Goal: Task Accomplishment & Management: Complete application form

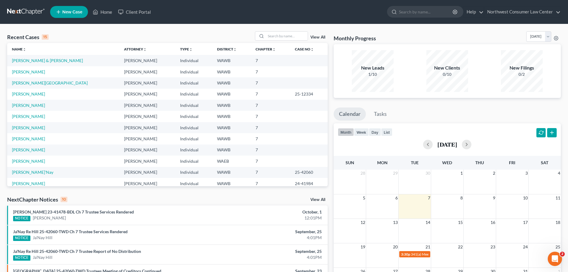
click at [33, 7] on link at bounding box center [26, 12] width 38 height 11
click at [61, 10] on icon at bounding box center [58, 11] width 5 height 7
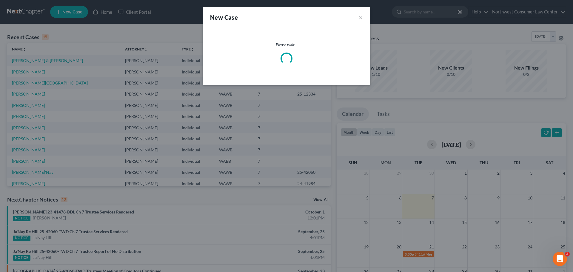
select select "87"
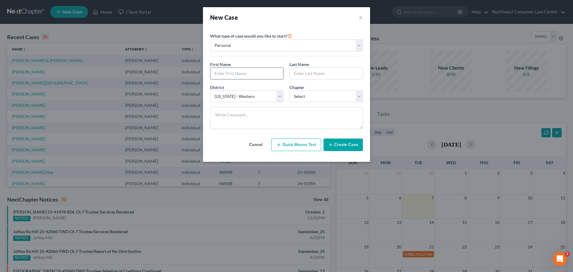
click at [239, 71] on input "text" at bounding box center [246, 73] width 73 height 11
type input "[PERSON_NAME]"
click at [342, 95] on select "Select 7 11 12 13" at bounding box center [325, 96] width 73 height 12
select select "0"
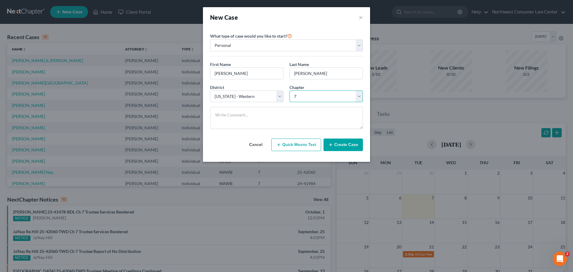
click at [289, 90] on select "Select 7 11 12 13" at bounding box center [325, 96] width 73 height 12
click at [350, 142] on button "Create Case" at bounding box center [342, 144] width 39 height 13
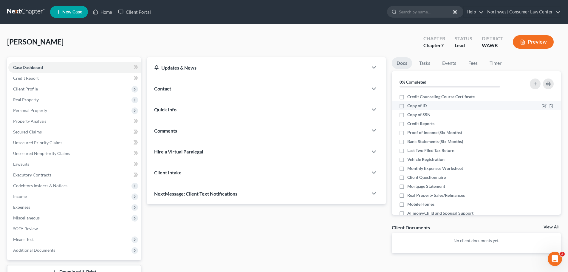
click at [411, 104] on span "Copy of ID" at bounding box center [417, 106] width 19 height 6
click at [411, 104] on input "Copy of ID" at bounding box center [412, 105] width 4 height 4
checkbox input "true"
click at [414, 114] on span "Copy of SSN" at bounding box center [419, 115] width 23 height 6
click at [414, 114] on input "Copy of SSN" at bounding box center [412, 114] width 4 height 4
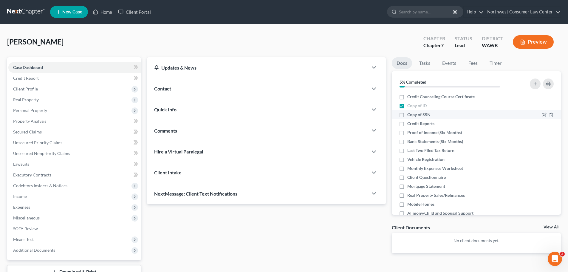
checkbox input "true"
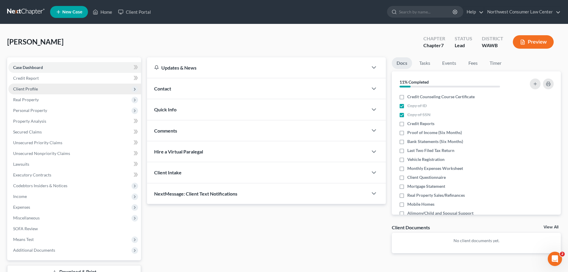
click at [70, 89] on span "Client Profile" at bounding box center [74, 89] width 133 height 11
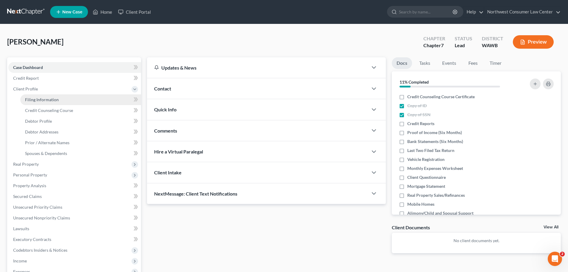
click at [72, 96] on link "Filing Information" at bounding box center [80, 99] width 121 height 11
select select "1"
select select "0"
select select "87"
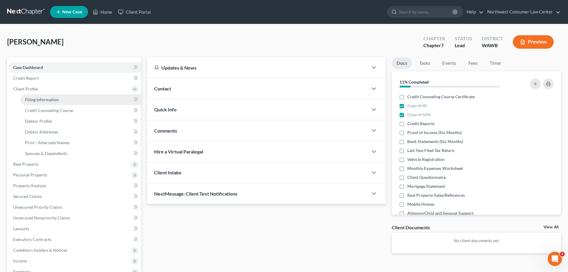
select select "50"
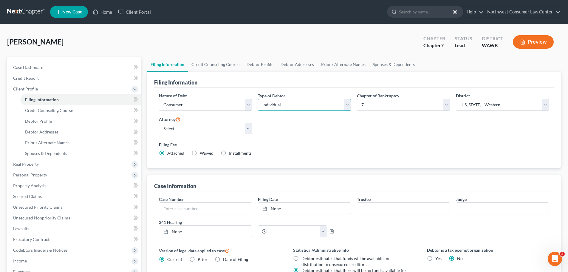
click at [315, 101] on select "Select Individual Joint" at bounding box center [304, 105] width 93 height 12
select select "1"
click at [258, 99] on select "Select Individual Joint" at bounding box center [304, 105] width 93 height 12
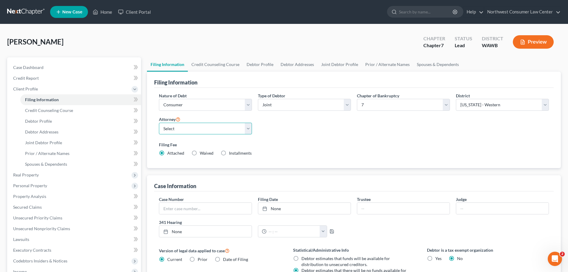
click at [218, 130] on select "Select [PERSON_NAME] - WAWB [PERSON_NAME] - WAEB [PERSON_NAME] - WAWB [PERSON_N…" at bounding box center [205, 129] width 93 height 12
select select "0"
click at [159, 123] on select "Select [PERSON_NAME] - WAWB [PERSON_NAME] - WAEB [PERSON_NAME] - WAWB [PERSON_N…" at bounding box center [205, 129] width 93 height 12
click at [75, 123] on link "Debtor Profile" at bounding box center [80, 121] width 121 height 11
select select "1"
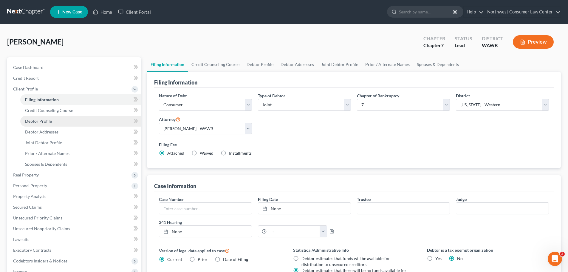
select select "0"
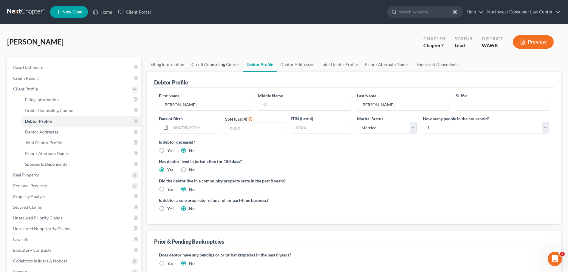
click at [211, 65] on link "Credit Counseling Course" at bounding box center [215, 64] width 55 height 14
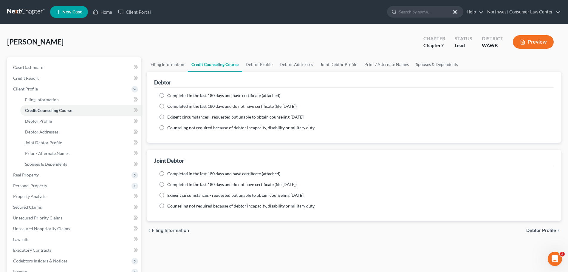
click at [210, 107] on span "Completed in the last 180 days and do not have certificate (file [DATE])" at bounding box center [231, 106] width 129 height 5
click at [174, 107] on input "Completed in the last 180 days and do not have certificate (file [DATE])" at bounding box center [172, 105] width 4 height 4
radio input "true"
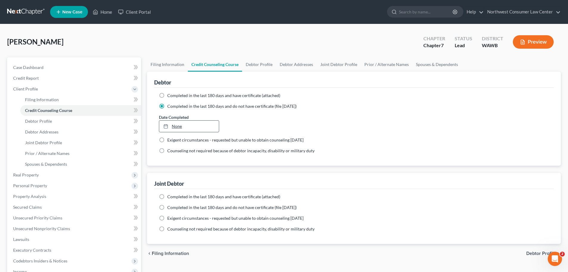
click at [189, 128] on link "None" at bounding box center [188, 126] width 59 height 11
type input "[DATE]"
click at [180, 205] on span "Completed in the last 180 days and do not have certificate (file [DATE])" at bounding box center [231, 207] width 129 height 5
click at [174, 205] on input "Completed in the last 180 days and do not have certificate (file [DATE])" at bounding box center [172, 206] width 4 height 4
radio input "true"
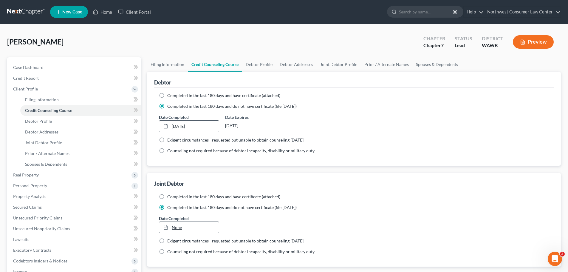
click at [182, 229] on link "None" at bounding box center [188, 227] width 59 height 11
type input "[DATE]"
click at [266, 62] on link "Debtor Profile" at bounding box center [259, 64] width 34 height 14
select select "1"
select select "0"
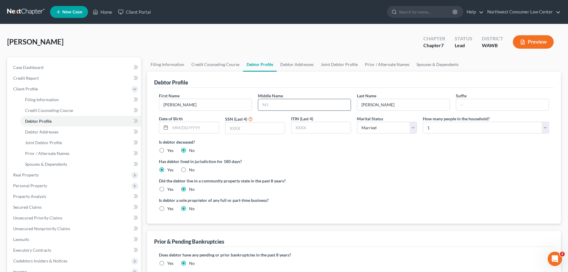
click at [266, 110] on input "text" at bounding box center [304, 104] width 92 height 11
type input "[PERSON_NAME]"
click at [185, 130] on input "text" at bounding box center [194, 127] width 48 height 11
type input "[DATE]"
click at [270, 132] on input "text" at bounding box center [255, 127] width 59 height 11
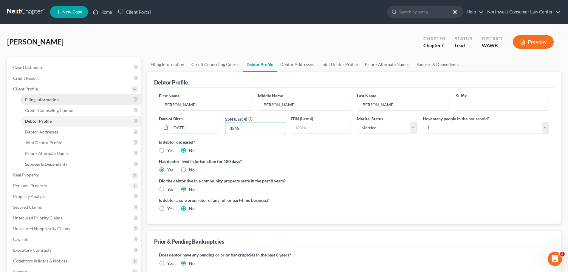
type input "3565"
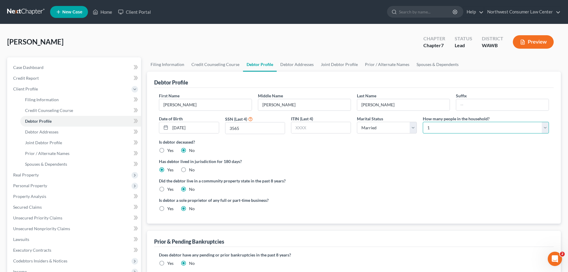
click at [529, 133] on select "Select 1 2 3 4 5 6 7 8 9 10 11 12 13 14 15 16 17 18 19 20" at bounding box center [486, 128] width 126 height 12
select select "6"
click at [423, 122] on select "Select 1 2 3 4 5 6 7 8 9 10 11 12 13 14 15 16 17 18 19 20" at bounding box center [486, 128] width 126 height 12
click at [167, 190] on div "Yes" at bounding box center [166, 189] width 15 height 6
click at [169, 187] on label "Yes" at bounding box center [170, 189] width 6 height 6
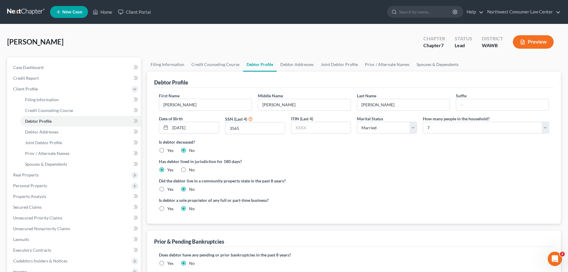
click at [170, 187] on input "Yes" at bounding box center [172, 188] width 4 height 4
radio input "true"
radio input "false"
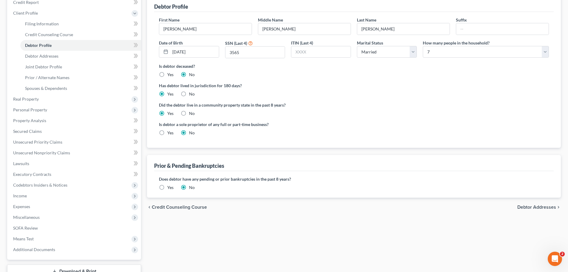
scroll to position [119, 0]
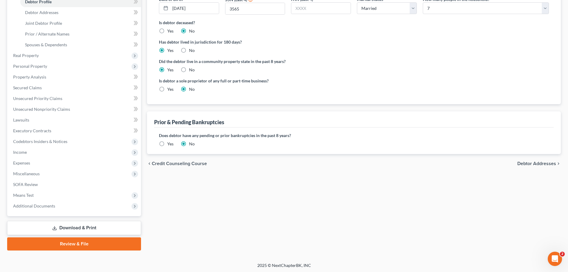
click at [528, 163] on span "Debtor Addresses" at bounding box center [537, 163] width 39 height 5
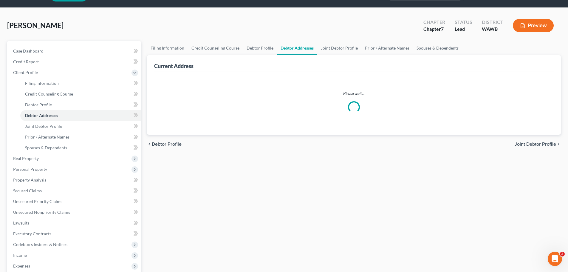
select select "0"
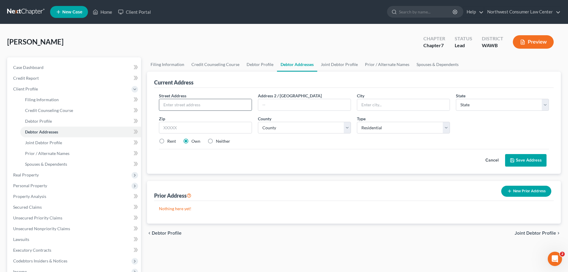
click at [178, 101] on input "text" at bounding box center [205, 104] width 92 height 11
paste input "[STREET_ADDRESS]"
type input "[STREET_ADDRESS]"
click at [384, 108] on input "text" at bounding box center [403, 104] width 92 height 11
type input "Tualip"
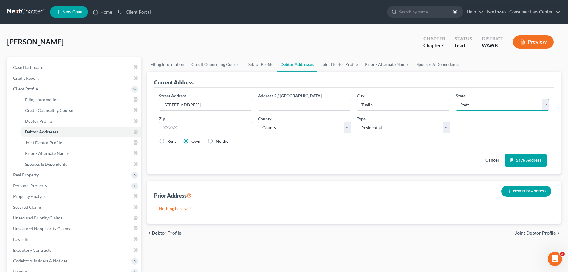
click at [486, 110] on select "State [US_STATE] AK AR AZ CA CO CT DE DC [GEOGRAPHIC_DATA] [GEOGRAPHIC_DATA] GU…" at bounding box center [502, 105] width 93 height 12
select select "50"
click at [456, 99] on select "State [US_STATE] AK AR AZ CA CO CT DE DC [GEOGRAPHIC_DATA] [GEOGRAPHIC_DATA] GU…" at bounding box center [502, 105] width 93 height 12
click at [207, 129] on input "text" at bounding box center [205, 128] width 93 height 12
paste input "98271"
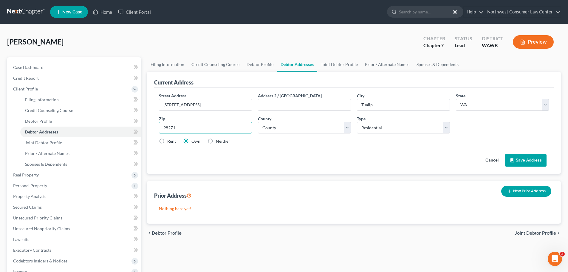
type input "98271"
type input "[GEOGRAPHIC_DATA]"
click at [301, 129] on select "County [GEOGRAPHIC_DATA] [GEOGRAPHIC_DATA] [GEOGRAPHIC_DATA] [GEOGRAPHIC_DATA] …" at bounding box center [304, 128] width 93 height 12
select select "30"
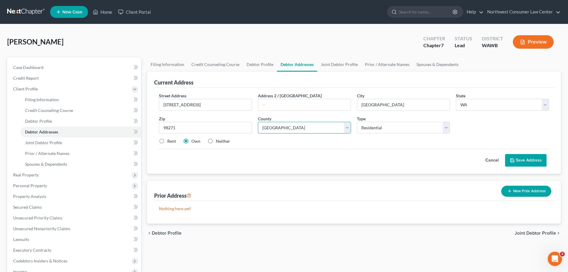
click at [258, 122] on select "County [GEOGRAPHIC_DATA] [GEOGRAPHIC_DATA] [GEOGRAPHIC_DATA] [GEOGRAPHIC_DATA] …" at bounding box center [304, 128] width 93 height 12
click at [383, 125] on select "Select Residential Mailing Rental Business" at bounding box center [403, 128] width 93 height 12
click at [357, 122] on select "Select Residential Mailing Rental Business" at bounding box center [403, 128] width 93 height 12
click at [335, 62] on link "Joint Debtor Profile" at bounding box center [339, 64] width 44 height 14
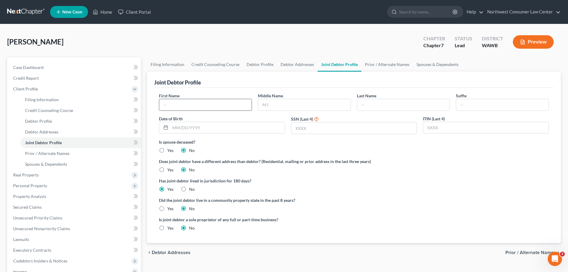
click at [199, 108] on input "text" at bounding box center [205, 104] width 92 height 11
type input "d"
type input "[PERSON_NAME]"
click at [294, 102] on input "text" at bounding box center [304, 104] width 92 height 11
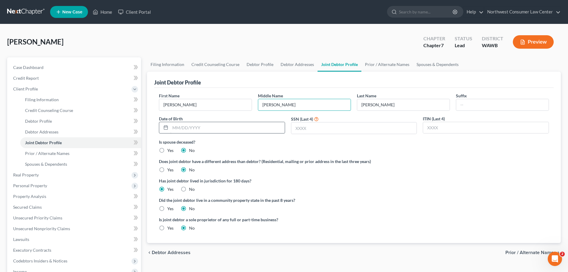
type input "[PERSON_NAME]"
click at [224, 127] on input "text" at bounding box center [227, 127] width 115 height 11
type input "[DATE]"
click at [341, 126] on input "text" at bounding box center [355, 127] width 126 height 11
type input "3414"
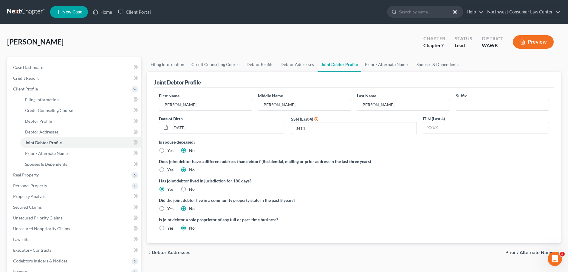
click at [167, 206] on label "Yes" at bounding box center [170, 209] width 6 height 6
click at [170, 206] on input "Yes" at bounding box center [172, 208] width 4 height 4
radio input "true"
radio input "false"
click at [523, 251] on span "Prior / Alternate Names" at bounding box center [531, 252] width 51 height 5
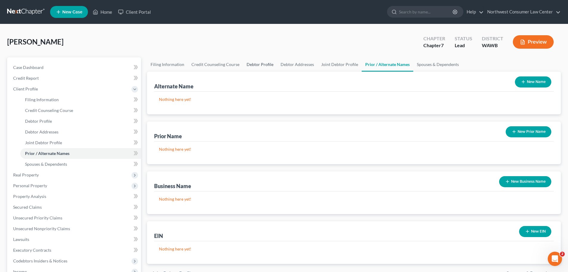
click at [262, 67] on link "Debtor Profile" at bounding box center [260, 64] width 34 height 14
select select "1"
select select "6"
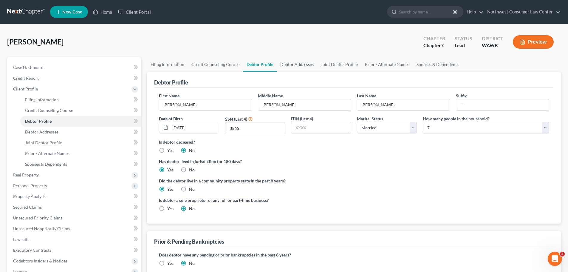
click at [299, 58] on link "Debtor Addresses" at bounding box center [297, 64] width 41 height 14
select select "0"
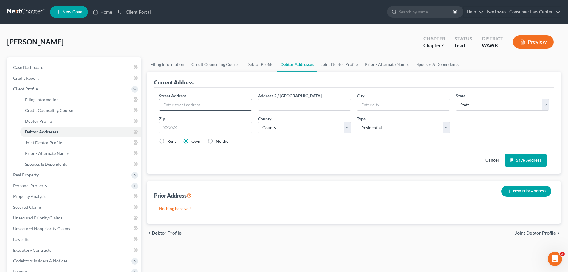
click at [233, 103] on input "text" at bounding box center [205, 104] width 92 height 11
paste input "98271"
type input "98271"
click at [202, 126] on input "text" at bounding box center [205, 128] width 93 height 12
paste input "98271"
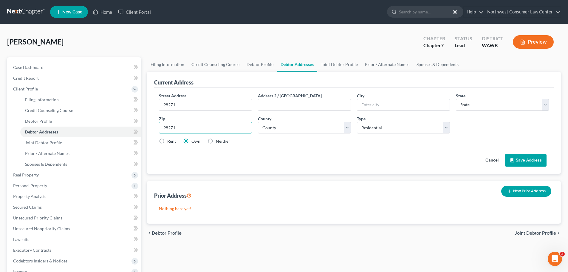
type input "98271"
click at [373, 97] on div "City *" at bounding box center [403, 101] width 99 height 18
type input "[GEOGRAPHIC_DATA]"
select select "50"
click at [370, 102] on input "[GEOGRAPHIC_DATA]" at bounding box center [403, 104] width 92 height 11
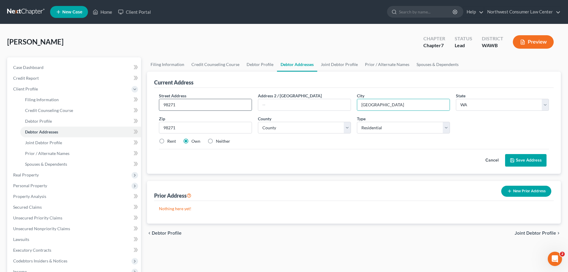
click at [206, 104] on input "98271" at bounding box center [205, 104] width 92 height 11
paste input "[STREET_ADDRESS]"
type input "[STREET_ADDRESS]"
click at [371, 102] on input "[GEOGRAPHIC_DATA]" at bounding box center [403, 104] width 92 height 11
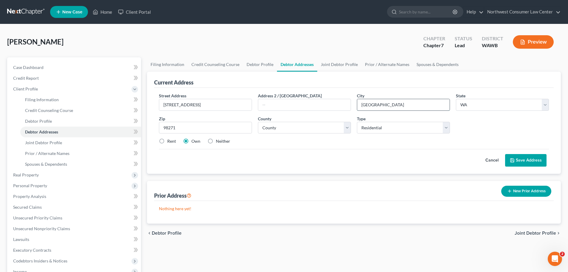
click at [371, 102] on input "[GEOGRAPHIC_DATA]" at bounding box center [403, 104] width 92 height 11
type input "Tualip"
click at [319, 128] on select "County [GEOGRAPHIC_DATA] [GEOGRAPHIC_DATA] [GEOGRAPHIC_DATA] [GEOGRAPHIC_DATA] …" at bounding box center [304, 128] width 93 height 12
select select "30"
click at [258, 122] on select "County [GEOGRAPHIC_DATA] [GEOGRAPHIC_DATA] [GEOGRAPHIC_DATA] [GEOGRAPHIC_DATA] …" at bounding box center [304, 128] width 93 height 12
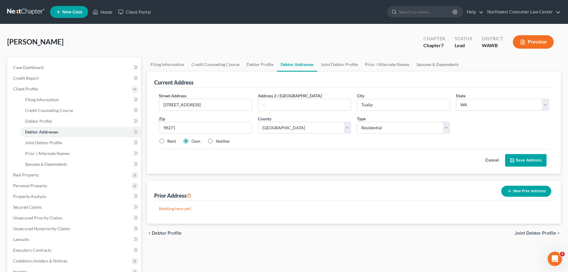
click at [534, 162] on button "Save Address" at bounding box center [525, 160] width 41 height 13
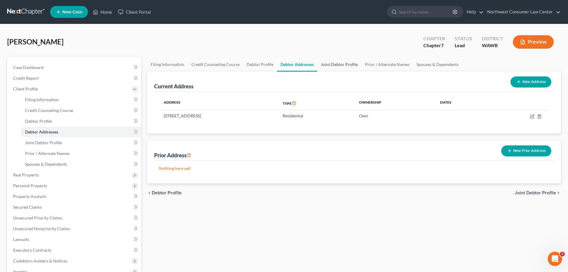
click at [345, 67] on link "Joint Debtor Profile" at bounding box center [339, 64] width 44 height 14
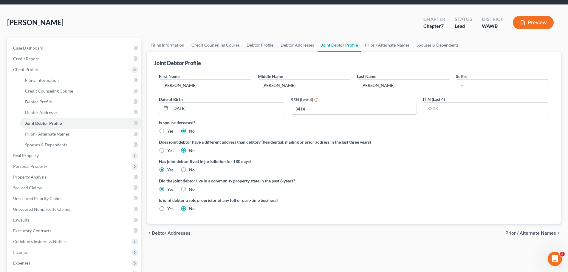
scroll to position [30, 0]
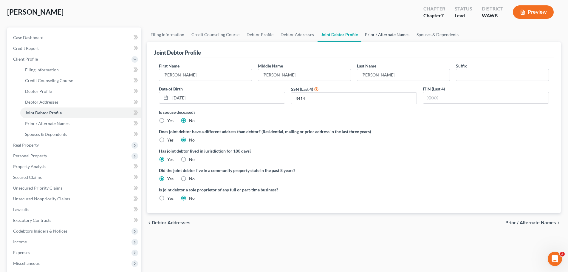
click at [374, 38] on link "Prior / Alternate Names" at bounding box center [388, 34] width 52 height 14
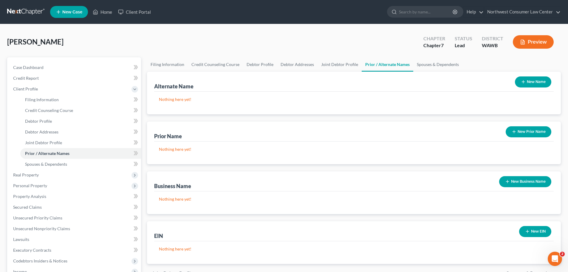
click at [528, 132] on button "New Prior Name" at bounding box center [529, 131] width 46 height 11
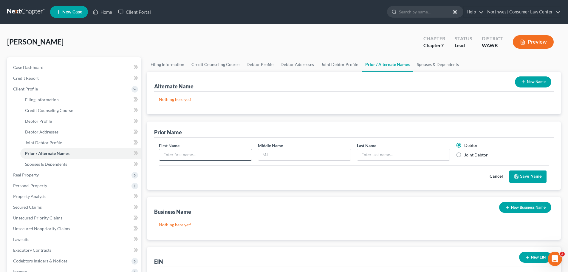
click at [205, 154] on input "text" at bounding box center [205, 154] width 92 height 11
click at [187, 162] on div "First Name Middle Name Last Name * Debtor Joint Debtor" at bounding box center [354, 153] width 396 height 23
click at [190, 153] on input "text" at bounding box center [205, 154] width 92 height 11
type input "[PERSON_NAME]"
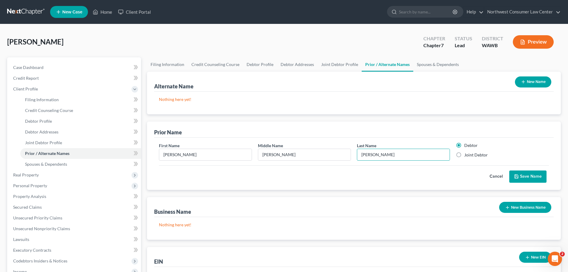
type input "[PERSON_NAME]"
click at [525, 182] on button "Save Name" at bounding box center [528, 176] width 37 height 13
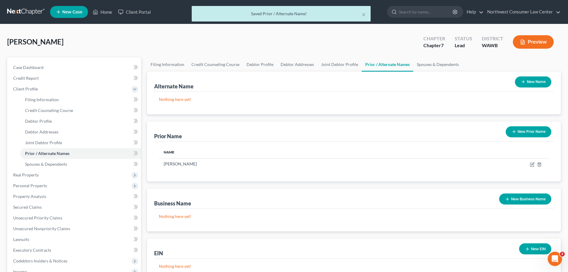
click at [539, 76] on button "New Name" at bounding box center [533, 81] width 36 height 11
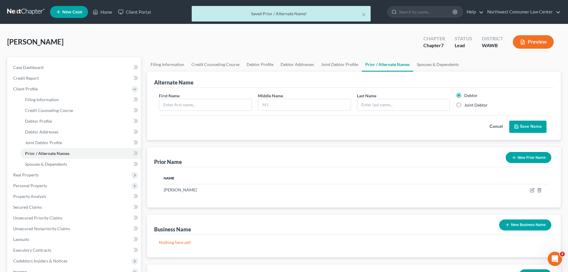
click at [472, 106] on label "Joint Debtor" at bounding box center [477, 105] width 24 height 6
click at [471, 106] on input "Joint Debtor" at bounding box center [469, 104] width 4 height 4
radio input "true"
radio input "false"
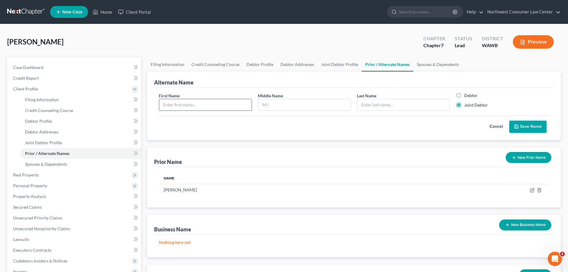
click at [230, 103] on input "text" at bounding box center [205, 104] width 92 height 11
type input "[PERSON_NAME]"
click at [521, 129] on button "Save Name" at bounding box center [528, 127] width 37 height 13
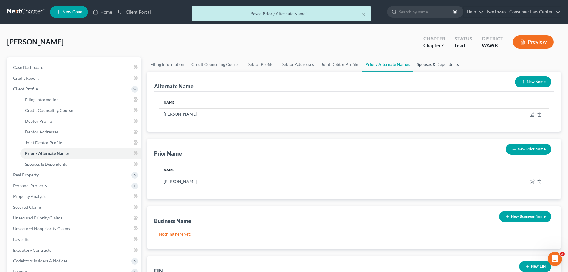
click at [440, 64] on link "Spouses & Dependents" at bounding box center [438, 64] width 49 height 14
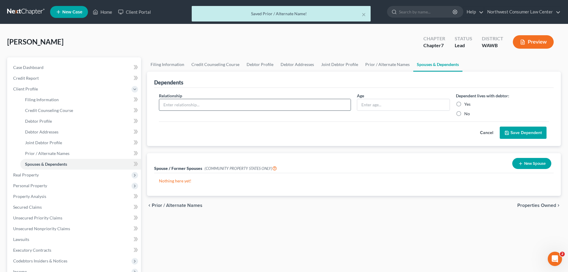
click at [277, 106] on input "text" at bounding box center [255, 104] width 192 height 11
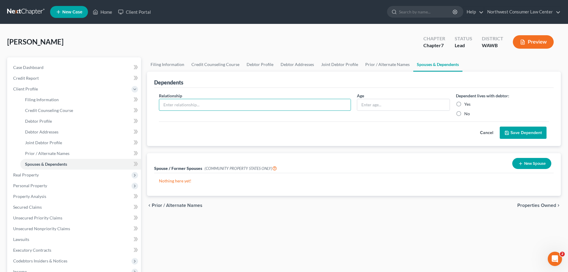
type input "d"
type input "Daughter"
click at [381, 106] on input "text" at bounding box center [403, 104] width 92 height 11
type input "19"
click at [465, 102] on label "Yes" at bounding box center [468, 104] width 6 height 6
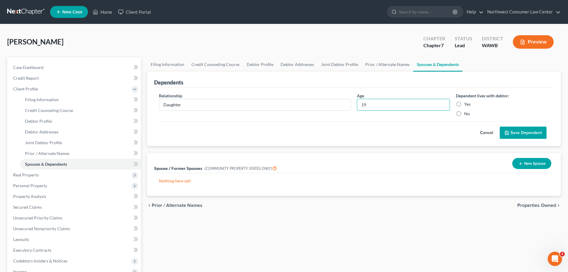
click at [467, 102] on input "Yes" at bounding box center [469, 103] width 4 height 4
radio input "true"
click at [510, 130] on icon "submit" at bounding box center [507, 132] width 5 height 5
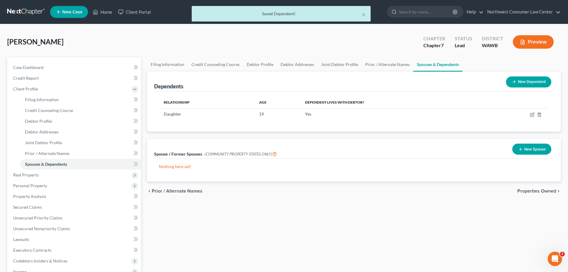
click at [526, 78] on button "New Dependent" at bounding box center [528, 81] width 45 height 11
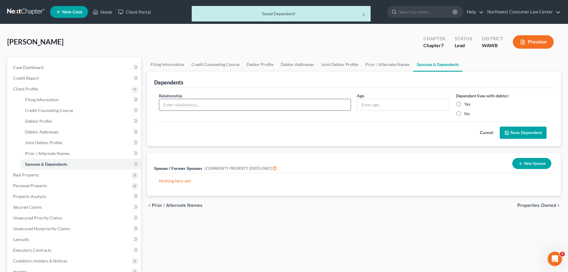
click at [206, 104] on input "text" at bounding box center [255, 104] width 192 height 11
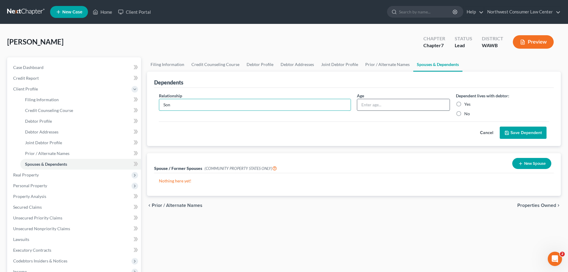
type input "Son"
click at [380, 104] on input "text" at bounding box center [403, 104] width 92 height 11
type input "14"
click at [468, 107] on label "Yes" at bounding box center [468, 104] width 6 height 6
click at [468, 105] on input "Yes" at bounding box center [469, 103] width 4 height 4
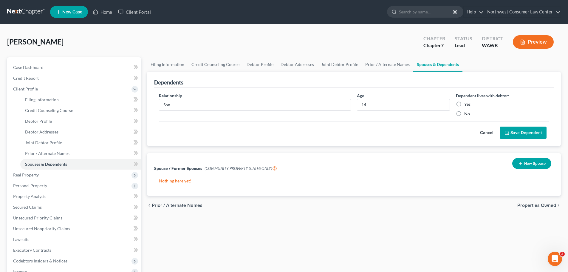
radio input "true"
click at [525, 130] on button "Save Dependent" at bounding box center [523, 133] width 47 height 13
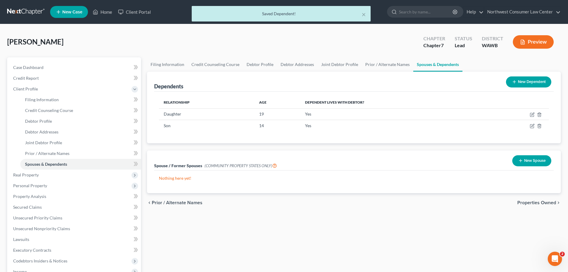
click at [535, 81] on button "New Dependent" at bounding box center [528, 81] width 45 height 11
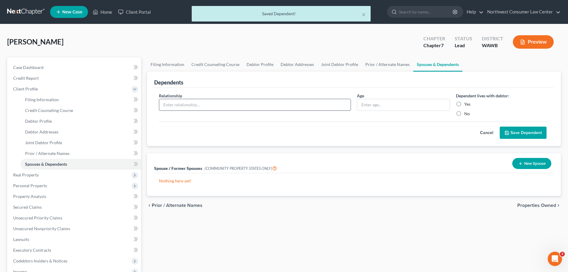
click at [195, 100] on input "text" at bounding box center [255, 104] width 192 height 11
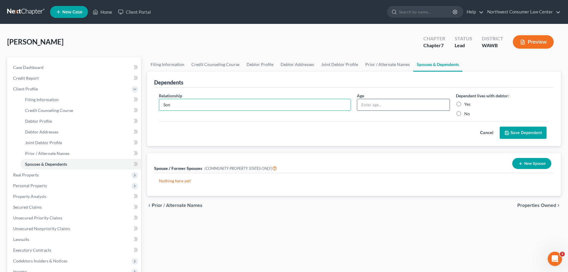
type input "Son"
click at [370, 110] on input "text" at bounding box center [403, 104] width 92 height 11
type input "14"
click at [465, 104] on label "Yes" at bounding box center [468, 104] width 6 height 6
click at [467, 104] on input "Yes" at bounding box center [469, 103] width 4 height 4
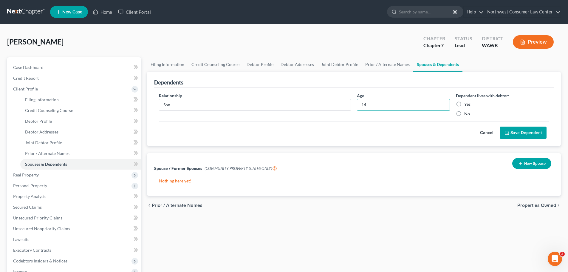
radio input "true"
click at [520, 135] on button "Save Dependent" at bounding box center [523, 133] width 47 height 13
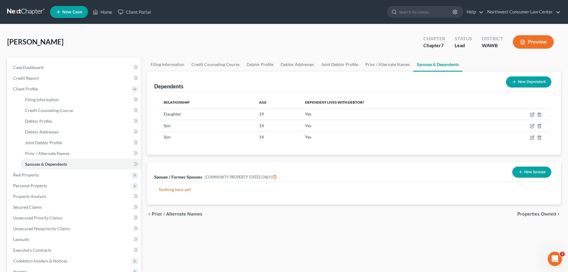
click at [526, 84] on button "New Dependent" at bounding box center [528, 81] width 45 height 11
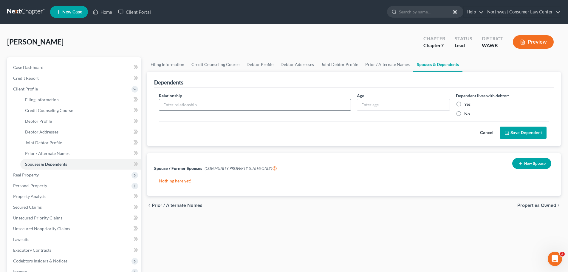
click at [209, 103] on input "text" at bounding box center [255, 104] width 192 height 11
type input "Daughter"
click at [385, 105] on input "text" at bounding box center [403, 104] width 92 height 11
type input "4"
click at [467, 106] on label "Yes" at bounding box center [468, 104] width 6 height 6
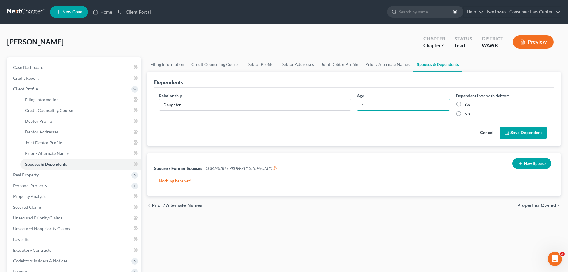
click at [467, 105] on input "Yes" at bounding box center [469, 103] width 4 height 4
radio input "true"
click at [522, 132] on button "Save Dependent" at bounding box center [523, 133] width 47 height 13
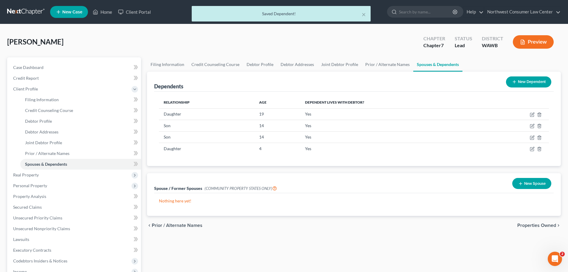
click at [523, 86] on button "New Dependent" at bounding box center [528, 81] width 45 height 11
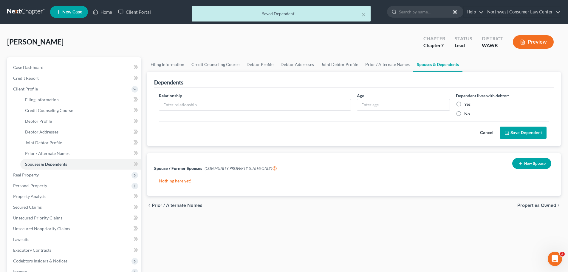
click at [249, 113] on div "Relationship *" at bounding box center [255, 104] width 198 height 24
click at [257, 105] on input "text" at bounding box center [255, 104] width 192 height 11
type input "Son"
click at [379, 101] on input "text" at bounding box center [403, 104] width 92 height 11
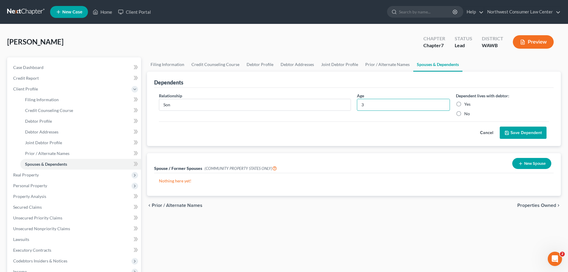
type input "3"
click at [467, 103] on label "Yes" at bounding box center [468, 104] width 6 height 6
click at [467, 103] on input "Yes" at bounding box center [469, 103] width 4 height 4
radio input "true"
click at [514, 131] on button "Save Dependent" at bounding box center [523, 133] width 47 height 13
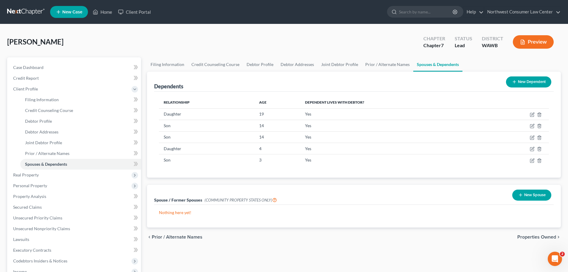
click at [530, 235] on span "Properties Owned" at bounding box center [537, 237] width 39 height 5
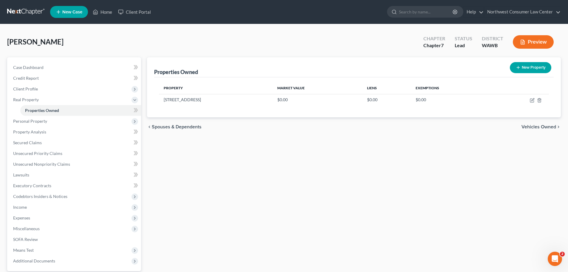
click at [535, 129] on span "Vehicles Owned" at bounding box center [539, 126] width 35 height 5
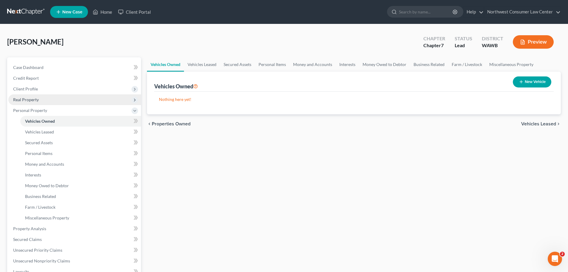
click at [69, 97] on span "Real Property" at bounding box center [74, 99] width 133 height 11
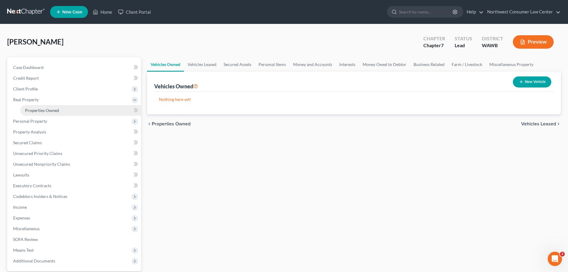
click at [72, 106] on link "Properties Owned" at bounding box center [80, 110] width 121 height 11
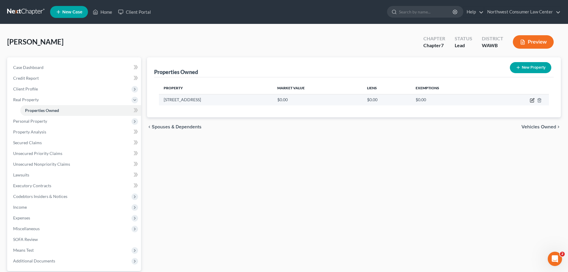
click at [531, 101] on icon "button" at bounding box center [532, 100] width 5 height 5
select select "50"
select select "30"
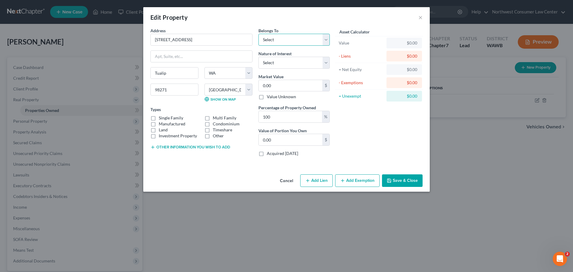
click at [283, 36] on select "Select Debtor 1 Only Debtor 2 Only Debtor 1 And Debtor 2 Only At Least One Of T…" at bounding box center [293, 40] width 71 height 12
select select "2"
click at [258, 34] on select "Select Debtor 1 Only Debtor 2 Only Debtor 1 And Debtor 2 Only At Least One Of T…" at bounding box center [293, 40] width 71 height 12
click at [298, 62] on select "Select Fee Simple Joint Tenant Life Estate Equitable Interest Future Interest T…" at bounding box center [293, 63] width 71 height 12
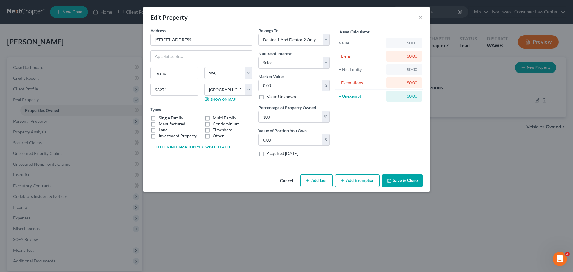
click at [307, 177] on button "Add Lien" at bounding box center [316, 180] width 33 height 13
select select "2"
select select "0"
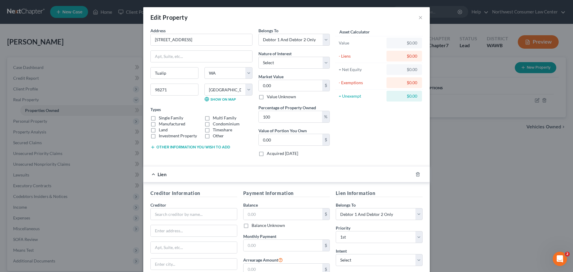
click at [166, 119] on label "Single Family" at bounding box center [171, 118] width 24 height 6
click at [165, 119] on input "Single Family" at bounding box center [163, 117] width 4 height 4
checkbox input "true"
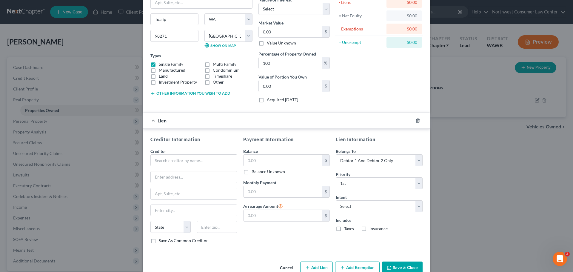
scroll to position [68, 0]
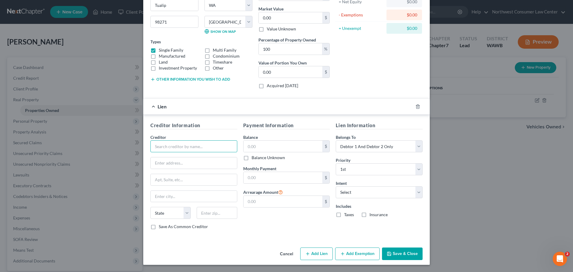
click at [173, 151] on input "text" at bounding box center [193, 146] width 87 height 12
type input "Loancare, LLC"
click at [269, 144] on input "text" at bounding box center [282, 146] width 79 height 11
type input "375,687.56"
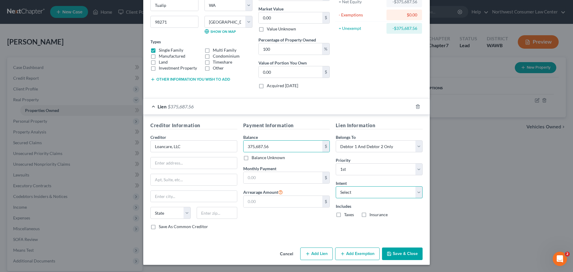
click at [373, 192] on select "Select Surrender Redeem Reaffirm Avoid Other" at bounding box center [379, 192] width 87 height 12
drag, startPoint x: 263, startPoint y: 238, endPoint x: 266, endPoint y: 235, distance: 3.6
click at [263, 238] on div "Creditor Information Creditor * Loancare, LLC State [US_STATE][GEOGRAPHIC_DATA]…" at bounding box center [286, 177] width 286 height 124
click at [402, 256] on button "Save & Close" at bounding box center [402, 253] width 41 height 13
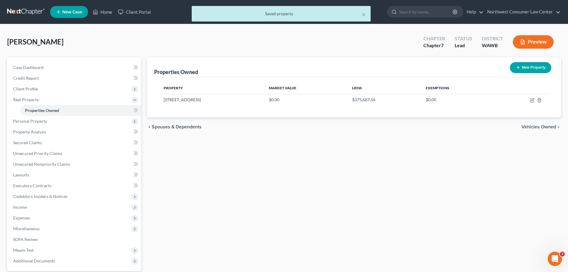
click at [531, 127] on span "Vehicles Owned" at bounding box center [539, 126] width 35 height 5
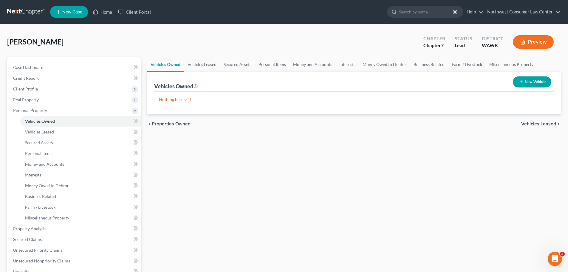
click at [539, 81] on button "New Vehicle" at bounding box center [532, 81] width 38 height 11
select select "0"
select select "2"
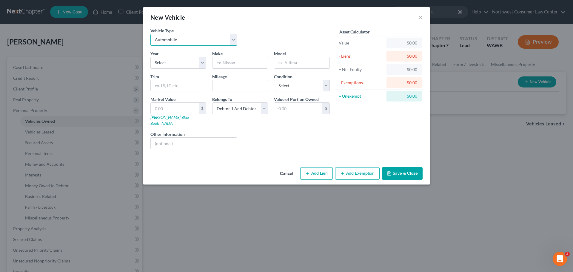
click at [179, 41] on select "Select Automobile Truck Trailer Watercraft Aircraft Motor Home Atv Other Vehicle" at bounding box center [193, 40] width 87 height 12
select select "1"
click at [150, 34] on select "Select Automobile Truck Trailer Watercraft Aircraft Motor Home Atv Other Vehicle" at bounding box center [193, 40] width 87 height 12
click at [177, 62] on select "Select 2026 2025 2024 2023 2022 2021 2020 2019 2018 2017 2016 2015 2014 2013 20…" at bounding box center [178, 63] width 56 height 12
select select "23"
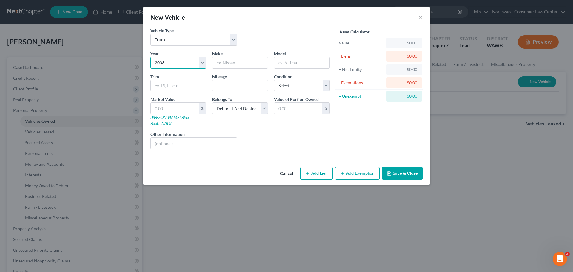
click at [150, 57] on select "Select 2026 2025 2024 2023 2022 2021 2020 2019 2018 2017 2016 2015 2014 2013 20…" at bounding box center [178, 63] width 56 height 12
click at [225, 60] on input "text" at bounding box center [239, 62] width 55 height 11
type input "Ford"
click at [294, 55] on div "Model" at bounding box center [302, 59] width 62 height 18
click at [291, 60] on input "text" at bounding box center [301, 62] width 55 height 11
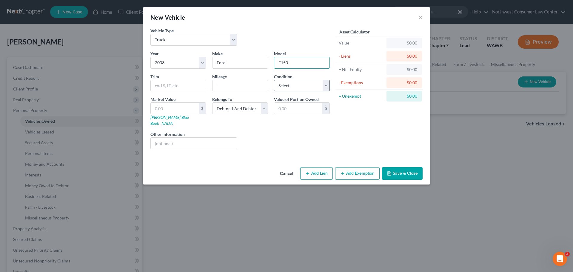
type input "F150"
click at [294, 83] on select "Select Excellent Very Good Good Fair Poor" at bounding box center [302, 86] width 56 height 12
select select "2"
click at [274, 80] on select "Select Excellent Very Good Good Fair Poor" at bounding box center [302, 86] width 56 height 12
click at [242, 84] on input "text" at bounding box center [239, 85] width 55 height 11
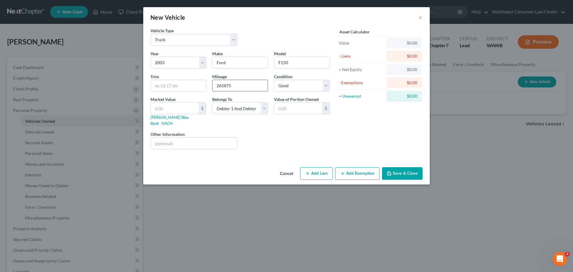
click at [224, 86] on input "265875" at bounding box center [239, 85] width 55 height 11
type input "265,875"
click at [175, 107] on input "text" at bounding box center [175, 108] width 48 height 11
type input "5"
type input "5.00"
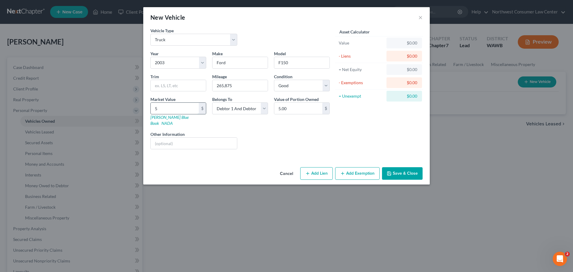
type input "50"
type input "50.00"
type input "508"
type input "508.00"
type input "5089"
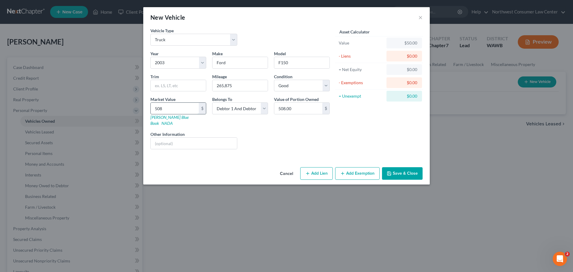
type input "5,089.00"
type input "5,089"
click at [356, 169] on button "Add Exemption" at bounding box center [357, 173] width 44 height 13
select select "2"
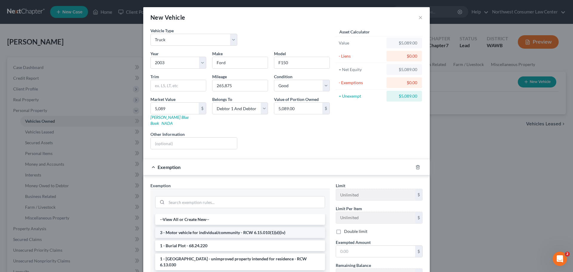
click at [224, 229] on li "3 - Motor vehicle for individual/community - RCW 6.15.010(1)(d)(iv)" at bounding box center [240, 232] width 170 height 11
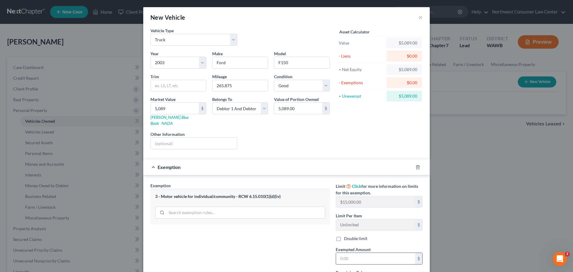
click at [344, 254] on input "text" at bounding box center [375, 258] width 79 height 11
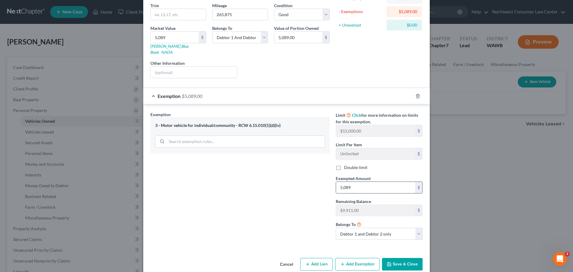
scroll to position [75, 0]
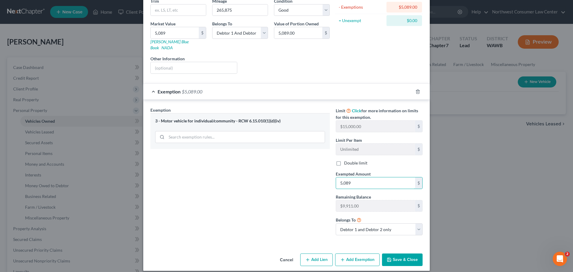
type input "5,089"
click at [405, 253] on button "Save & Close" at bounding box center [402, 259] width 41 height 13
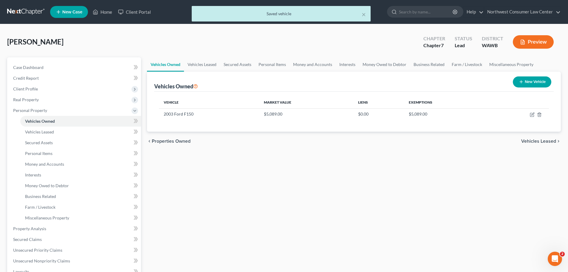
click at [540, 85] on button "New Vehicle" at bounding box center [532, 81] width 38 height 11
select select "0"
select select "2"
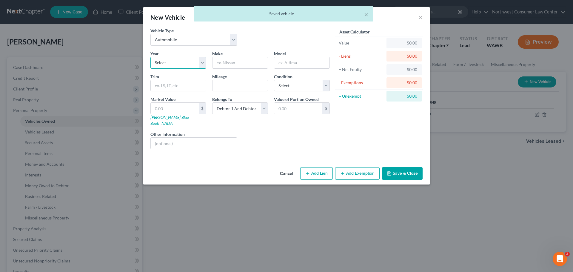
click at [172, 61] on select "Select 2026 2025 2024 2023 2022 2021 2020 2019 2018 2017 2016 2015 2014 2013 20…" at bounding box center [178, 63] width 56 height 12
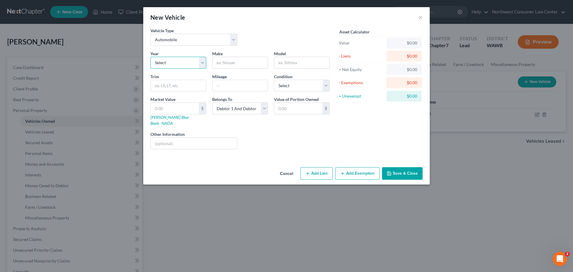
select select "9"
click at [150, 57] on select "Select 2026 2025 2024 2023 2022 2021 2020 2019 2018 2017 2016 2015 2014 2013 20…" at bounding box center [178, 63] width 56 height 12
click at [230, 61] on input "text" at bounding box center [239, 62] width 55 height 11
type input "Ford"
click at [294, 61] on input "text" at bounding box center [301, 62] width 55 height 11
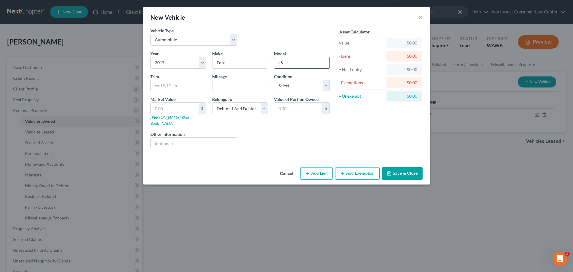
type input "e"
type input "Escort"
click at [299, 90] on select "Select Excellent Very Good Good Fair Poor" at bounding box center [302, 86] width 56 height 12
select select "2"
click at [274, 80] on select "Select Excellent Very Good Good Fair Poor" at bounding box center [302, 86] width 56 height 12
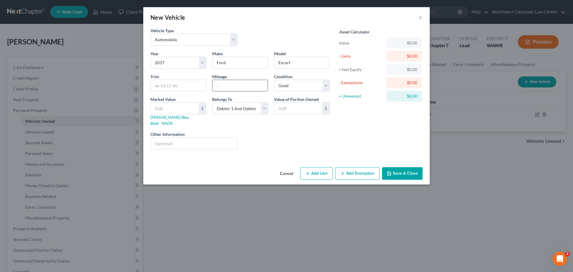
click at [223, 82] on input "text" at bounding box center [239, 85] width 55 height 11
type input "154,113"
click at [167, 103] on input "text" at bounding box center [175, 108] width 48 height 11
type input "8"
type input "8.00"
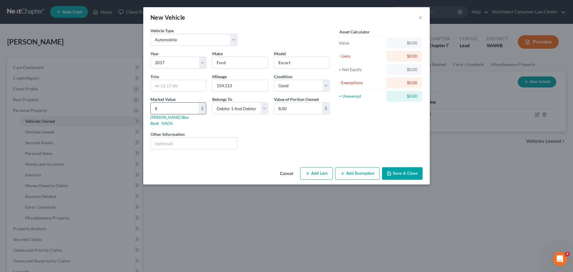
type input "89"
type input "89.00"
type input "895"
type input "895.00"
type input "8954"
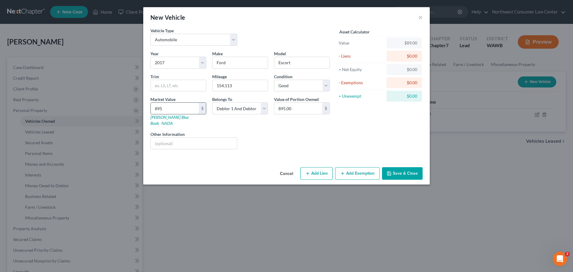
type input "8,954.00"
type input "8,954"
click at [339, 169] on button "Add Exemption" at bounding box center [357, 173] width 44 height 13
select select "2"
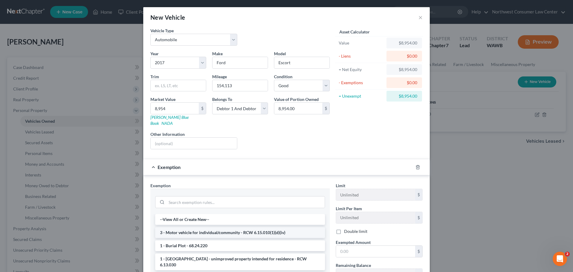
click at [255, 227] on li "3 - Motor vehicle for individual/community - RCW 6.15.010(1)(d)(iv)" at bounding box center [240, 232] width 170 height 11
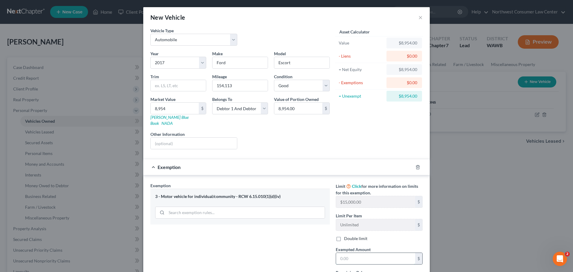
click at [375, 253] on input "text" at bounding box center [375, 258] width 79 height 11
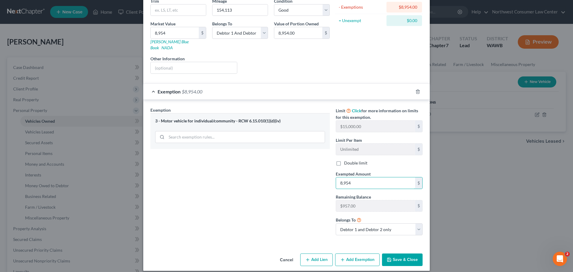
type input "8,954"
click at [396, 253] on button "Save & Close" at bounding box center [402, 259] width 41 height 13
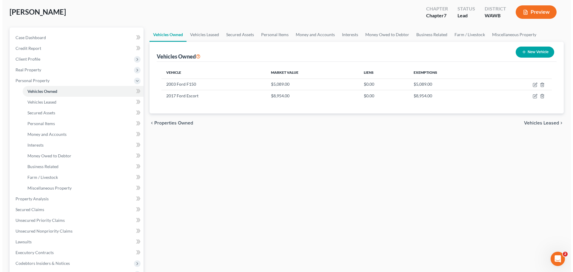
scroll to position [0, 0]
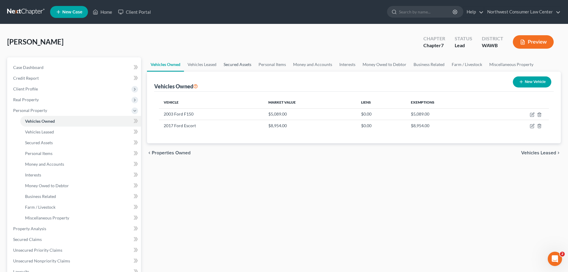
click at [244, 66] on link "Secured Assets" at bounding box center [237, 64] width 35 height 14
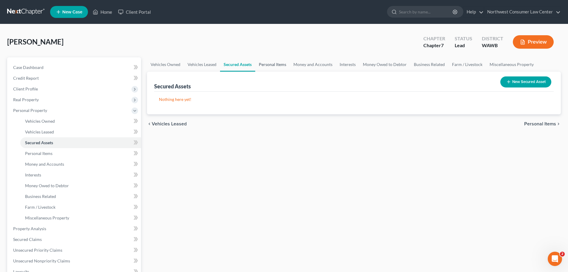
click at [281, 65] on link "Personal Items" at bounding box center [272, 64] width 35 height 14
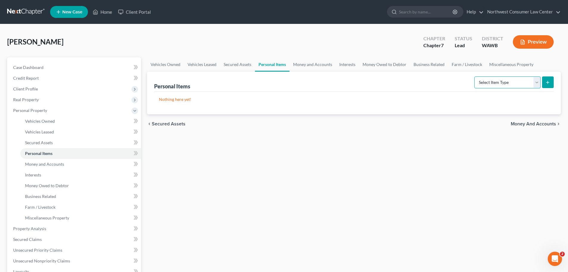
click at [515, 78] on select "Select Item Type Clothing Collectibles Of Value Electronics Firearms Household …" at bounding box center [508, 82] width 66 height 12
select select "household_goods"
click at [475, 76] on select "Select Item Type Clothing Collectibles Of Value Electronics Firearms Household …" at bounding box center [508, 82] width 66 height 12
click at [549, 81] on icon "submit" at bounding box center [548, 82] width 5 height 5
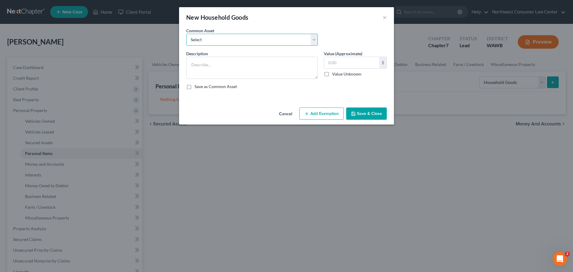
click at [203, 44] on select "Select Household Goods" at bounding box center [252, 40] width 132 height 12
select select "0"
click at [186, 34] on select "Select Household Goods" at bounding box center [252, 40] width 132 height 12
type textarea "Household Goods"
click at [373, 65] on input "500.00" at bounding box center [351, 62] width 55 height 11
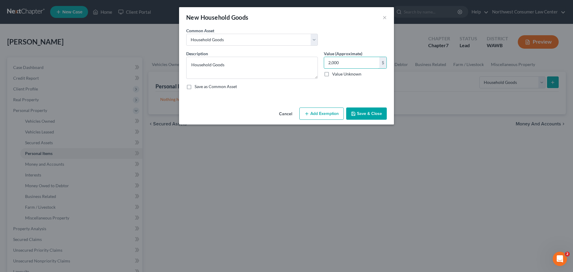
type input "2,000"
click at [322, 106] on div "Cancel Add Exemption Save & Close" at bounding box center [286, 115] width 215 height 20
click at [320, 112] on button "Add Exemption" at bounding box center [321, 113] width 44 height 13
select select "2"
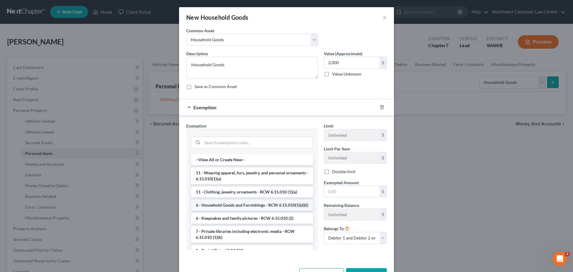
click at [231, 210] on li "6 - Household Goods and Furnishings - RCW 6.15.010(1)(d)(i)" at bounding box center [252, 205] width 122 height 11
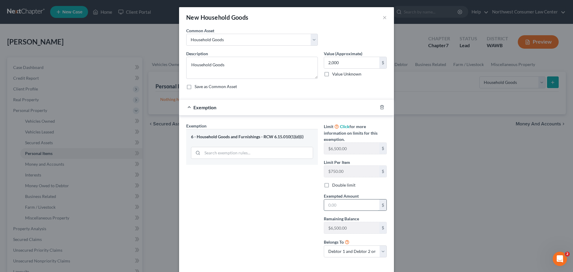
click at [343, 208] on input "text" at bounding box center [351, 204] width 55 height 11
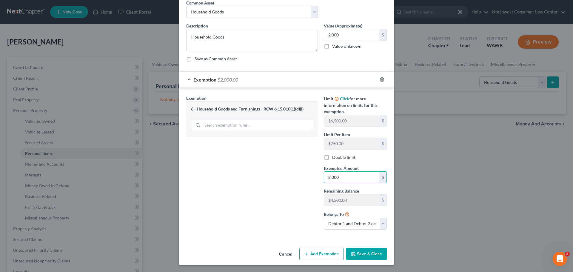
type input "2,000"
click at [357, 253] on button "Save & Close" at bounding box center [366, 254] width 41 height 13
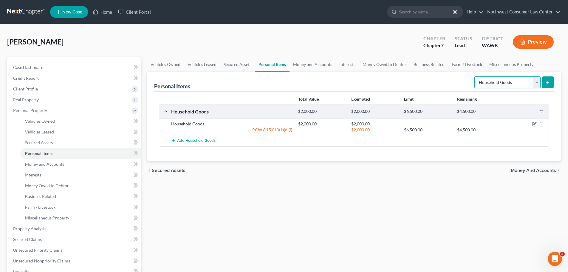
click at [503, 79] on select "Select Item Type Clothing Collectibles Of Value Electronics Firearms Household …" at bounding box center [508, 82] width 66 height 12
select select "electronics"
click at [475, 76] on select "Select Item Type Clothing Collectibles Of Value Electronics Firearms Household …" at bounding box center [508, 82] width 66 height 12
click at [550, 79] on button "submit" at bounding box center [548, 82] width 12 height 12
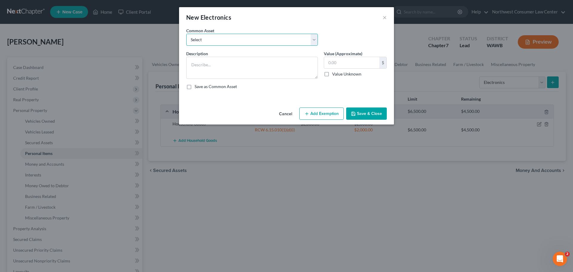
click at [246, 40] on select "Select Electronics Electronics" at bounding box center [252, 40] width 132 height 12
select select "1"
click at [186, 34] on select "Select Electronics Electronics" at bounding box center [252, 40] width 132 height 12
type textarea "Electronics"
click at [350, 62] on input "500.00" at bounding box center [351, 62] width 55 height 11
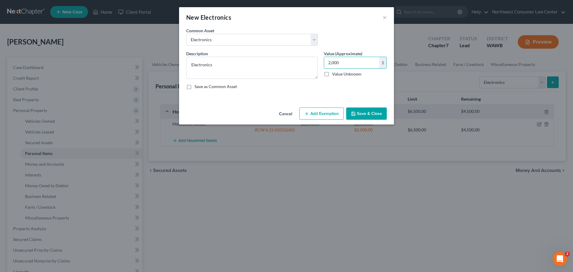
type input "2,000"
click at [319, 115] on button "Add Exemption" at bounding box center [321, 113] width 44 height 13
select select "2"
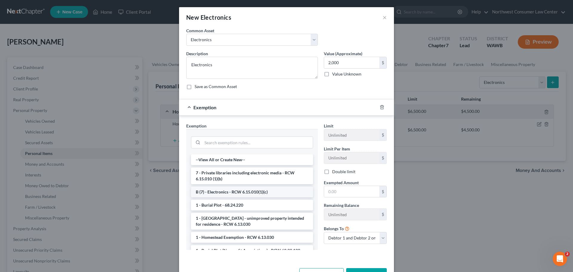
click at [227, 193] on li "B (7) - Electronics - RCW 6.15.010(1)(c)" at bounding box center [252, 191] width 122 height 11
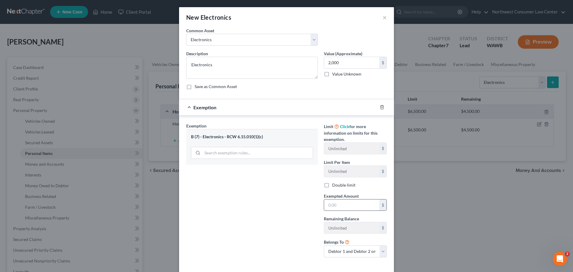
click at [334, 203] on input "text" at bounding box center [351, 204] width 55 height 11
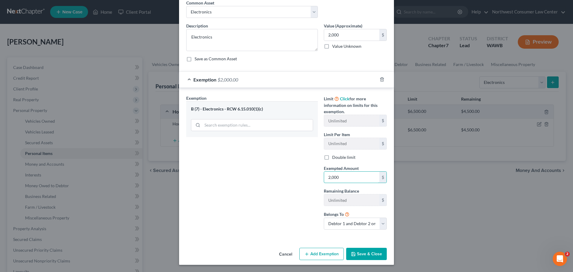
type input "2,000"
click at [365, 255] on button "Save & Close" at bounding box center [366, 254] width 41 height 13
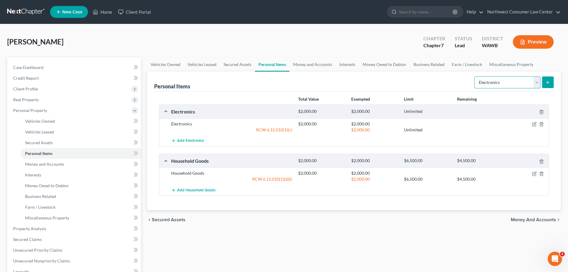
click at [502, 79] on select "Select Item Type Clothing Collectibles Of Value Electronics Firearms Household …" at bounding box center [508, 82] width 66 height 12
select select "clothing"
click at [475, 76] on select "Select Item Type Clothing Collectibles Of Value Electronics Firearms Household …" at bounding box center [508, 82] width 66 height 12
click at [549, 82] on icon "submit" at bounding box center [548, 82] width 5 height 5
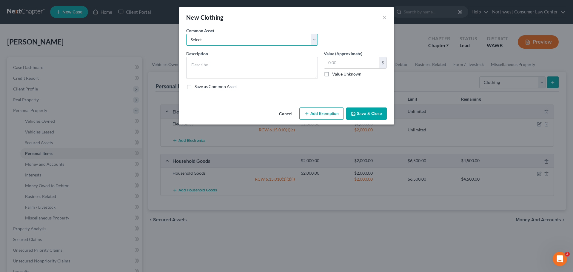
click at [258, 38] on select "Select Clothing" at bounding box center [252, 40] width 132 height 12
select select "0"
click at [186, 34] on select "Select Clothing" at bounding box center [252, 40] width 132 height 12
type textarea "Clothing"
click at [370, 62] on input "200.00" at bounding box center [351, 62] width 55 height 11
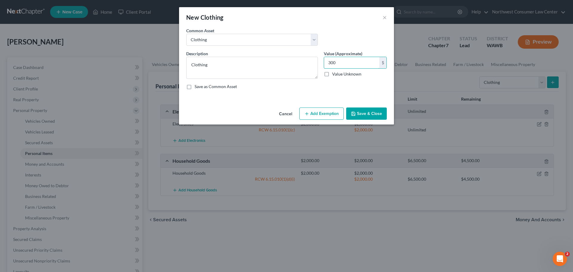
type input "300"
click at [334, 111] on button "Add Exemption" at bounding box center [321, 113] width 44 height 13
select select "2"
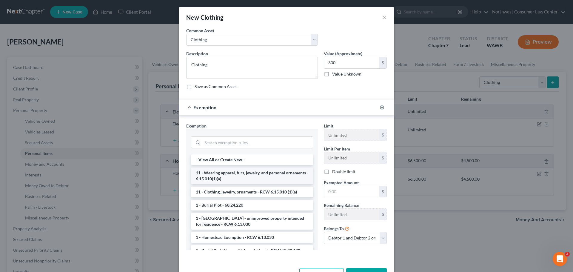
click at [231, 176] on li "11 - Wearing apparel, furs, jewelry, and personal ornaments - 6.15.010(1)(a)" at bounding box center [252, 175] width 122 height 17
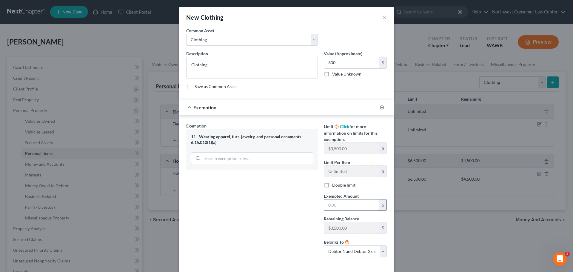
click at [358, 205] on input "text" at bounding box center [351, 204] width 55 height 11
type input "300"
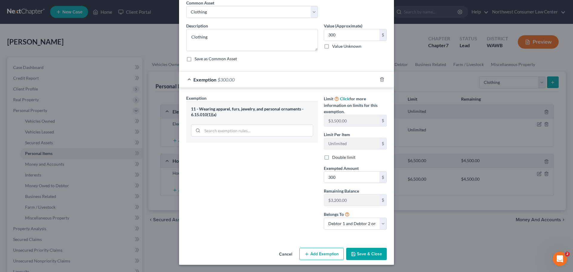
click at [369, 257] on button "Save & Close" at bounding box center [366, 254] width 41 height 13
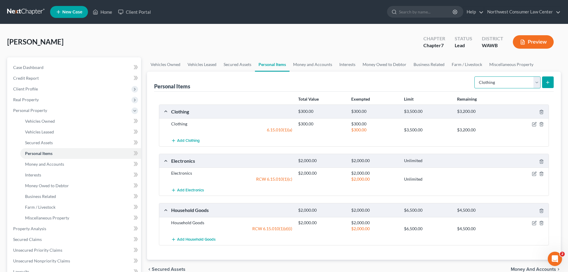
click at [500, 83] on select "Select Item Type Clothing Collectibles Of Value Electronics Firearms Household …" at bounding box center [508, 82] width 66 height 12
select select "firearms"
click at [475, 76] on select "Select Item Type Clothing Collectibles Of Value Electronics Firearms Household …" at bounding box center [508, 82] width 66 height 12
click at [549, 79] on button "submit" at bounding box center [548, 82] width 12 height 12
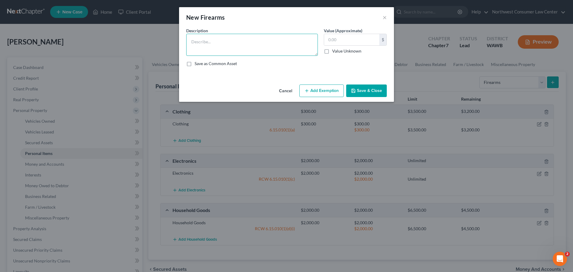
click at [222, 41] on textarea at bounding box center [252, 45] width 132 height 22
click at [219, 43] on textarea at bounding box center [252, 45] width 132 height 22
type textarea "9mm Handgun"
click at [330, 91] on button "Add Exemption" at bounding box center [321, 90] width 44 height 13
select select "2"
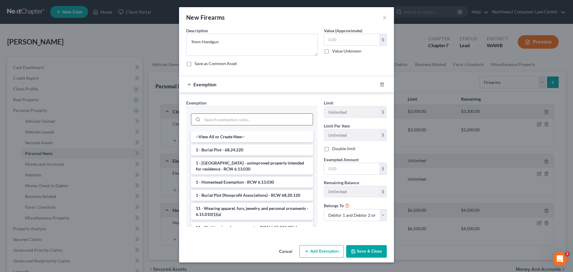
click at [256, 123] on input "search" at bounding box center [257, 119] width 110 height 11
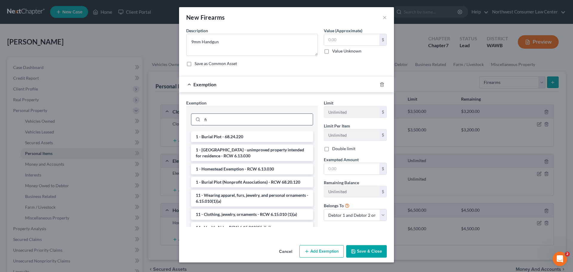
type input "f"
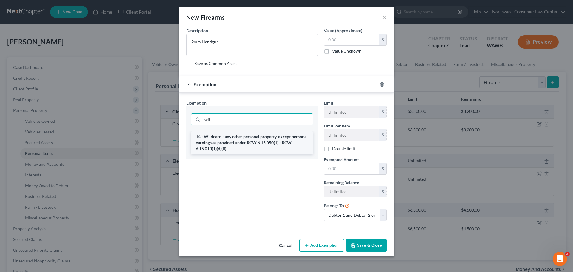
type input "wil"
click at [288, 138] on li "14 - Wildcard - any other personal property, except personal earnings as provid…" at bounding box center [252, 142] width 122 height 23
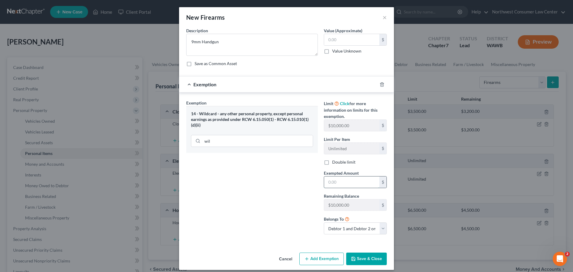
click at [338, 179] on input "text" at bounding box center [351, 181] width 55 height 11
click at [293, 214] on div "Exemption Set must be selected for CA. Exemption * 14 - Wildcard - any other pe…" at bounding box center [252, 169] width 138 height 139
click at [358, 260] on button "Save & Close" at bounding box center [366, 258] width 41 height 13
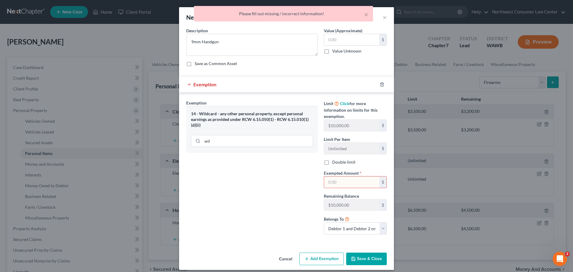
click at [362, 180] on input "text" at bounding box center [351, 181] width 55 height 11
type input "1"
click at [358, 261] on button "Save & Close" at bounding box center [366, 258] width 41 height 13
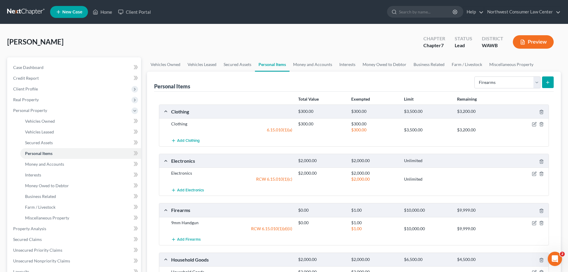
click at [544, 84] on button "submit" at bounding box center [548, 82] width 12 height 12
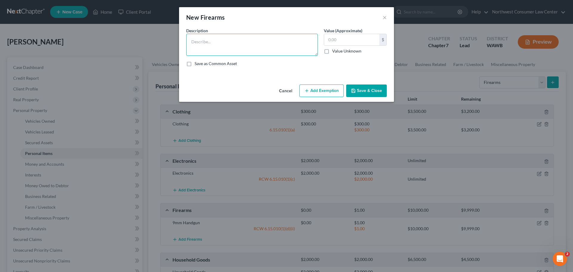
click at [233, 38] on textarea at bounding box center [252, 45] width 132 height 22
type textarea ".308 Rifle"
click at [321, 88] on button "Add Exemption" at bounding box center [321, 90] width 44 height 13
select select "2"
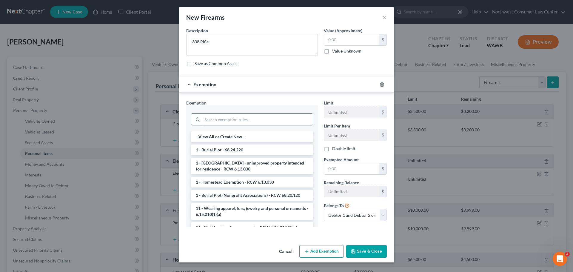
click at [264, 118] on input "search" at bounding box center [257, 119] width 110 height 11
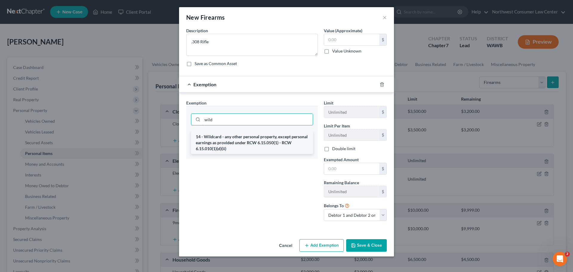
type input "wild"
click at [272, 145] on li "14 - Wildcard - any other personal property, except personal earnings as provid…" at bounding box center [252, 142] width 122 height 23
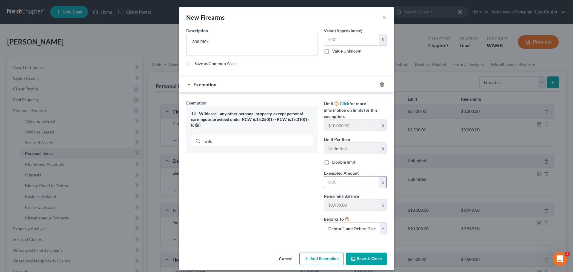
click at [333, 186] on input "text" at bounding box center [351, 181] width 55 height 11
type input "1"
click at [360, 262] on button "Save & Close" at bounding box center [366, 258] width 41 height 13
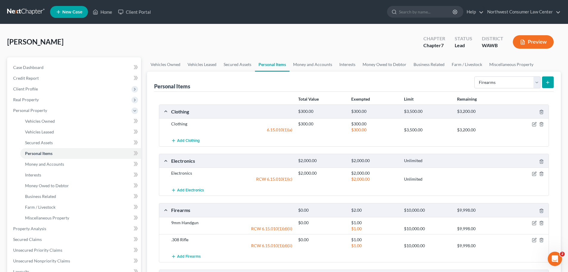
click at [548, 83] on line "submit" at bounding box center [548, 82] width 0 height 3
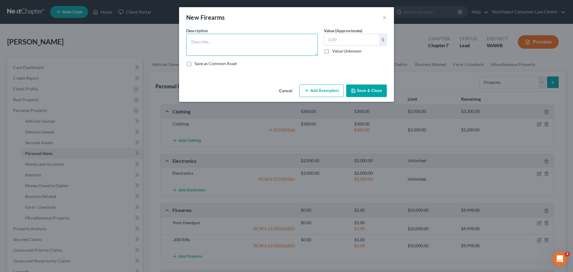
click at [228, 52] on textarea at bounding box center [252, 45] width 132 height 22
type textarea "22 LR Rifle"
click at [316, 91] on button "Add Exemption" at bounding box center [321, 90] width 44 height 13
select select "2"
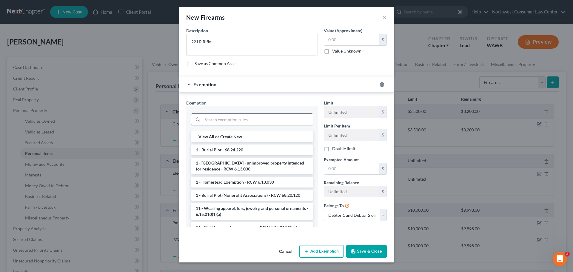
click at [255, 123] on input "search" at bounding box center [257, 119] width 110 height 11
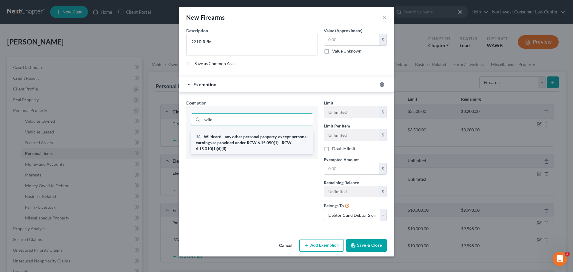
type input "wild"
drag, startPoint x: 243, startPoint y: 143, endPoint x: 340, endPoint y: 169, distance: 100.3
click at [243, 143] on li "14 - Wildcard - any other personal property, except personal earnings as provid…" at bounding box center [252, 142] width 122 height 23
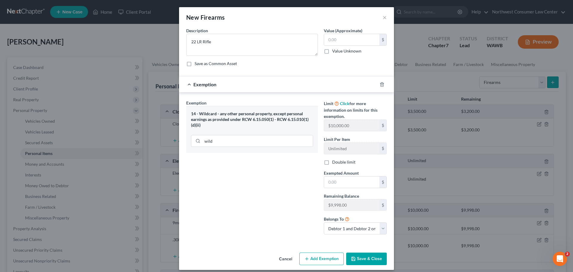
click at [340, 169] on div "Limit Click for more information on limits for this exemption. $10,000.00 $ Lim…" at bounding box center [355, 169] width 69 height 139
click at [339, 178] on input "text" at bounding box center [351, 181] width 55 height 11
type input "1"
click at [352, 263] on button "Save & Close" at bounding box center [366, 258] width 41 height 13
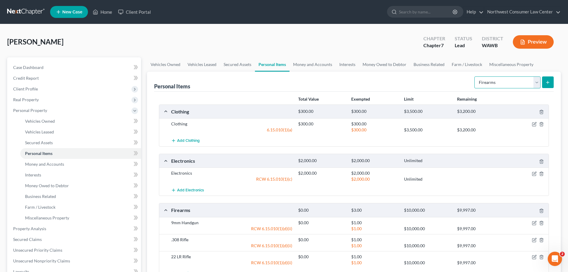
click at [508, 84] on select "Select Item Type Clothing Collectibles Of Value Electronics Firearms Household …" at bounding box center [508, 82] width 66 height 12
select select "jewelry"
click at [475, 76] on select "Select Item Type Clothing Collectibles Of Value Electronics Firearms Household …" at bounding box center [508, 82] width 66 height 12
click at [544, 80] on button "submit" at bounding box center [548, 82] width 12 height 12
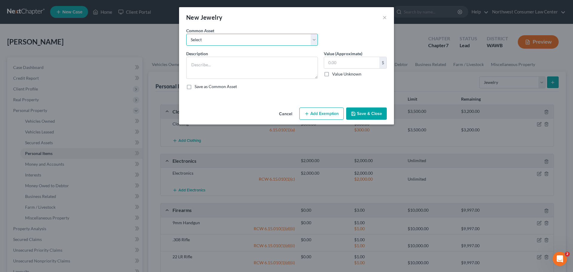
click at [273, 42] on select "Select Wedding Bands" at bounding box center [252, 40] width 132 height 12
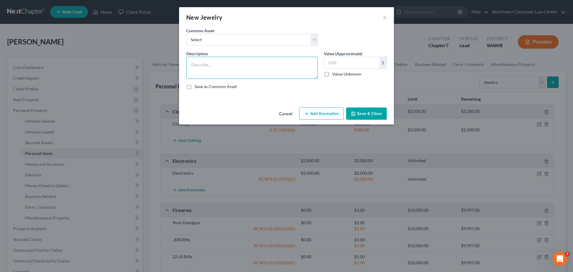
click at [236, 70] on textarea at bounding box center [252, 68] width 132 height 22
type textarea "Costume Jewelry"
type input "1,000"
click at [322, 112] on button "Add Exemption" at bounding box center [321, 113] width 44 height 13
select select "2"
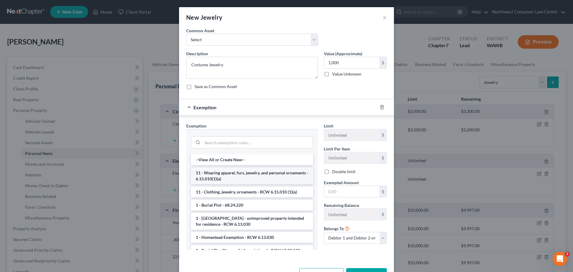
click at [240, 178] on li "11 - Wearing apparel, furs, jewelry, and personal ornaments - 6.15.010(1)(a)" at bounding box center [252, 175] width 122 height 17
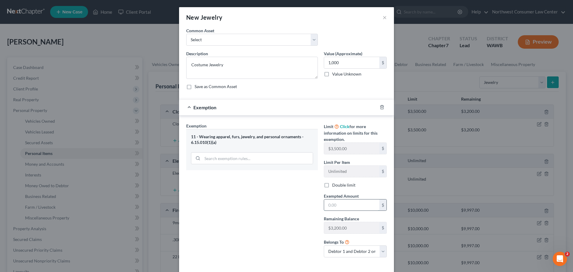
click at [342, 206] on input "text" at bounding box center [351, 204] width 55 height 11
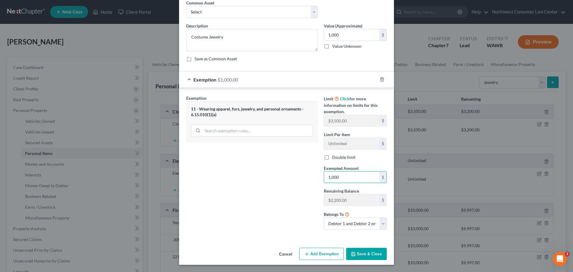
type input "1,000"
click at [368, 256] on button "Save & Close" at bounding box center [366, 254] width 41 height 13
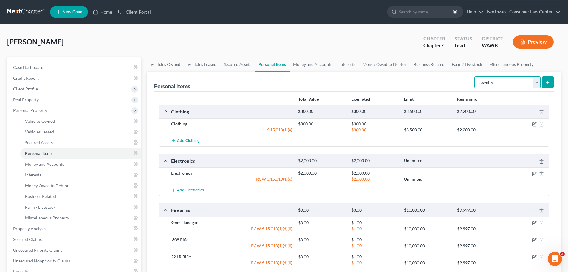
click at [489, 81] on select "Select Item Type Clothing Collectibles Of Value Electronics Firearms Household …" at bounding box center [508, 82] width 66 height 12
select select "pets"
click at [475, 76] on select "Select Item Type Clothing Collectibles Of Value Electronics Firearms Household …" at bounding box center [508, 82] width 66 height 12
click at [550, 81] on icon "submit" at bounding box center [548, 82] width 5 height 5
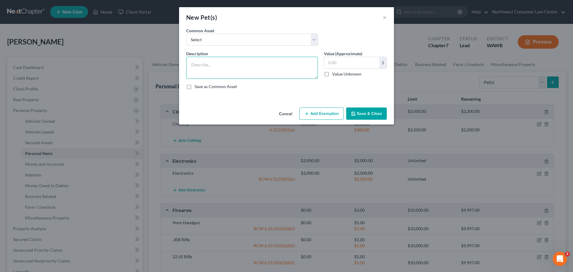
click at [212, 64] on textarea at bounding box center [252, 68] width 132 height 22
type textarea "2 Dogs"
click at [323, 111] on button "Add Exemption" at bounding box center [321, 113] width 44 height 13
select select "2"
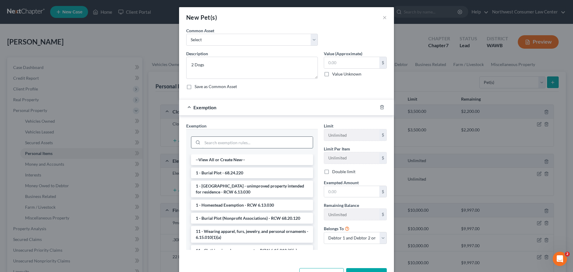
click at [243, 145] on input "search" at bounding box center [257, 142] width 110 height 11
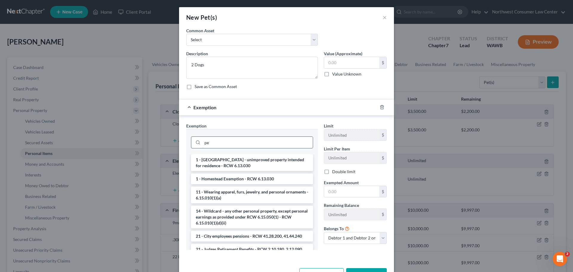
type input "p"
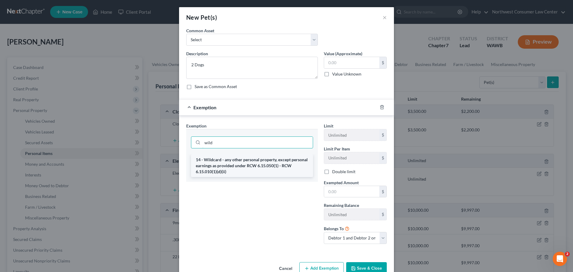
type input "wild"
click at [240, 163] on li "14 - Wildcard - any other personal property, except personal earnings as provid…" at bounding box center [252, 165] width 122 height 23
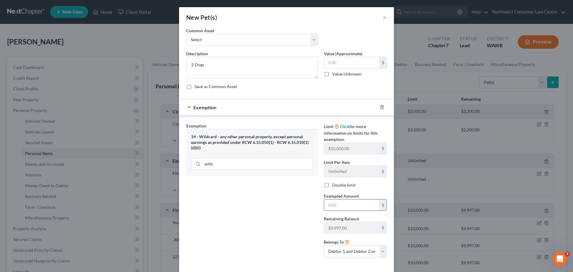
click at [354, 208] on input "text" at bounding box center [351, 204] width 55 height 11
type input "0"
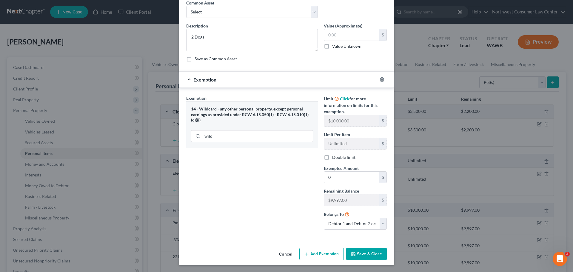
click at [368, 253] on button "Save & Close" at bounding box center [366, 254] width 41 height 13
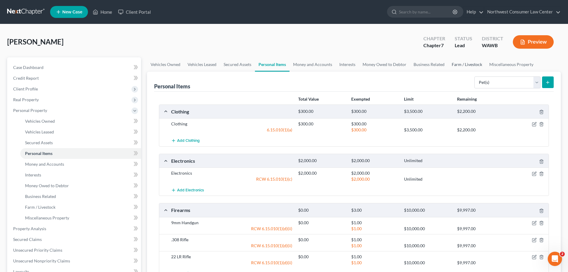
drag, startPoint x: 470, startPoint y: 64, endPoint x: 473, endPoint y: 65, distance: 3.8
click at [470, 64] on link "Farm / Livestock" at bounding box center [467, 64] width 38 height 14
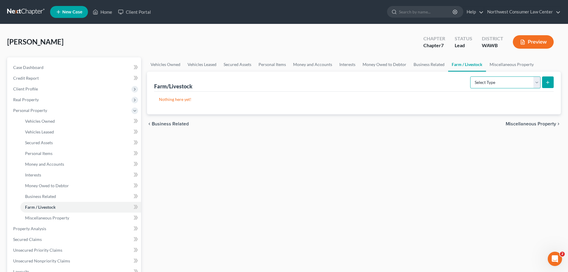
click at [518, 82] on select "Select Type Animals & Livestock Crops: Growing or Harvested Farming Equipment F…" at bounding box center [506, 82] width 70 height 12
select select "animals"
click at [471, 76] on select "Select Type Animals & Livestock Crops: Growing or Harvested Farming Equipment F…" at bounding box center [506, 82] width 70 height 12
click at [550, 81] on icon "submit" at bounding box center [548, 82] width 5 height 5
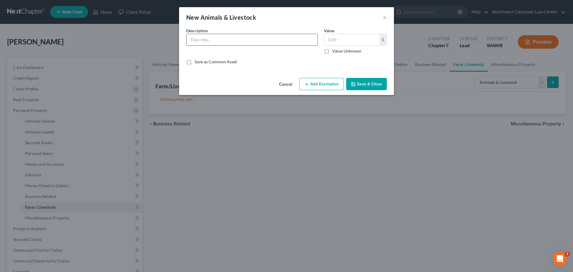
click at [228, 45] on div at bounding box center [252, 40] width 132 height 12
click at [229, 42] on input "text" at bounding box center [251, 39] width 131 height 11
type input "16 Chickens"
click at [347, 40] on input "text" at bounding box center [351, 39] width 55 height 11
type input "20"
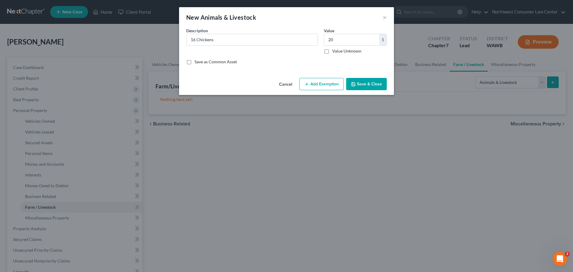
click at [320, 83] on button "Add Exemption" at bounding box center [321, 84] width 44 height 13
select select "2"
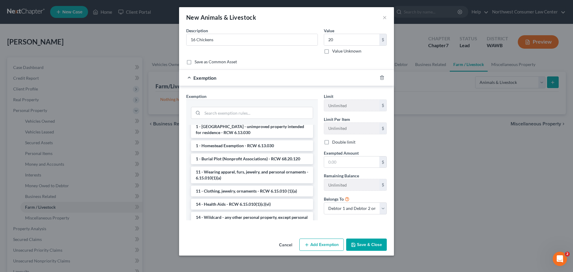
scroll to position [60, 0]
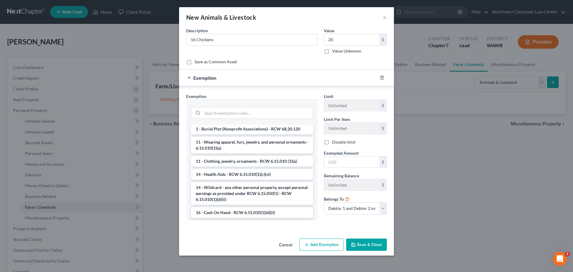
click at [223, 189] on li "14 - Wildcard - any other personal property, except personal earnings as provid…" at bounding box center [252, 193] width 122 height 23
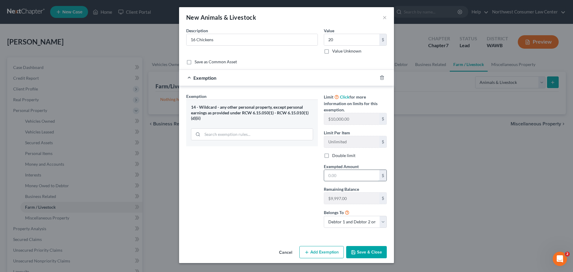
click at [351, 177] on input "text" at bounding box center [351, 175] width 55 height 11
type input "20"
click at [214, 193] on div "Exemption Set must be selected for CA. Exemption * 14 - Wildcard - any other pe…" at bounding box center [252, 162] width 138 height 139
click at [385, 249] on button "Save & Close" at bounding box center [366, 252] width 41 height 13
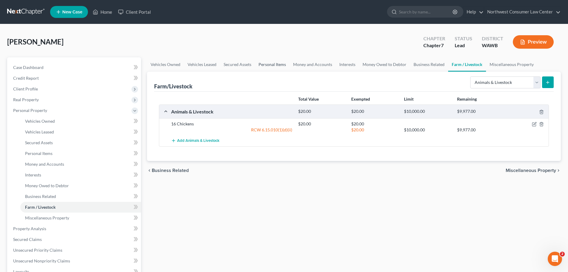
click at [263, 60] on link "Personal Items" at bounding box center [272, 64] width 35 height 14
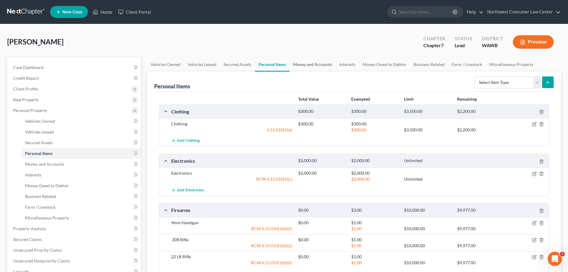
click at [323, 65] on link "Money and Accounts" at bounding box center [313, 64] width 46 height 14
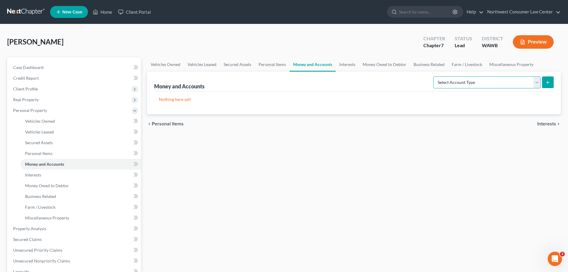
click at [489, 81] on select "Select Account Type Brokerage Cash on Hand Certificates of Deposit Checking Acc…" at bounding box center [487, 82] width 107 height 12
select select "checking"
click at [435, 76] on select "Select Account Type Brokerage Cash on Hand Certificates of Deposit Checking Acc…" at bounding box center [487, 82] width 107 height 12
click at [554, 80] on div "Money and Accounts Select Account Type Brokerage Cash on Hand Certificates of D…" at bounding box center [354, 93] width 414 height 43
click at [549, 82] on icon "submit" at bounding box center [548, 82] width 5 height 5
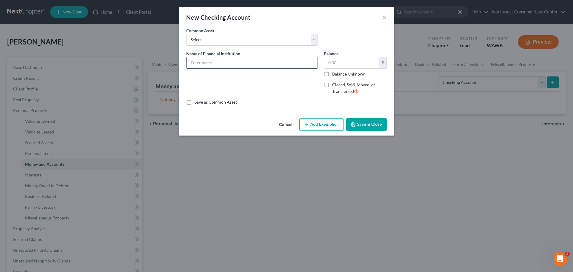
click at [238, 65] on input "text" at bounding box center [251, 62] width 131 height 11
type input "Key Bank ending in 9628"
type input "419"
click at [306, 122] on icon "button" at bounding box center [306, 124] width 5 height 5
select select "2"
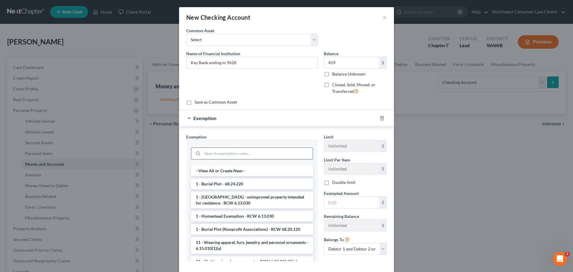
click at [237, 154] on input "search" at bounding box center [257, 153] width 110 height 11
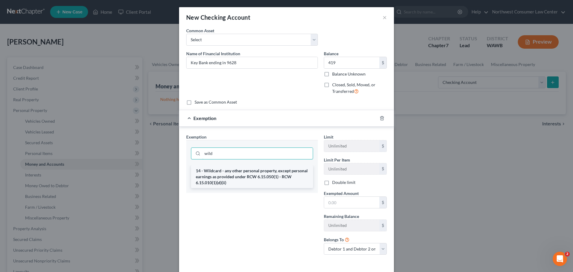
type input "wild"
click at [246, 186] on li "14 - Wildcard - any other personal property, except personal earnings as provid…" at bounding box center [252, 176] width 122 height 23
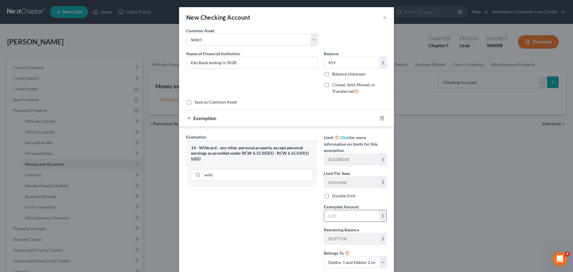
click at [343, 217] on input "text" at bounding box center [351, 215] width 55 height 11
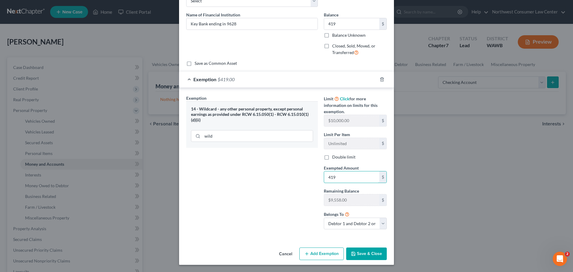
type input "419"
click at [368, 254] on button "Save & Close" at bounding box center [366, 253] width 41 height 13
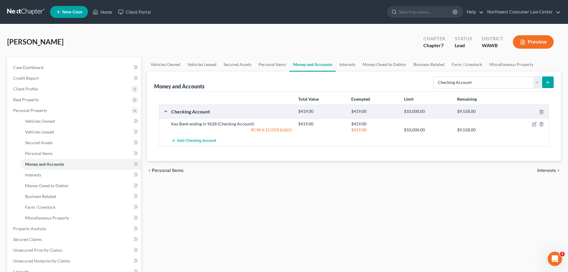
click at [550, 82] on icon "submit" at bounding box center [548, 82] width 5 height 5
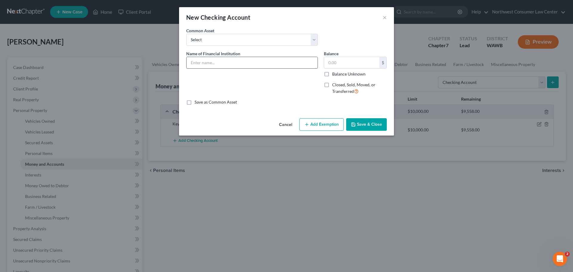
click at [207, 59] on input "text" at bounding box center [251, 62] width 131 height 11
type input "Key Bank ending in 4306"
click at [354, 63] on input "text" at bounding box center [351, 62] width 55 height 11
type input "15"
click at [326, 123] on button "Add Exemption" at bounding box center [321, 124] width 44 height 13
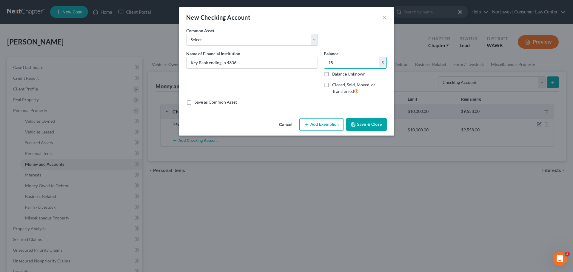
select select "2"
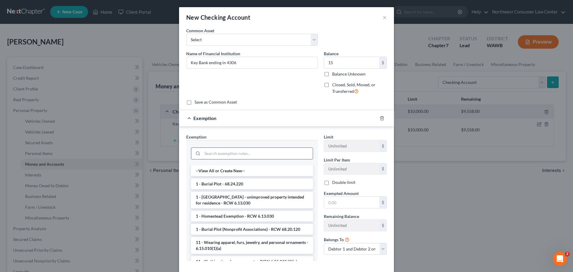
click at [222, 154] on input "search" at bounding box center [257, 153] width 110 height 11
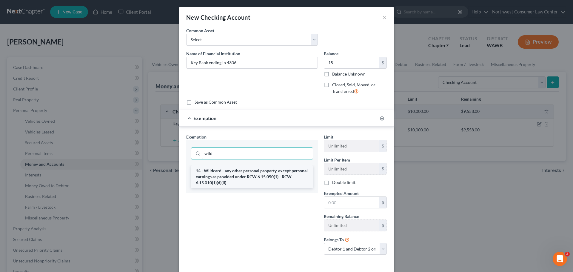
type input "wild"
click at [221, 172] on li "14 - Wildcard - any other personal property, except personal earnings as provid…" at bounding box center [252, 176] width 122 height 23
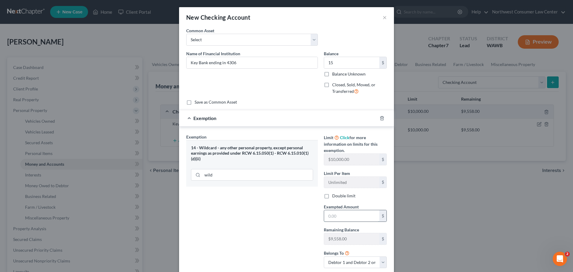
click at [341, 215] on input "text" at bounding box center [351, 215] width 55 height 11
type input "15"
click at [278, 230] on div "Exemption Set must be selected for CA. Exemption * 14 - Wildcard - any other pe…" at bounding box center [252, 203] width 138 height 139
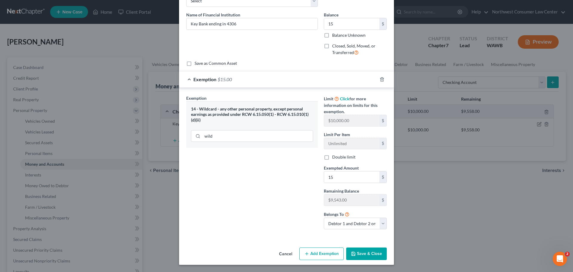
click at [363, 252] on button "Save & Close" at bounding box center [366, 253] width 41 height 13
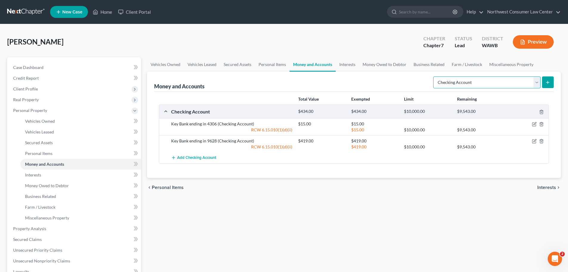
click at [496, 86] on select "Select Account Type Brokerage Cash on Hand Certificates of Deposit Checking Acc…" at bounding box center [487, 82] width 107 height 12
click at [551, 83] on button "submit" at bounding box center [548, 82] width 12 height 12
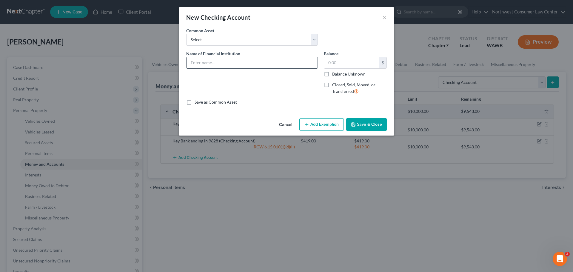
click at [250, 63] on input "text" at bounding box center [251, 62] width 131 height 11
type input "Heritage Bank ending in 7831"
click at [347, 58] on input "text" at bounding box center [351, 62] width 55 height 11
type input "316"
click at [315, 122] on button "Add Exemption" at bounding box center [321, 124] width 44 height 13
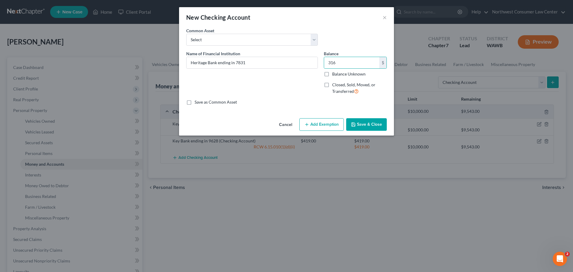
select select "2"
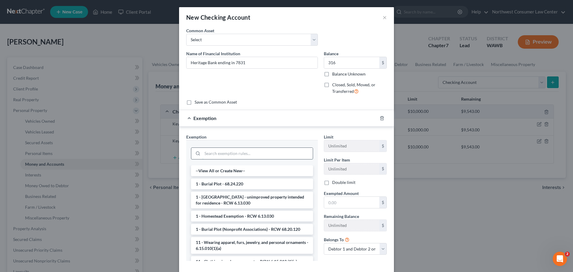
click at [211, 151] on input "search" at bounding box center [257, 153] width 110 height 11
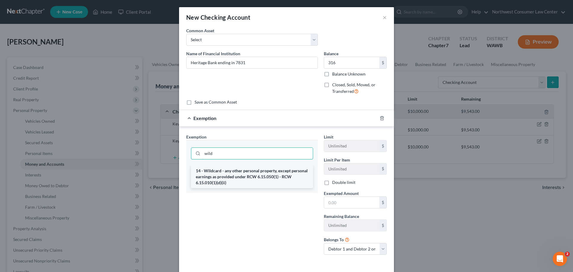
type input "wild"
drag, startPoint x: 237, startPoint y: 172, endPoint x: 240, endPoint y: 173, distance: 3.0
click at [237, 172] on li "14 - Wildcard - any other personal property, except personal earnings as provid…" at bounding box center [252, 176] width 122 height 23
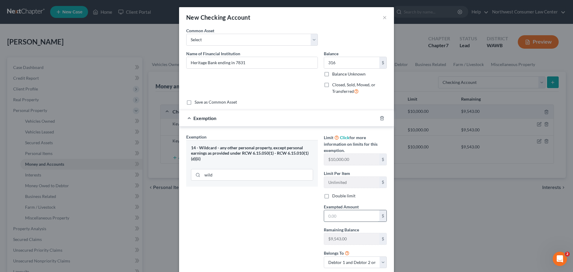
click at [334, 216] on input "text" at bounding box center [351, 215] width 55 height 11
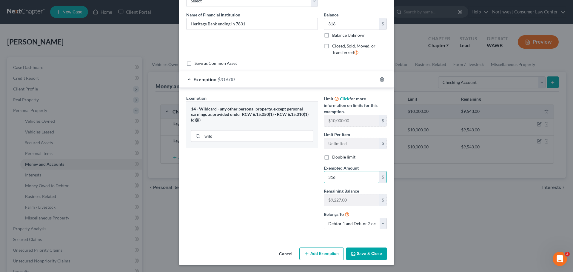
type input "316"
click at [374, 252] on button "Save & Close" at bounding box center [366, 253] width 41 height 13
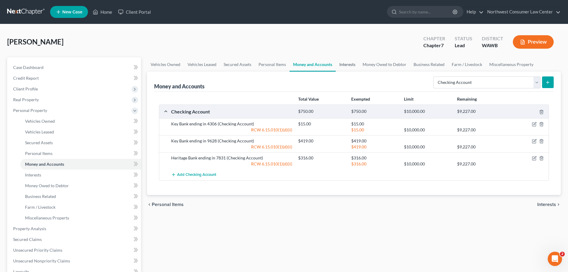
click at [354, 66] on link "Interests" at bounding box center [347, 64] width 23 height 14
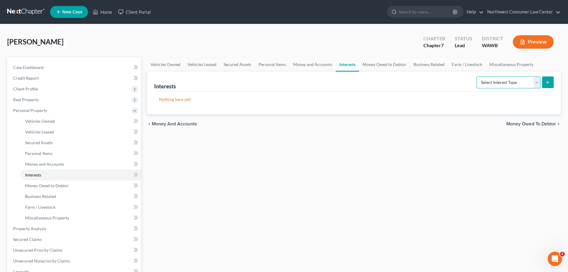
click at [497, 84] on select "Select Interest Type 401K Annuity Bond Education IRA Government Bond Government…" at bounding box center [509, 82] width 64 height 12
select select "401k"
click at [477, 76] on select "Select Interest Type 401K Annuity Bond Education IRA Government Bond Government…" at bounding box center [509, 82] width 64 height 12
click at [548, 83] on line "submit" at bounding box center [548, 82] width 0 height 3
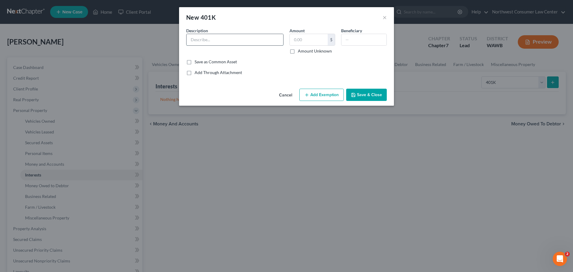
click at [255, 41] on input "text" at bounding box center [234, 39] width 97 height 11
type input "401k"
click at [308, 38] on input "text" at bounding box center [309, 39] width 38 height 11
click at [304, 41] on input "text" at bounding box center [309, 39] width 38 height 11
type input "0"
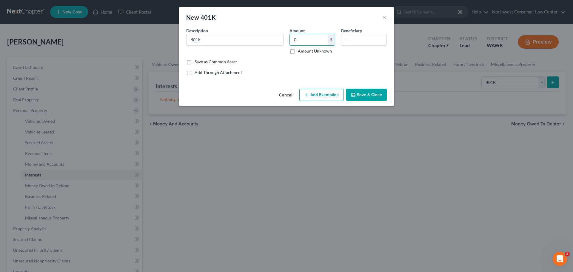
click at [380, 96] on button "Save & Close" at bounding box center [366, 95] width 41 height 13
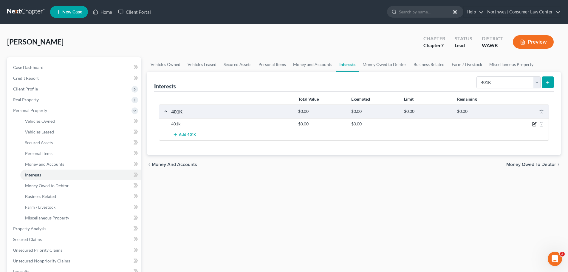
click at [536, 124] on icon "button" at bounding box center [534, 124] width 5 height 5
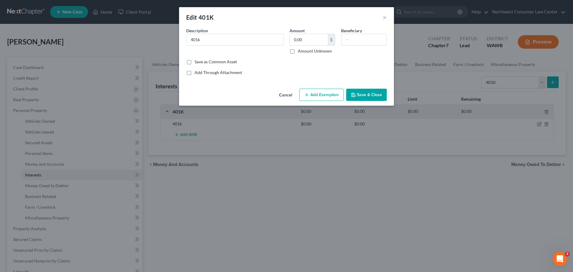
click at [280, 94] on button "Cancel" at bounding box center [285, 95] width 23 height 12
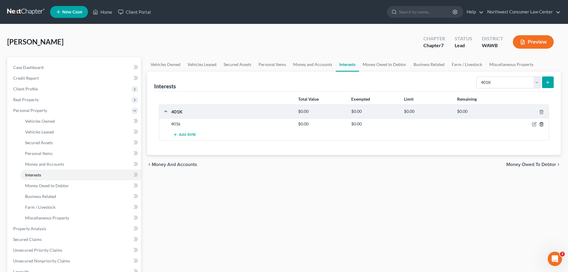
click at [542, 122] on icon "button" at bounding box center [541, 124] width 5 height 5
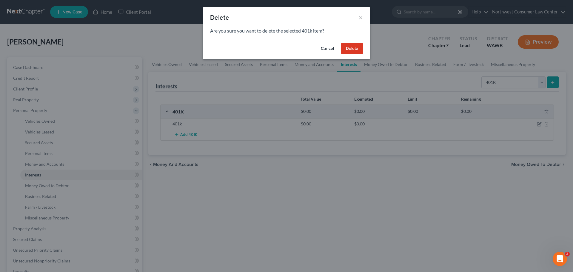
click at [356, 50] on button "Delete" at bounding box center [352, 49] width 22 height 12
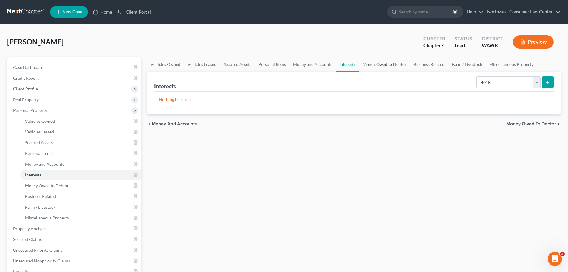
click at [388, 70] on link "Money Owed to Debtor" at bounding box center [384, 64] width 51 height 14
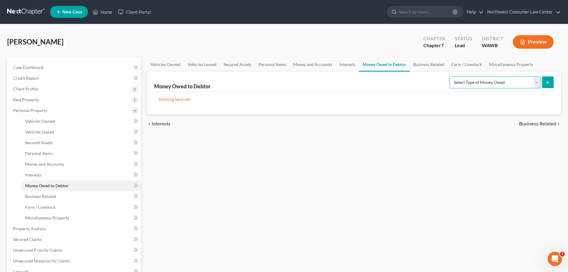
click at [479, 84] on select "Select Type of Money Owed Accounts Receivable Alimony Child Support Claims Agai…" at bounding box center [495, 82] width 91 height 12
click at [110, 112] on span "Personal Property" at bounding box center [74, 110] width 133 height 11
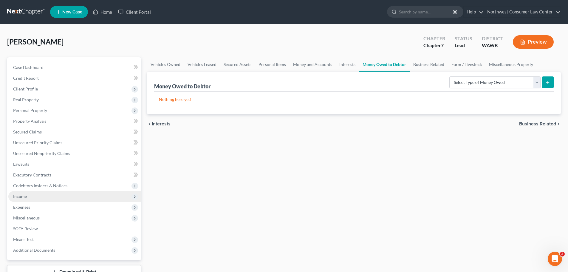
click at [73, 197] on span "Income" at bounding box center [74, 196] width 133 height 11
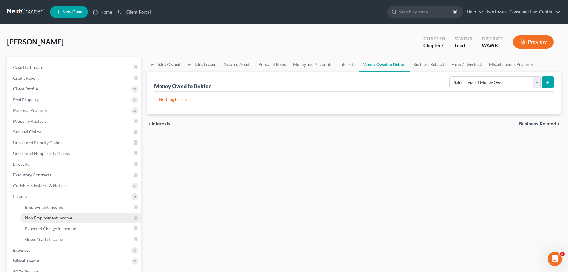
click at [67, 218] on span "Non Employment Income" at bounding box center [48, 217] width 47 height 5
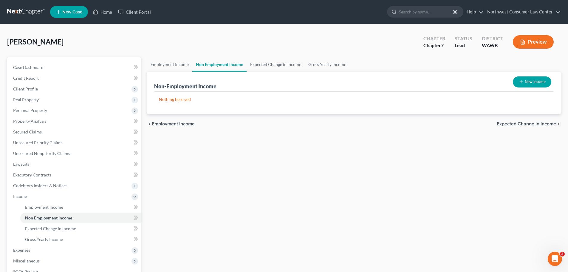
click at [545, 84] on button "New Income" at bounding box center [532, 81] width 38 height 11
select select "0"
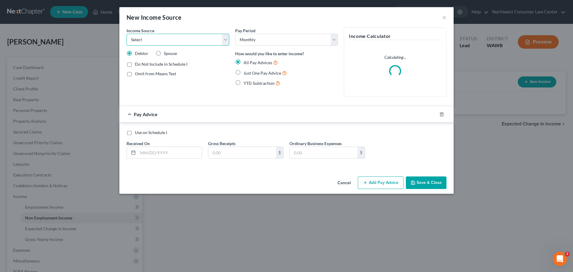
click at [179, 41] on select "Select Unemployment Disability (from employer) Pension Retirement Social Securi…" at bounding box center [178, 40] width 103 height 12
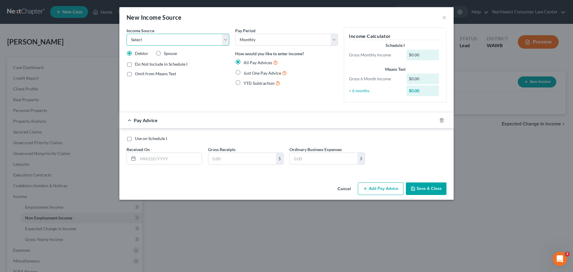
select select "3"
click at [127, 34] on select "Select Unemployment Disability (from employer) Pension Retirement Social Securi…" at bounding box center [178, 40] width 103 height 12
click at [292, 36] on select "Select Monthly Twice Monthly Every Other Week Weekly" at bounding box center [286, 40] width 103 height 12
click at [285, 36] on select "Select Monthly Twice Monthly Every Other Week Weekly" at bounding box center [286, 40] width 103 height 12
click at [164, 64] on span "Do Not Include in Schedule I" at bounding box center [161, 63] width 53 height 5
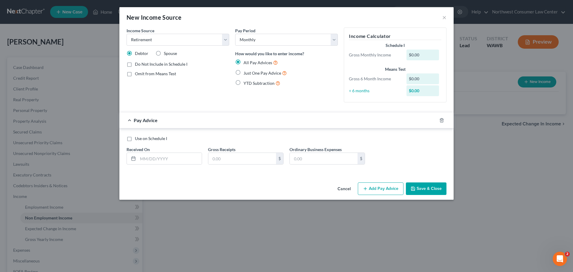
click at [141, 64] on input "Do Not Include in Schedule I" at bounding box center [139, 63] width 4 height 4
checkbox input "true"
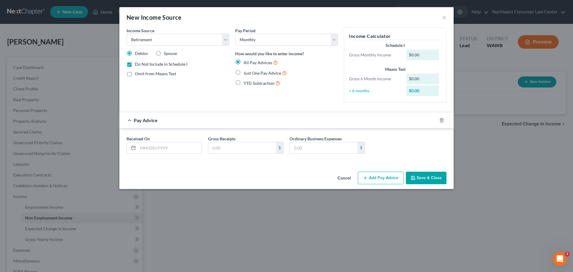
click at [263, 72] on span "Just One Pay Advice" at bounding box center [262, 72] width 38 height 5
click at [250, 72] on input "Just One Pay Advice" at bounding box center [248, 72] width 4 height 4
radio input "true"
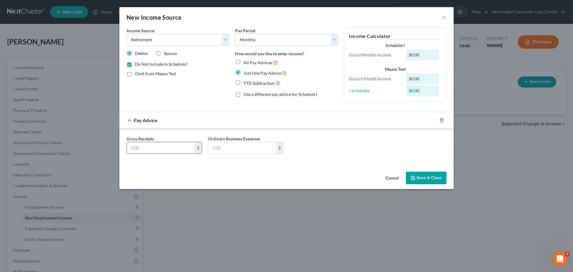
click at [170, 151] on input "text" at bounding box center [161, 147] width 68 height 11
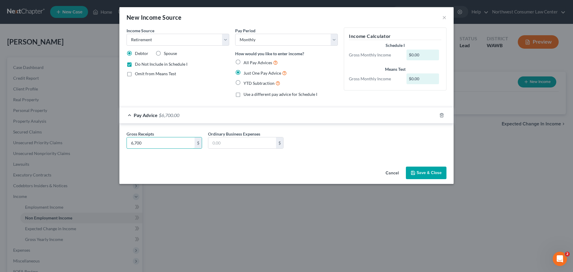
type input "6,700"
click at [436, 169] on button "Save & Close" at bounding box center [426, 172] width 41 height 13
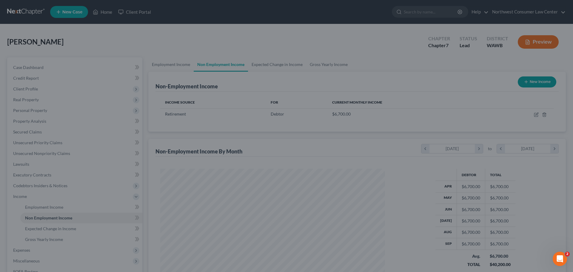
scroll to position [111, 235]
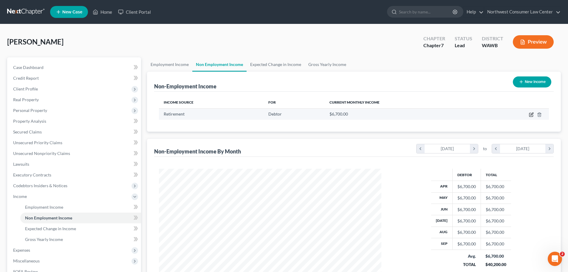
click at [529, 113] on icon "button" at bounding box center [531, 114] width 5 height 5
select select "3"
select select "0"
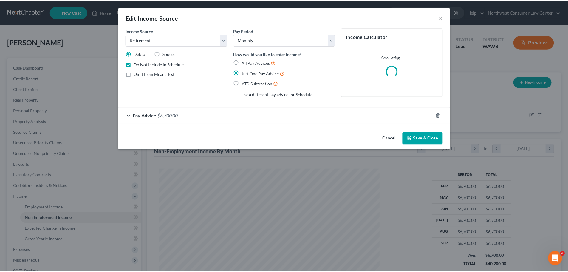
scroll to position [112, 237]
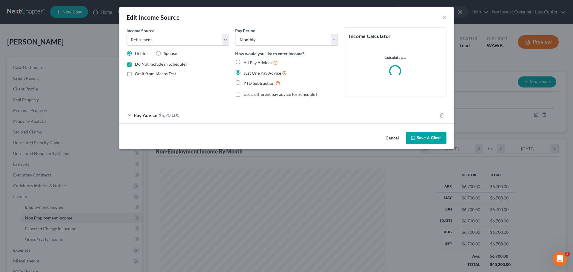
click at [152, 74] on span "Omit from Means Test" at bounding box center [155, 73] width 41 height 5
click at [141, 74] on input "Omit from Means Test" at bounding box center [139, 73] width 4 height 4
click at [154, 73] on span "Omit from Means Test" at bounding box center [155, 73] width 41 height 5
click at [141, 73] on input "Omit from Means Test" at bounding box center [139, 73] width 4 height 4
checkbox input "false"
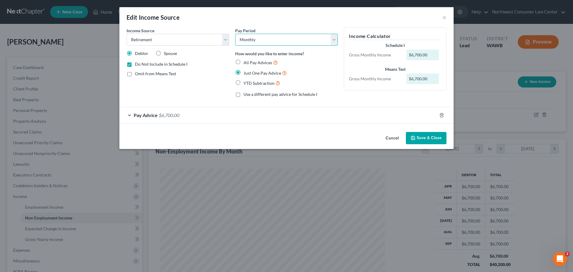
click at [268, 36] on select "Select Monthly Twice Monthly Every Other Week Weekly" at bounding box center [286, 40] width 103 height 12
click at [275, 41] on select "Select Monthly Twice Monthly Every Other Week Weekly" at bounding box center [286, 40] width 103 height 12
click at [392, 138] on button "Cancel" at bounding box center [392, 138] width 23 height 12
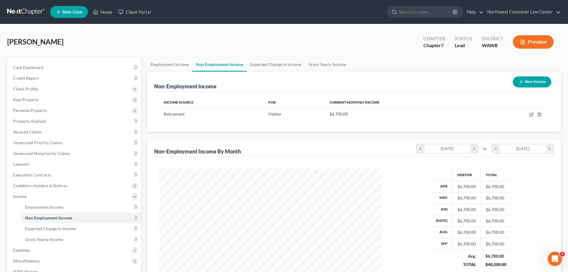
scroll to position [298262, 298138]
click at [84, 125] on link "Property Analysis" at bounding box center [74, 121] width 133 height 11
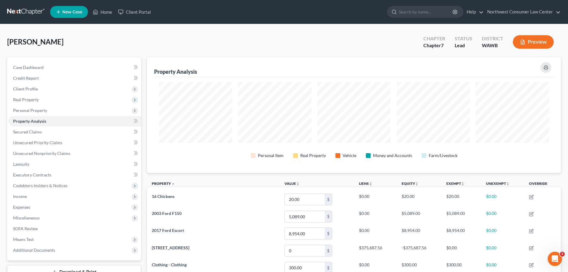
scroll to position [115, 414]
click at [17, 105] on span "Personal Property" at bounding box center [74, 110] width 133 height 11
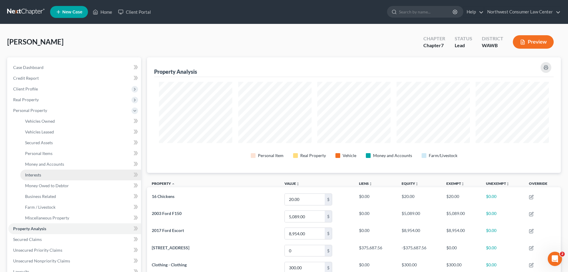
click at [39, 173] on span "Interests" at bounding box center [33, 174] width 16 height 5
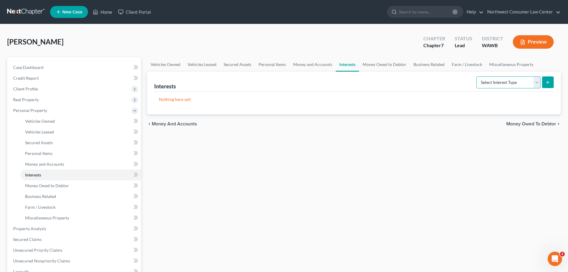
click at [496, 85] on select "Select Interest Type 401K Annuity Bond Education IRA Government Bond Government…" at bounding box center [509, 82] width 64 height 12
select select "401k"
click at [477, 76] on select "Select Interest Type 401K Annuity Bond Education IRA Government Bond Government…" at bounding box center [509, 82] width 64 height 12
click at [548, 85] on button "submit" at bounding box center [548, 82] width 12 height 12
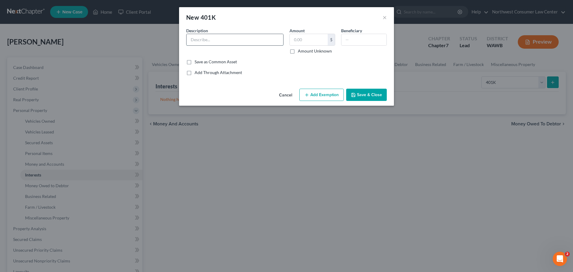
click at [211, 40] on input "text" at bounding box center [234, 39] width 97 height 11
drag, startPoint x: 210, startPoint y: 40, endPoint x: 190, endPoint y: 53, distance: 23.7
click at [210, 40] on input "text" at bounding box center [234, 39] width 97 height 11
type input "ADP Retirement 401k"
click at [309, 40] on input "text" at bounding box center [309, 39] width 38 height 11
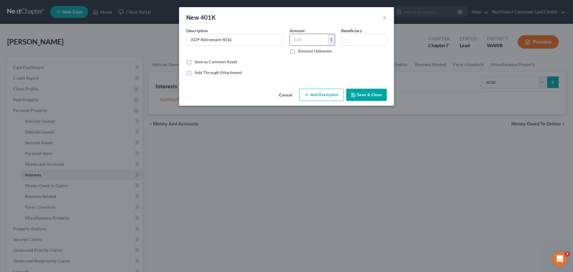
type input "0.00"
click at [358, 92] on button "Save & Close" at bounding box center [366, 95] width 41 height 13
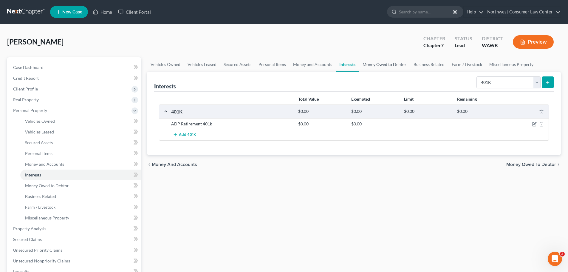
click at [395, 62] on link "Money Owed to Debtor" at bounding box center [384, 64] width 51 height 14
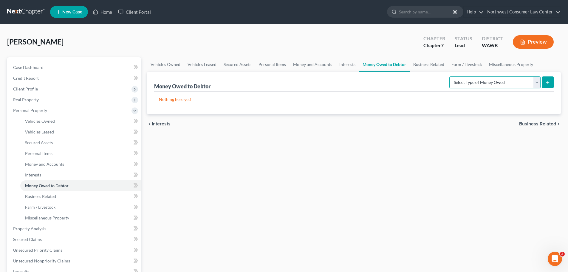
click at [478, 83] on select "Select Type of Money Owed Accounts Receivable Alimony Child Support Claims Agai…" at bounding box center [495, 82] width 91 height 12
click at [451, 76] on select "Select Type of Money Owed Accounts Receivable Alimony Child Support Claims Agai…" at bounding box center [495, 82] width 91 height 12
click at [545, 75] on div "Select Type of Money Owed Accounts Receivable Alimony Child Support Claims Agai…" at bounding box center [500, 82] width 107 height 16
click at [547, 83] on icon "submit" at bounding box center [548, 82] width 5 height 5
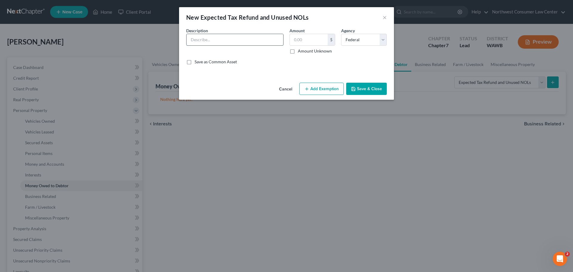
click at [221, 38] on input "text" at bounding box center [234, 39] width 97 height 11
click at [298, 39] on input "text" at bounding box center [309, 39] width 38 height 11
click at [320, 90] on button "Add Exemption" at bounding box center [321, 89] width 44 height 13
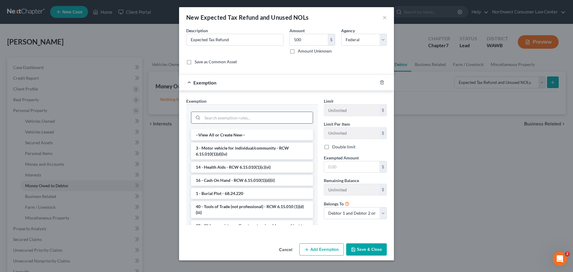
click at [256, 116] on input "search" at bounding box center [257, 117] width 110 height 11
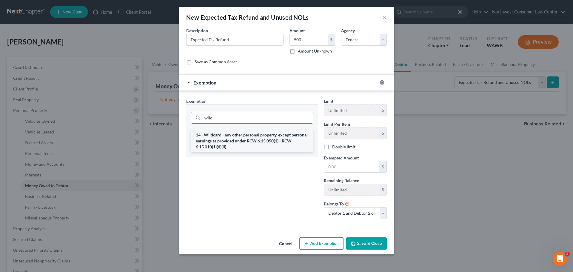
click at [256, 135] on li "14 - Wildcard - any other personal property, except personal earnings as provid…" at bounding box center [252, 140] width 122 height 23
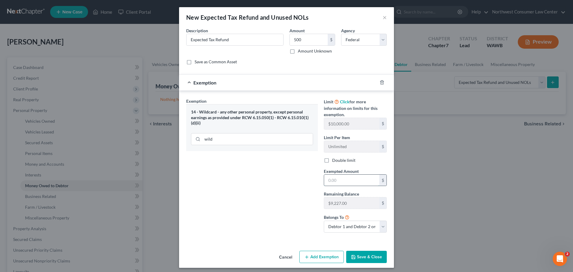
click at [338, 181] on input "text" at bounding box center [351, 180] width 55 height 11
click at [361, 257] on button "Save & Close" at bounding box center [366, 257] width 41 height 13
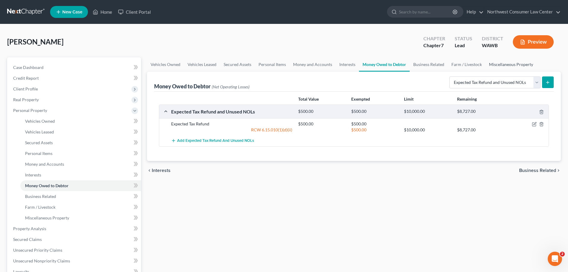
click at [520, 62] on link "Miscellaneous Property" at bounding box center [511, 64] width 51 height 14
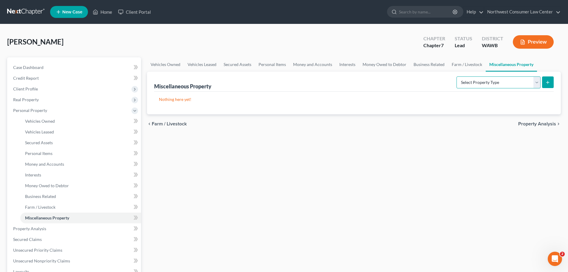
click at [511, 85] on select "Select Property Type Assigned for Creditor Benefit [DATE] Holding for Another N…" at bounding box center [499, 82] width 84 height 12
click at [542, 125] on span "Property Analysis" at bounding box center [538, 123] width 38 height 5
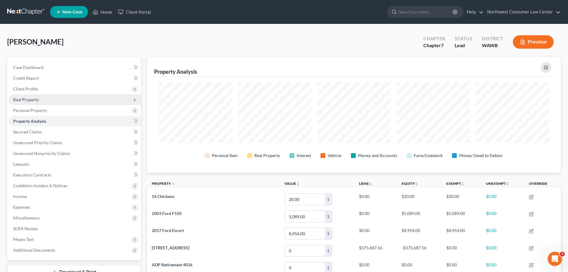
click at [50, 102] on span "Real Property" at bounding box center [74, 99] width 133 height 11
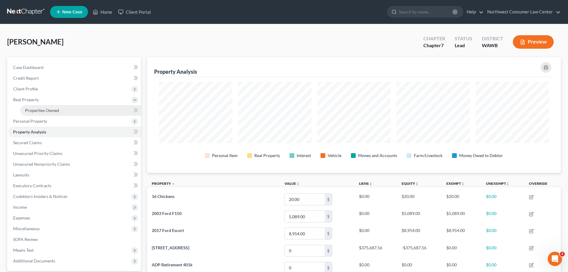
click at [58, 108] on span "Properties Owned" at bounding box center [42, 110] width 34 height 5
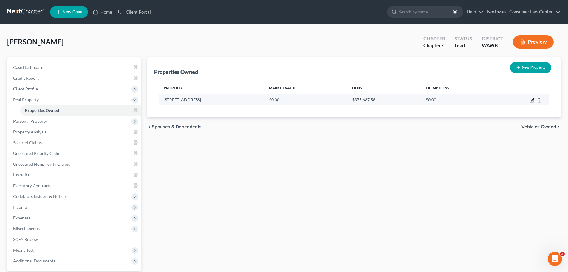
click at [531, 101] on icon "button" at bounding box center [532, 100] width 5 height 5
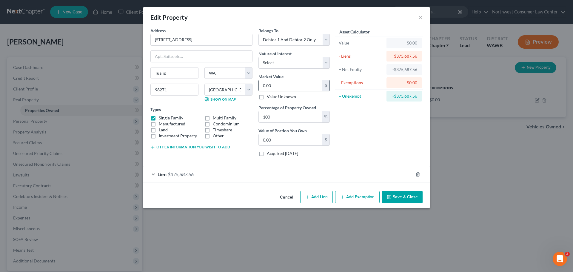
click at [285, 88] on input "0.00" at bounding box center [291, 85] width 64 height 11
click at [279, 88] on input "733" at bounding box center [291, 85] width 64 height 11
click at [399, 194] on button "Save & Close" at bounding box center [402, 197] width 41 height 13
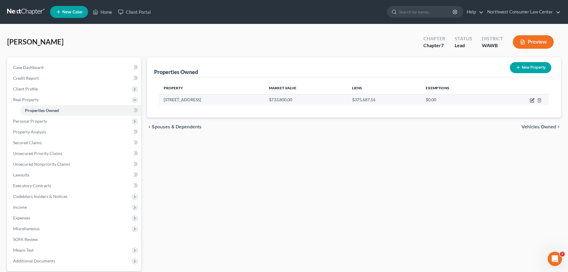
click at [532, 99] on icon "button" at bounding box center [533, 101] width 4 height 4
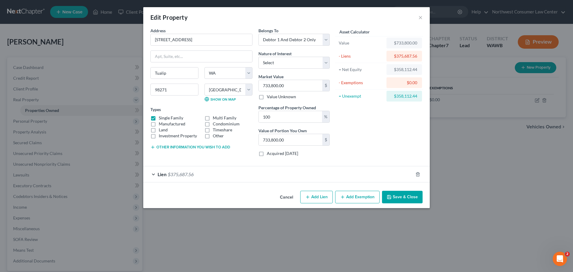
click at [314, 198] on button "Add Lien" at bounding box center [316, 197] width 33 height 13
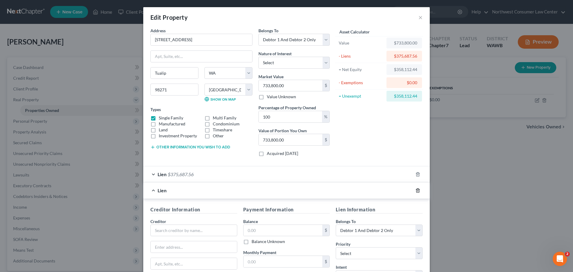
click at [418, 191] on line "button" at bounding box center [418, 190] width 0 height 1
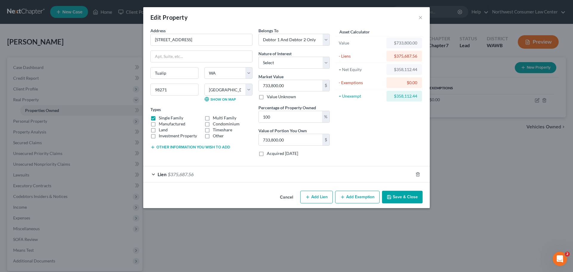
click at [356, 195] on button "Add Exemption" at bounding box center [357, 197] width 44 height 13
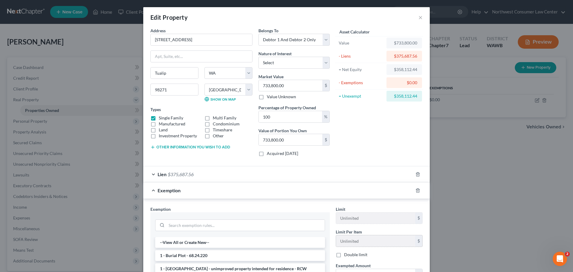
scroll to position [30, 0]
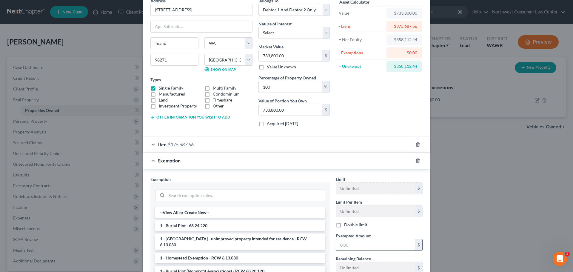
click at [362, 243] on input "text" at bounding box center [375, 244] width 79 height 11
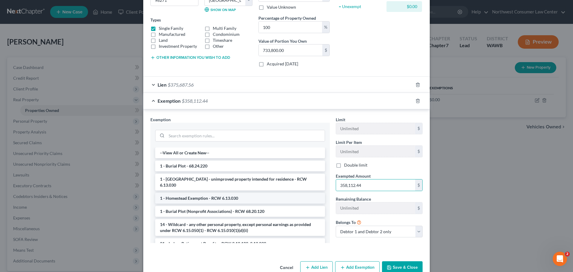
click at [257, 193] on li "1 - Homestead Exemption - RCW 6.13.030" at bounding box center [240, 198] width 170 height 11
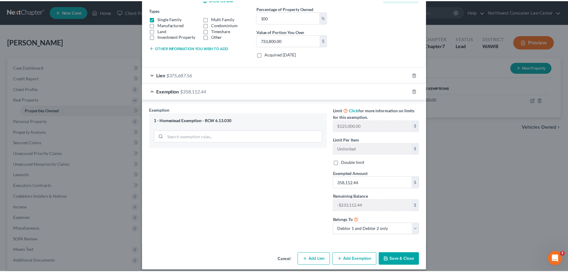
scroll to position [105, 0]
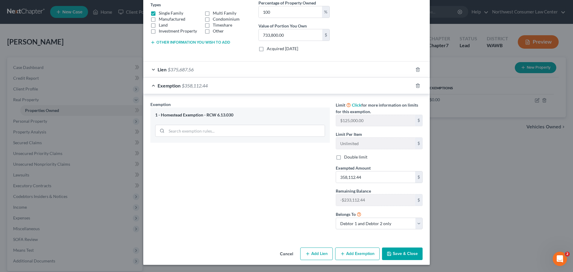
click at [408, 254] on button "Save & Close" at bounding box center [402, 253] width 41 height 13
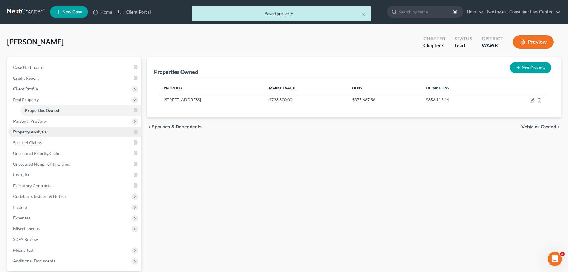
click at [123, 130] on link "Property Analysis" at bounding box center [74, 132] width 133 height 11
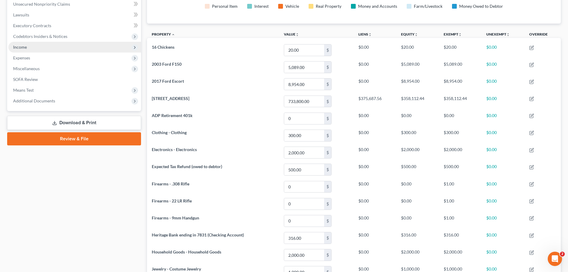
click at [97, 49] on span "Income" at bounding box center [74, 47] width 133 height 11
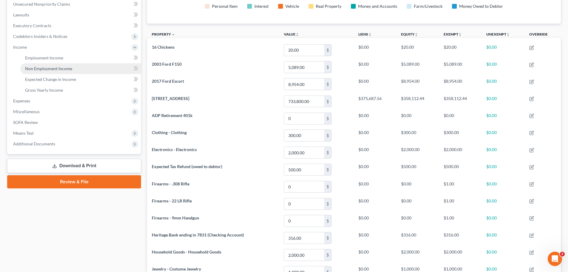
click at [97, 67] on link "Non Employment Income" at bounding box center [80, 68] width 121 height 11
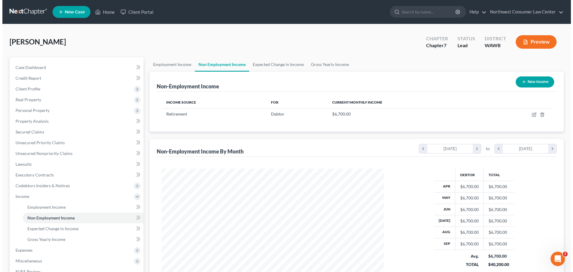
scroll to position [111, 235]
click at [532, 80] on button "New Income" at bounding box center [532, 81] width 38 height 11
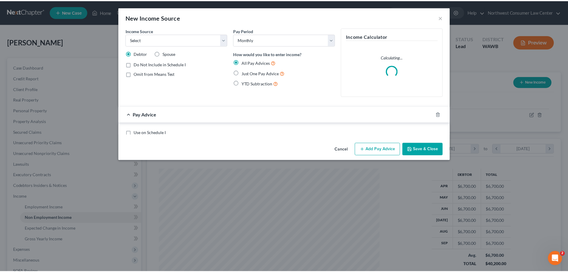
scroll to position [112, 237]
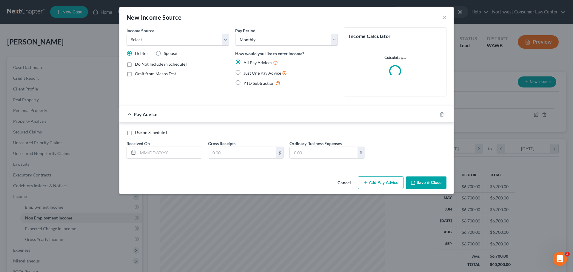
click at [149, 32] on span "Income Source" at bounding box center [141, 30] width 28 height 5
click at [150, 42] on select "Select Unemployment Disability (from employer) Pension Retirement Social Securi…" at bounding box center [178, 40] width 103 height 12
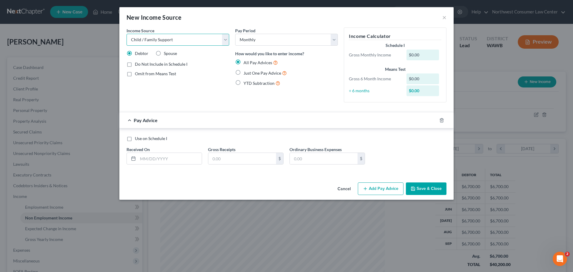
click at [127, 34] on select "Select Unemployment Disability (from employer) Pension Retirement Social Securi…" at bounding box center [178, 40] width 103 height 12
click at [164, 159] on input "text" at bounding box center [170, 158] width 64 height 11
click at [235, 156] on input "text" at bounding box center [242, 158] width 68 height 11
click at [155, 162] on input "01" at bounding box center [170, 158] width 64 height 11
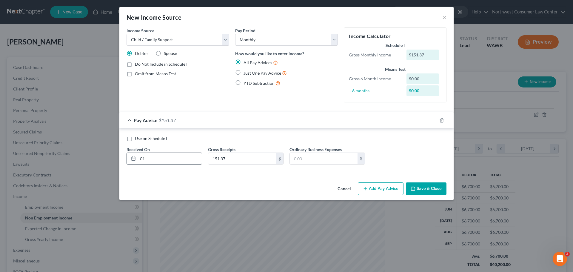
click at [155, 162] on input "01" at bounding box center [170, 158] width 64 height 11
click at [431, 185] on button "Save & Close" at bounding box center [426, 188] width 41 height 13
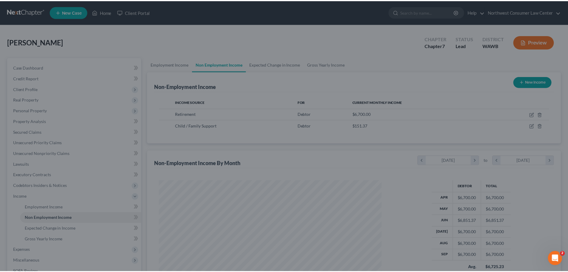
scroll to position [298262, 298138]
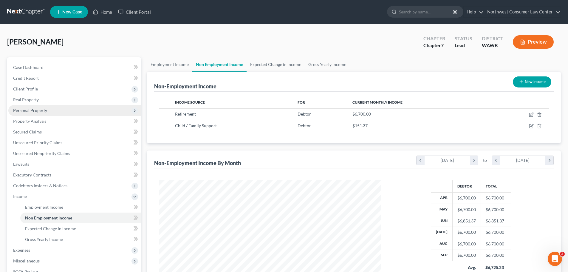
click at [93, 112] on span "Personal Property" at bounding box center [74, 110] width 133 height 11
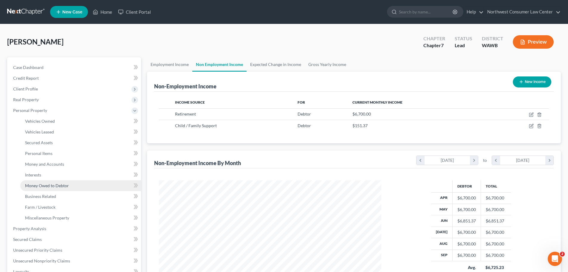
click at [71, 183] on link "Money Owed to Debtor" at bounding box center [80, 185] width 121 height 11
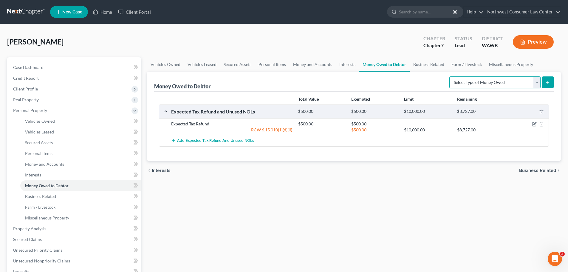
click at [501, 83] on select "Select Type of Money Owed Accounts Receivable Alimony Child Support Claims Agai…" at bounding box center [495, 82] width 91 height 12
click at [451, 76] on select "Select Type of Money Owed Accounts Receivable Alimony Child Support Claims Agai…" at bounding box center [495, 82] width 91 height 12
click at [547, 84] on icon "submit" at bounding box center [548, 82] width 5 height 5
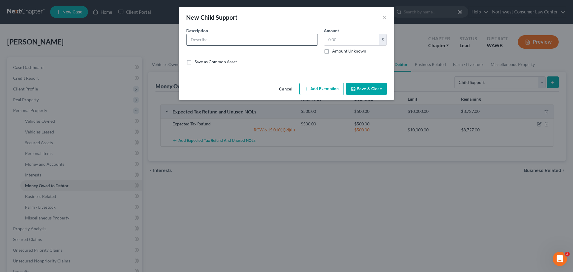
click at [227, 37] on input "text" at bounding box center [251, 39] width 131 height 11
click at [359, 37] on input "text" at bounding box center [351, 39] width 55 height 11
click at [321, 90] on button "Add Exemption" at bounding box center [321, 89] width 44 height 13
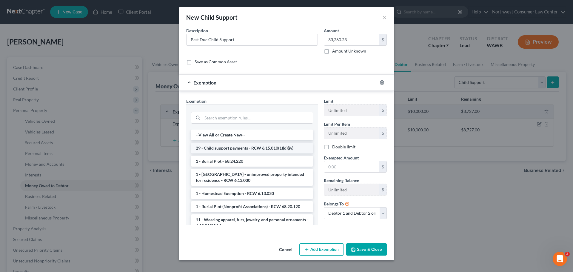
click at [246, 148] on li "29 - Child support payments - RCW 6.15.010(1)(d)(iv)" at bounding box center [252, 148] width 122 height 11
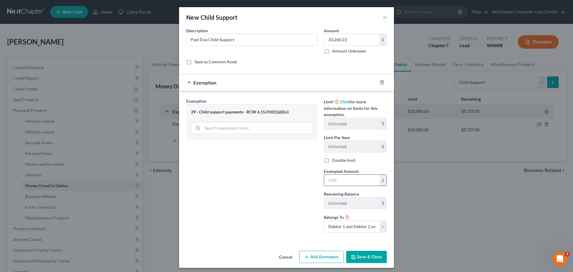
click at [349, 181] on input "text" at bounding box center [351, 180] width 55 height 11
click at [338, 41] on input "33,260.23" at bounding box center [351, 39] width 55 height 11
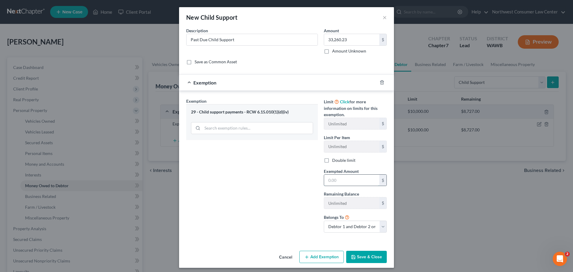
click at [350, 181] on input "text" at bounding box center [351, 180] width 55 height 11
paste input "33,260.23"
click at [368, 254] on button "Save & Close" at bounding box center [366, 257] width 41 height 13
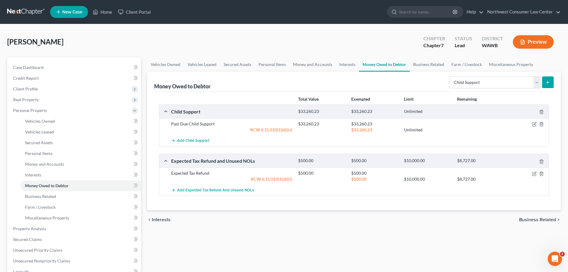
click at [547, 79] on button "submit" at bounding box center [548, 82] width 12 height 12
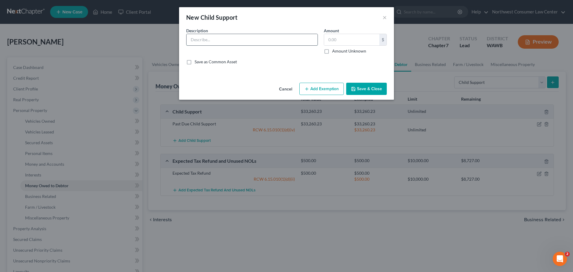
click at [191, 39] on input "text" at bounding box center [251, 39] width 131 height 11
click at [312, 85] on button "Add Exemption" at bounding box center [321, 89] width 44 height 13
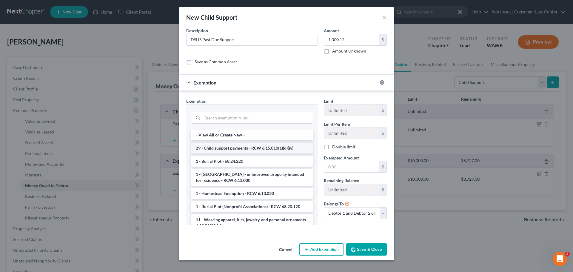
click at [226, 147] on li "29 - Child support payments - RCW 6.15.010(1)(d)(iv)" at bounding box center [252, 148] width 122 height 11
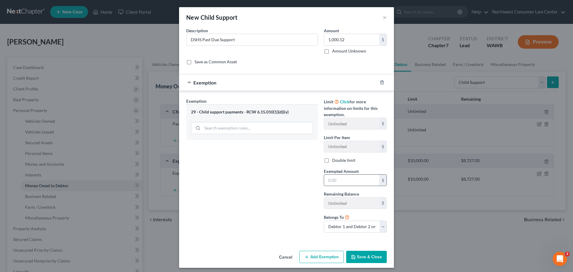
click at [333, 181] on input "text" at bounding box center [351, 180] width 55 height 11
click at [354, 260] on button "Save & Close" at bounding box center [366, 257] width 41 height 13
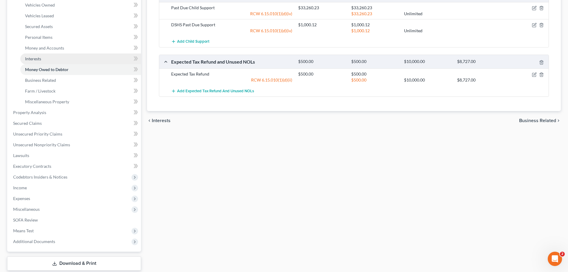
scroll to position [119, 0]
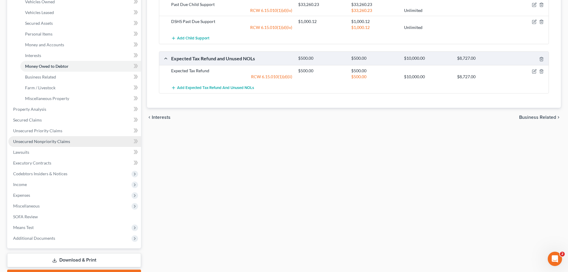
click at [92, 138] on link "Unsecured Nonpriority Claims" at bounding box center [74, 141] width 133 height 11
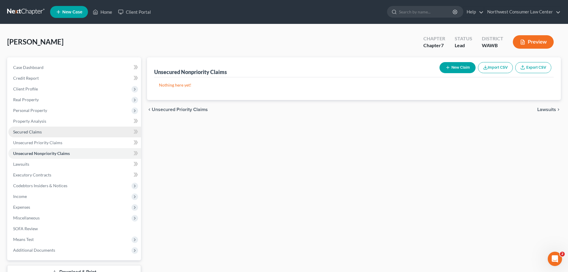
click at [67, 132] on link "Secured Claims" at bounding box center [74, 132] width 133 height 11
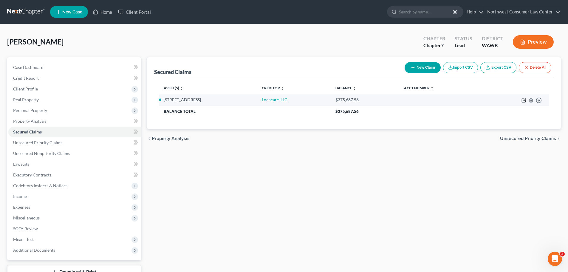
click at [524, 101] on icon "button" at bounding box center [524, 99] width 3 height 3
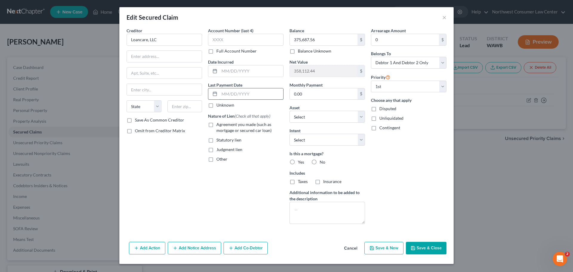
click at [243, 94] on input "text" at bounding box center [251, 93] width 64 height 11
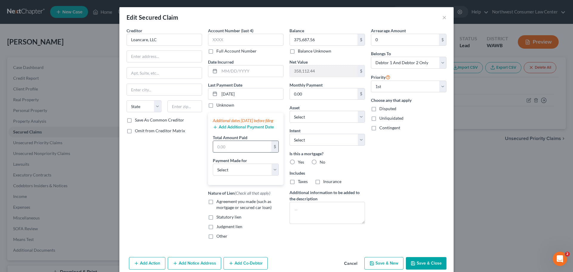
click at [223, 152] on input "text" at bounding box center [242, 146] width 58 height 11
click at [220, 175] on select "Select Car Credit Card Loan Repayment Mortgage Other Suppliers Or Vendors" at bounding box center [246, 170] width 66 height 12
click at [213, 169] on select "Select Car Credit Card Loan Repayment Mortgage Other Suppliers Or Vendors" at bounding box center [246, 170] width 66 height 12
click at [240, 210] on span "Agreement you made (such as mortgage or secured car loan)" at bounding box center [243, 204] width 55 height 11
click at [223, 202] on input "Agreement you made (such as mortgage or secured car loan)" at bounding box center [221, 200] width 4 height 4
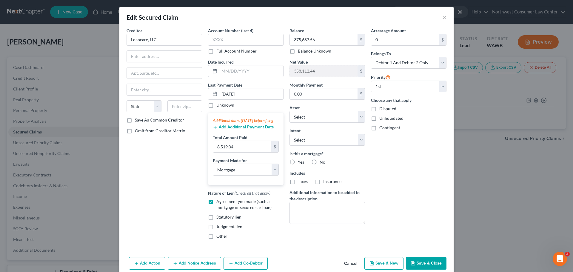
click at [320, 160] on label "No" at bounding box center [323, 162] width 6 height 6
click at [322, 160] on input "No" at bounding box center [324, 161] width 4 height 4
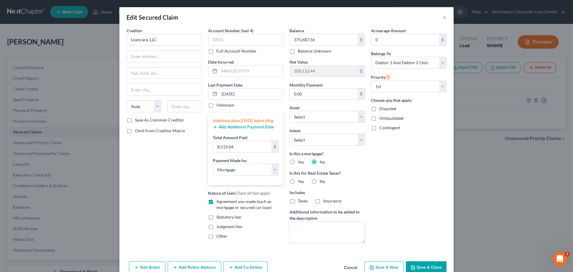
click at [298, 182] on label "Yes" at bounding box center [301, 181] width 6 height 6
click at [300, 182] on input "Yes" at bounding box center [302, 180] width 4 height 4
click at [298, 180] on span "Yes" at bounding box center [301, 181] width 6 height 5
click at [300, 180] on input "Yes" at bounding box center [302, 180] width 4 height 4
click at [320, 181] on span "No" at bounding box center [323, 181] width 6 height 5
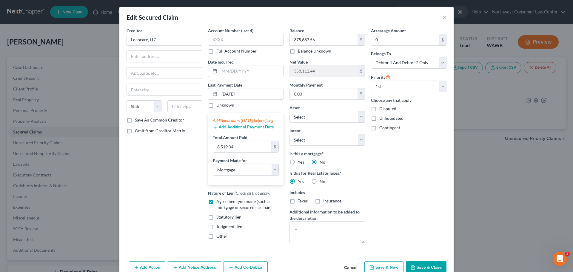
click at [322, 181] on input "No" at bounding box center [324, 180] width 4 height 4
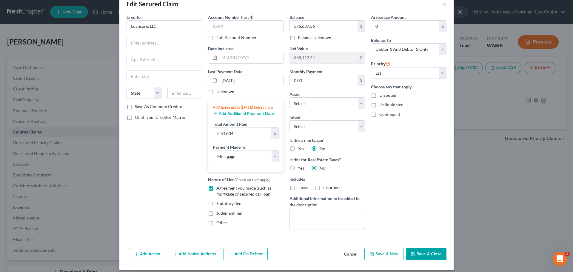
scroll to position [20, 0]
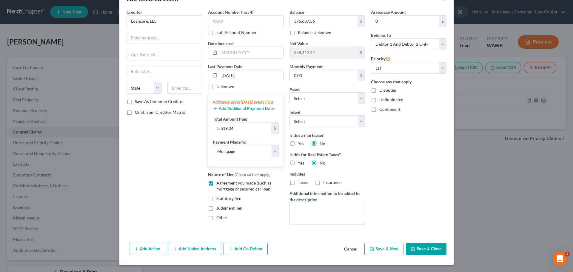
click at [429, 247] on button "Save & Close" at bounding box center [426, 249] width 41 height 13
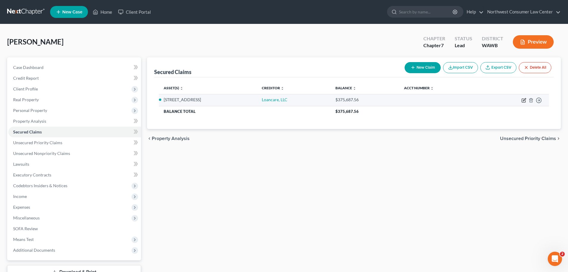
click at [522, 99] on icon "button" at bounding box center [524, 101] width 4 height 4
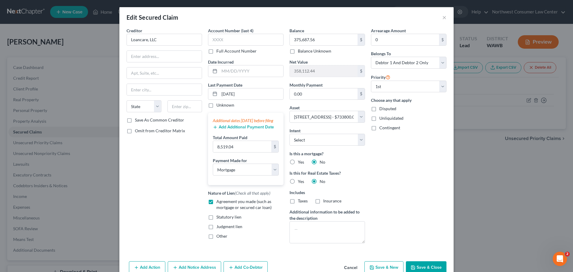
click at [246, 129] on button "Add Additional Payment Date" at bounding box center [243, 127] width 61 height 5
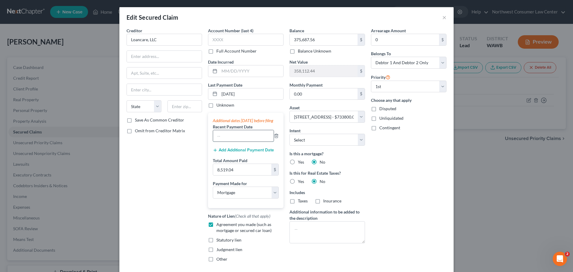
click at [244, 141] on input "text" at bounding box center [243, 135] width 61 height 11
click at [248, 152] on div "Additional dates [DATE] before filing Recent Payment Date [DATE] Add Additional…" at bounding box center [245, 160] width 75 height 95
click at [246, 152] on button "Add Additional Payment Date" at bounding box center [243, 150] width 61 height 5
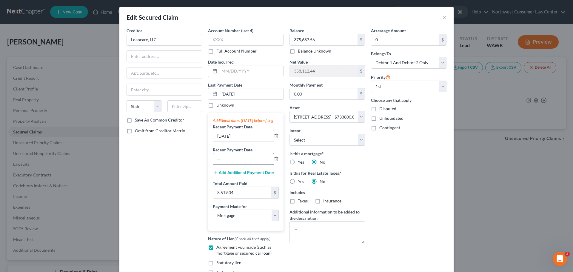
click at [232, 162] on input "text" at bounding box center [243, 158] width 61 height 11
click at [275, 161] on icon "button" at bounding box center [276, 158] width 5 height 5
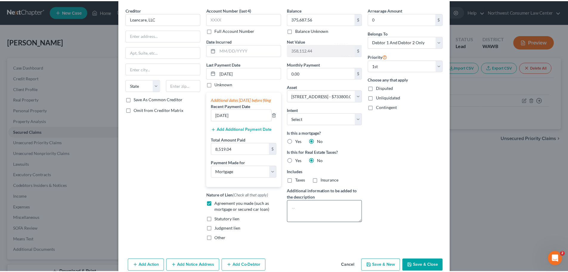
scroll to position [43, 0]
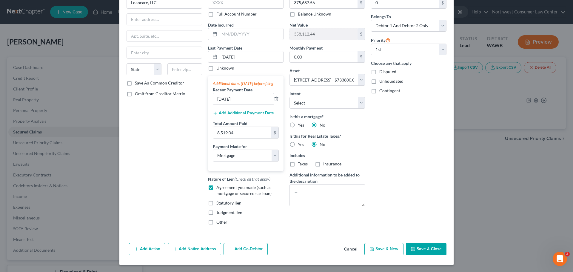
click at [419, 250] on button "Save & Close" at bounding box center [426, 249] width 41 height 13
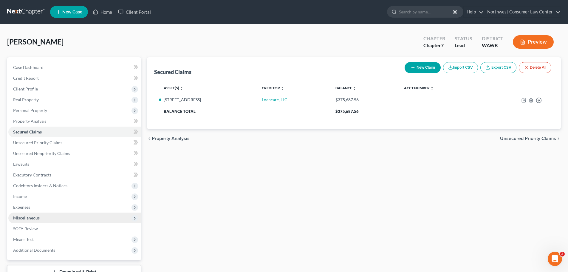
click at [88, 218] on span "Miscellaneous" at bounding box center [74, 217] width 133 height 11
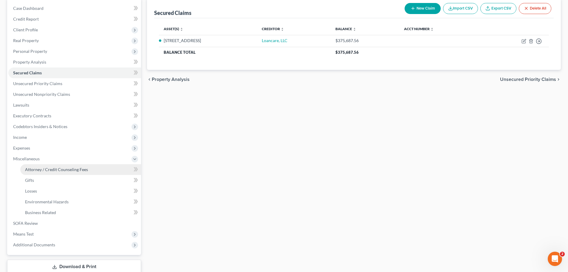
scroll to position [60, 0]
click at [85, 178] on link "Gifts" at bounding box center [80, 179] width 121 height 11
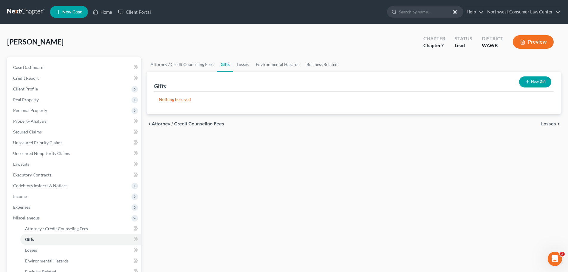
click at [533, 79] on button "New Gift" at bounding box center [535, 81] width 32 height 11
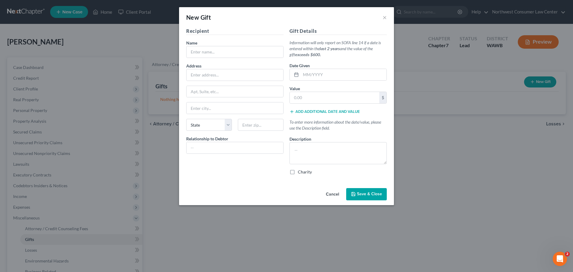
click at [302, 172] on label "Charity" at bounding box center [305, 172] width 14 height 6
click at [302, 172] on input "Charity" at bounding box center [302, 171] width 4 height 4
drag, startPoint x: 225, startPoint y: 50, endPoint x: 166, endPoint y: 60, distance: 59.5
click at [225, 50] on input "text" at bounding box center [234, 51] width 97 height 11
click at [215, 70] on input "text" at bounding box center [234, 74] width 97 height 11
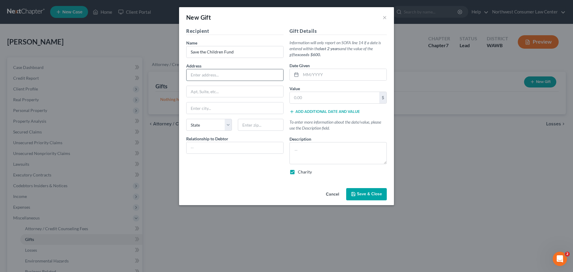
paste input "[STREET_ADDRESS]"
click at [271, 73] on input "[STREET_ADDRESS]" at bounding box center [234, 74] width 97 height 11
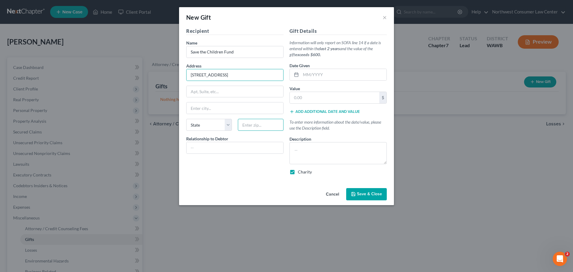
click at [270, 120] on input "text" at bounding box center [261, 125] width 46 height 12
click at [223, 124] on select "State [US_STATE] AK AR AZ CA CO CT DE DC [GEOGRAPHIC_DATA] [GEOGRAPHIC_DATA] GU…" at bounding box center [209, 125] width 46 height 12
click at [186, 119] on select "State [US_STATE] AK AR AZ CA CO CT DE DC [GEOGRAPHIC_DATA] [GEOGRAPHIC_DATA] GU…" at bounding box center [209, 125] width 46 height 12
click at [274, 78] on input "[STREET_ADDRESS]" at bounding box center [234, 74] width 97 height 11
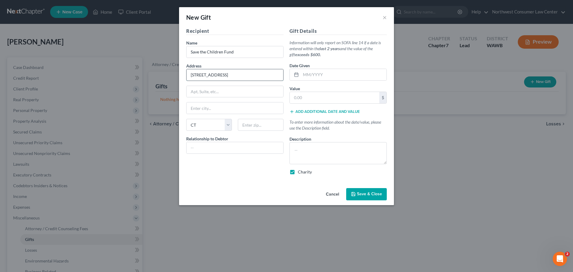
click at [267, 75] on input "[STREET_ADDRESS]" at bounding box center [234, 74] width 97 height 11
click at [207, 107] on input "text" at bounding box center [234, 107] width 97 height 11
click at [258, 80] on input "[STREET_ADDRESS]," at bounding box center [234, 74] width 97 height 11
click at [345, 101] on input "text" at bounding box center [335, 97] width 90 height 11
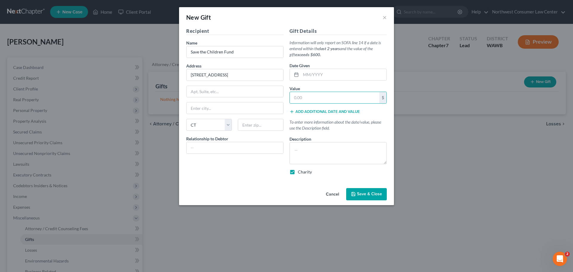
click at [368, 194] on span "Save & Close" at bounding box center [369, 194] width 25 height 5
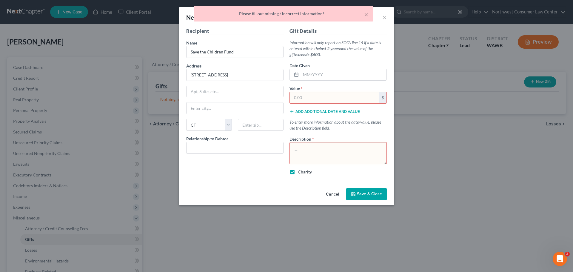
click at [322, 94] on input "text" at bounding box center [335, 97] width 90 height 11
click at [306, 149] on textarea at bounding box center [337, 153] width 97 height 22
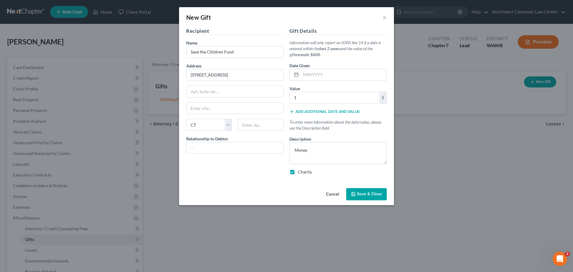
click at [365, 196] on span "Save & Close" at bounding box center [369, 194] width 25 height 5
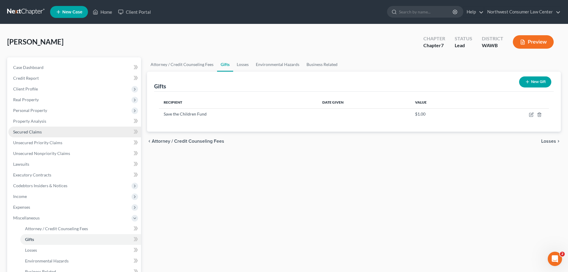
drag, startPoint x: 78, startPoint y: 131, endPoint x: 85, endPoint y: 134, distance: 8.5
click at [78, 131] on link "Secured Claims" at bounding box center [74, 132] width 133 height 11
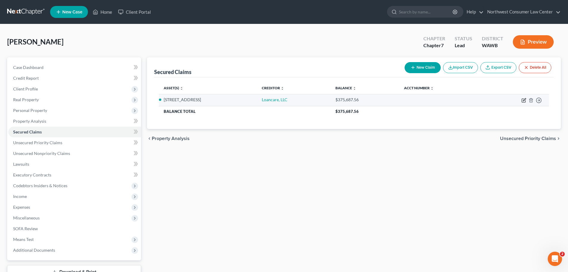
click at [525, 101] on icon "button" at bounding box center [524, 100] width 5 height 5
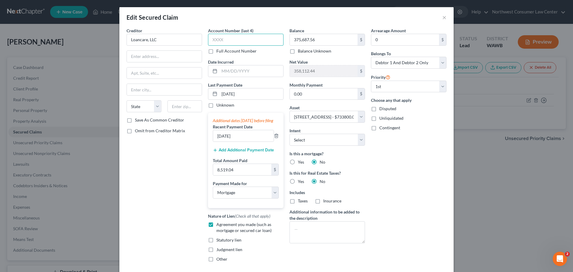
click at [240, 43] on input "text" at bounding box center [245, 40] width 75 height 12
click at [149, 60] on input "text" at bounding box center [164, 56] width 75 height 11
drag, startPoint x: 156, startPoint y: 39, endPoint x: 120, endPoint y: 40, distance: 36.7
click at [120, 40] on div "Creditor * Loancare, LLC PO [GEOGRAPHIC_DATA][US_STATE] AZ CA CO [GEOGRAPHIC_DA…" at bounding box center [286, 152] width 334 height 250
click at [183, 94] on input "text" at bounding box center [164, 89] width 75 height 11
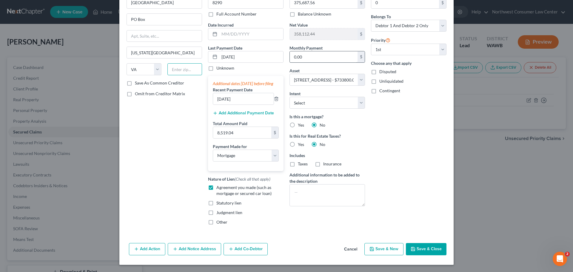
scroll to position [43, 0]
click at [429, 250] on button "Save & Close" at bounding box center [426, 249] width 41 height 13
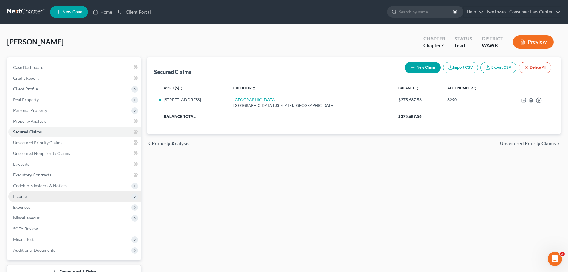
click at [95, 197] on span "Income" at bounding box center [74, 196] width 133 height 11
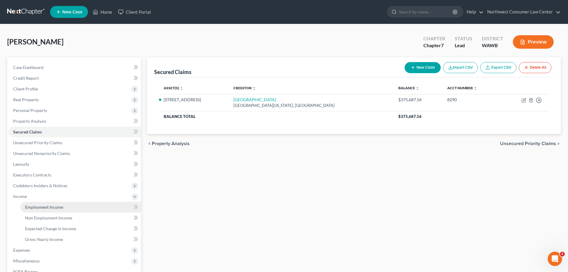
click at [91, 209] on link "Employment Income" at bounding box center [80, 207] width 121 height 11
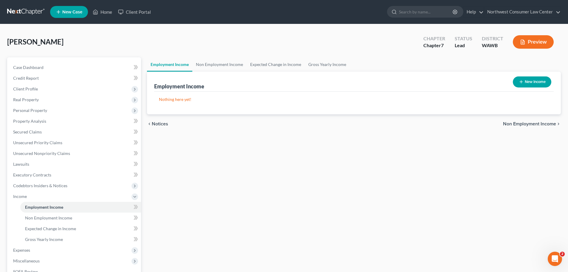
click at [527, 80] on button "New Income" at bounding box center [532, 81] width 38 height 11
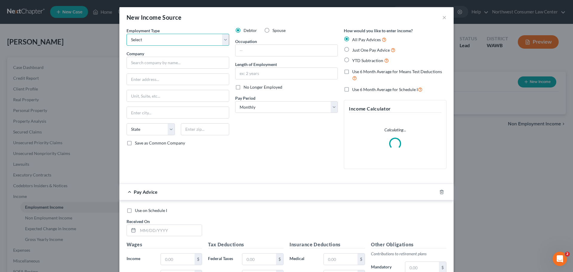
click at [178, 44] on select "Select Full or [DEMOGRAPHIC_DATA] Employment Self Employment" at bounding box center [178, 40] width 103 height 12
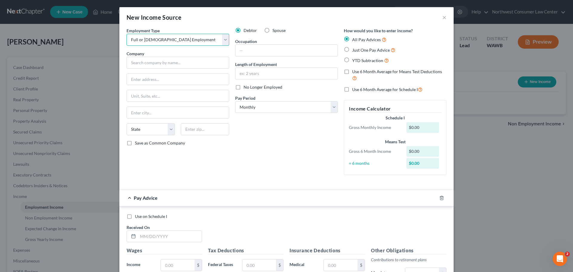
click at [127, 34] on select "Select Full or [DEMOGRAPHIC_DATA] Employment Self Employment" at bounding box center [178, 40] width 103 height 12
click at [271, 52] on input "text" at bounding box center [286, 50] width 102 height 11
click at [248, 46] on input "text" at bounding box center [286, 50] width 102 height 11
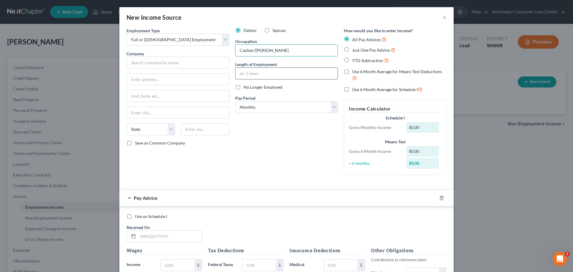
click at [239, 78] on input "text" at bounding box center [286, 73] width 102 height 11
click at [253, 105] on select "Select Monthly Twice Monthly Every Other Week Weekly" at bounding box center [286, 107] width 103 height 12
click at [235, 101] on select "Select Monthly Twice Monthly Every Other Week Weekly" at bounding box center [286, 107] width 103 height 12
drag, startPoint x: 277, startPoint y: 110, endPoint x: 274, endPoint y: 112, distance: 3.4
click at [277, 110] on select "Select Monthly Twice Monthly Every Other Week Weekly" at bounding box center [286, 107] width 103 height 12
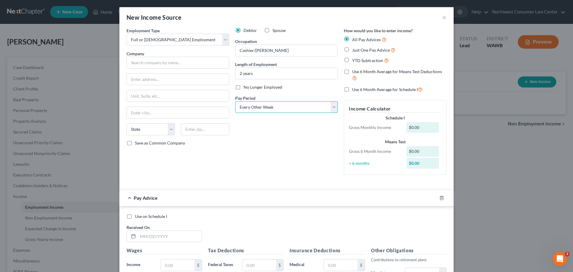
click at [235, 101] on select "Select Monthly Twice Monthly Every Other Week Weekly" at bounding box center [286, 107] width 103 height 12
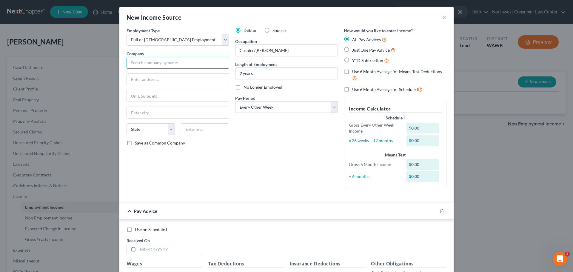
click at [199, 65] on input "text" at bounding box center [178, 63] width 103 height 12
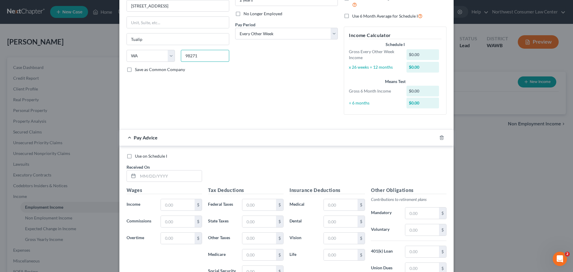
scroll to position [90, 0]
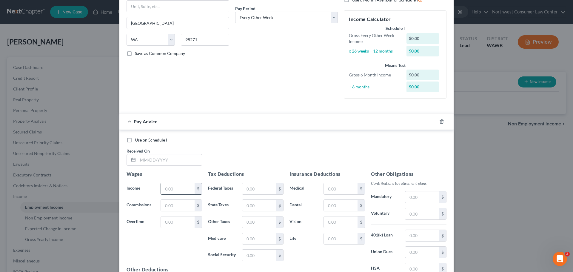
drag, startPoint x: 178, startPoint y: 189, endPoint x: 177, endPoint y: 193, distance: 4.0
click at [177, 193] on input "text" at bounding box center [178, 188] width 34 height 11
click at [179, 158] on input "text" at bounding box center [170, 159] width 64 height 11
click at [156, 159] on input "[DATE]" at bounding box center [170, 159] width 64 height 11
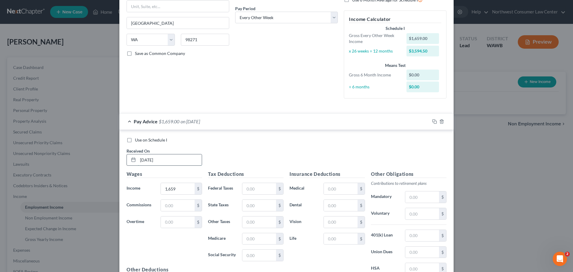
click at [156, 159] on input "[DATE]" at bounding box center [170, 159] width 64 height 11
click at [168, 188] on input "1,659" at bounding box center [178, 188] width 34 height 11
click at [256, 238] on input "text" at bounding box center [259, 238] width 34 height 11
click at [268, 187] on input "text" at bounding box center [259, 188] width 34 height 11
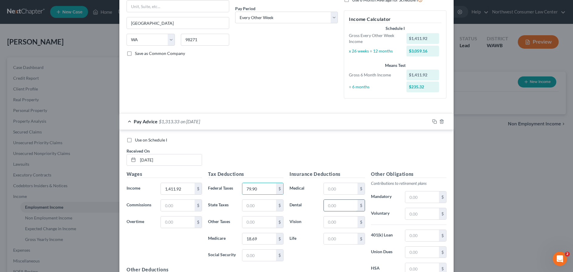
click at [348, 209] on input "text" at bounding box center [341, 205] width 34 height 11
click at [345, 224] on input "text" at bounding box center [341, 221] width 34 height 11
click at [339, 188] on input "text" at bounding box center [341, 188] width 34 height 11
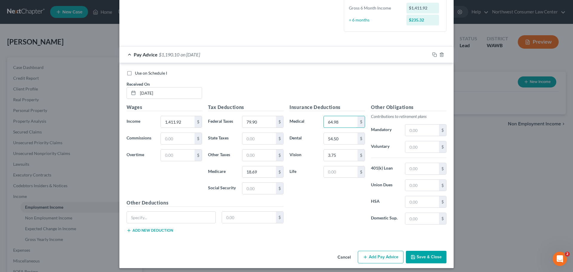
scroll to position [160, 0]
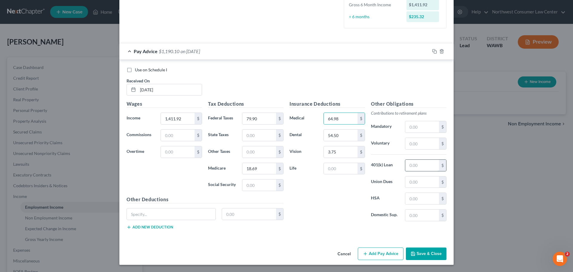
click at [415, 166] on input "text" at bounding box center [422, 165] width 34 height 11
click at [244, 186] on input "text" at bounding box center [259, 184] width 34 height 11
click at [265, 52] on div "Pay Advice $902.41 on [DATE]" at bounding box center [274, 51] width 310 height 16
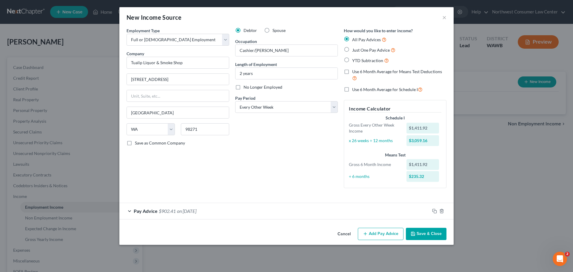
scroll to position [0, 0]
click at [372, 235] on button "Add Pay Advice" at bounding box center [381, 234] width 46 height 13
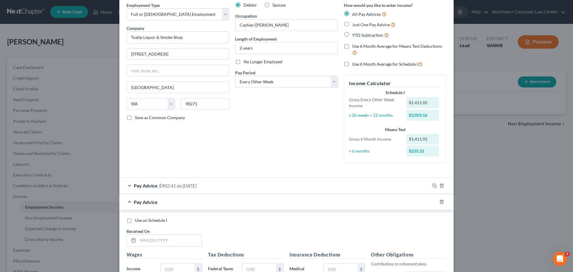
scroll to position [149, 0]
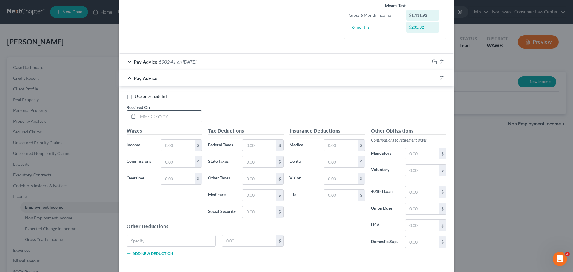
click at [166, 118] on input "text" at bounding box center [170, 116] width 64 height 11
click at [174, 140] on input "text" at bounding box center [178, 145] width 34 height 11
click at [255, 197] on input "text" at bounding box center [259, 194] width 34 height 11
click at [253, 144] on input "text" at bounding box center [259, 145] width 34 height 11
click at [333, 164] on input "text" at bounding box center [341, 161] width 34 height 11
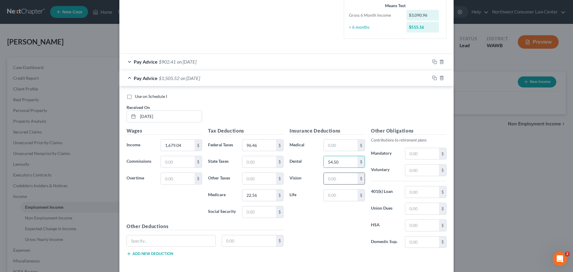
click at [327, 179] on input "text" at bounding box center [341, 178] width 34 height 11
click at [333, 143] on input "text" at bounding box center [341, 145] width 34 height 11
click at [248, 209] on input "text" at bounding box center [259, 211] width 34 height 11
click at [406, 190] on input "text" at bounding box center [422, 191] width 34 height 11
click at [238, 82] on div "Pay Advice $1,122.39 on [DATE]" at bounding box center [274, 78] width 310 height 16
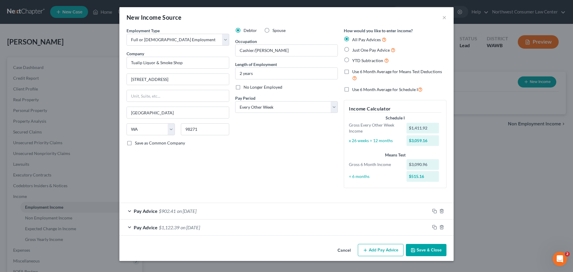
scroll to position [0, 0]
click at [389, 248] on button "Add Pay Advice" at bounding box center [381, 250] width 46 height 13
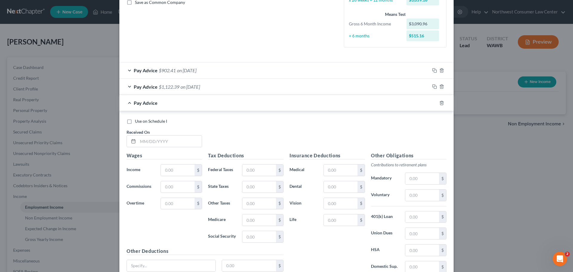
scroll to position [179, 0]
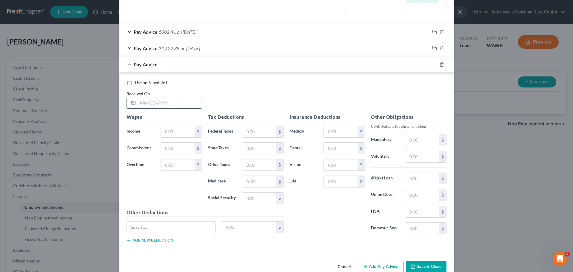
click at [147, 104] on input "text" at bounding box center [170, 102] width 64 height 11
click at [166, 133] on input "text" at bounding box center [178, 131] width 34 height 11
click at [256, 177] on input "text" at bounding box center [259, 181] width 34 height 11
click at [253, 131] on input "text" at bounding box center [259, 131] width 34 height 11
click at [251, 194] on input "text" at bounding box center [259, 197] width 34 height 11
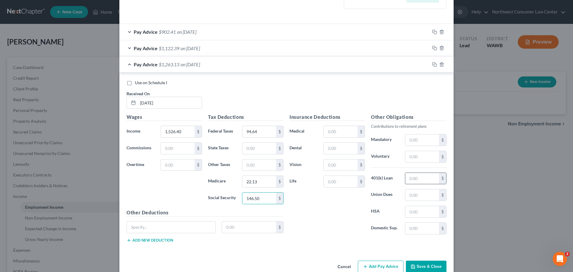
click at [410, 182] on input "text" at bounding box center [422, 178] width 34 height 11
click at [278, 65] on div "Pay Advice $1,110.49 on [DATE]" at bounding box center [274, 64] width 310 height 16
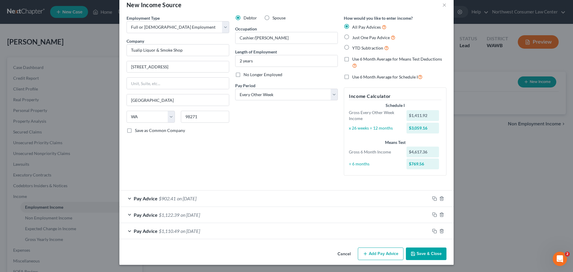
scroll to position [13, 0]
click at [366, 255] on icon "button" at bounding box center [365, 253] width 5 height 5
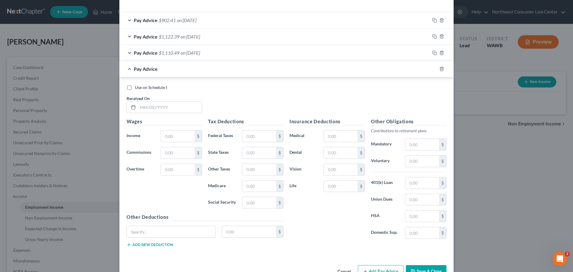
scroll to position [192, 0]
click at [172, 109] on input "text" at bounding box center [170, 106] width 64 height 11
click at [181, 137] on input "text" at bounding box center [178, 134] width 34 height 11
click at [257, 136] on input "text" at bounding box center [259, 134] width 34 height 11
click at [260, 202] on input "text" at bounding box center [259, 201] width 34 height 11
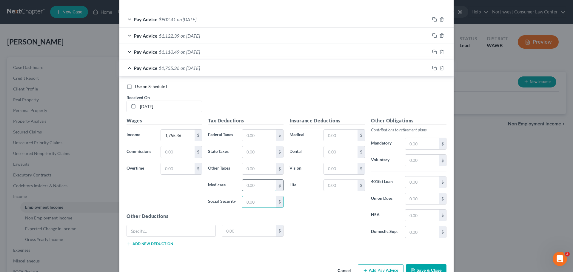
click at [245, 186] on input "text" at bounding box center [259, 185] width 34 height 11
click at [255, 130] on input "text" at bounding box center [259, 134] width 34 height 11
click at [337, 148] on input "text" at bounding box center [341, 151] width 34 height 11
click at [335, 173] on input "text" at bounding box center [341, 168] width 34 height 11
click at [329, 137] on input "text" at bounding box center [341, 134] width 34 height 11
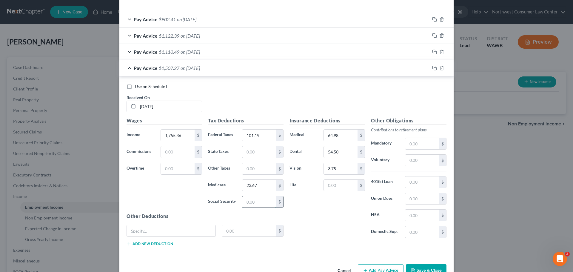
click at [254, 198] on input "text" at bounding box center [259, 201] width 34 height 11
click at [420, 186] on input "text" at bounding box center [422, 181] width 34 height 11
click at [200, 70] on span "on [DATE]" at bounding box center [190, 68] width 19 height 6
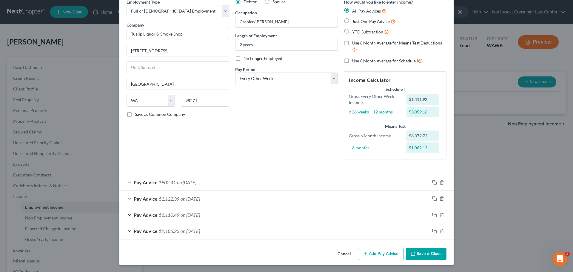
scroll to position [29, 0]
click at [393, 256] on button "Add Pay Advice" at bounding box center [381, 254] width 46 height 13
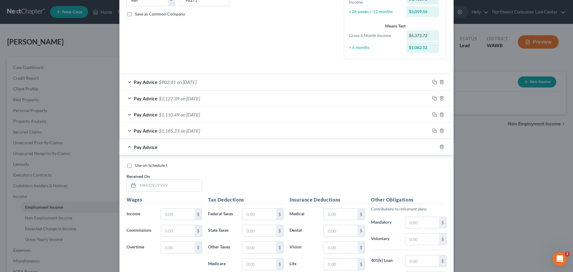
scroll to position [148, 0]
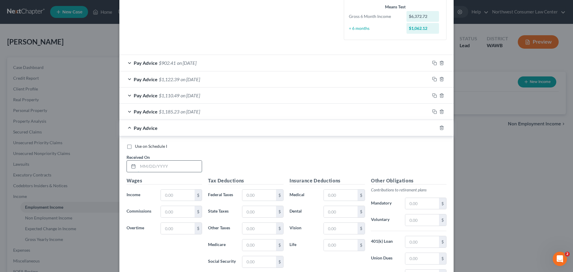
click at [162, 168] on input "text" at bounding box center [170, 166] width 64 height 11
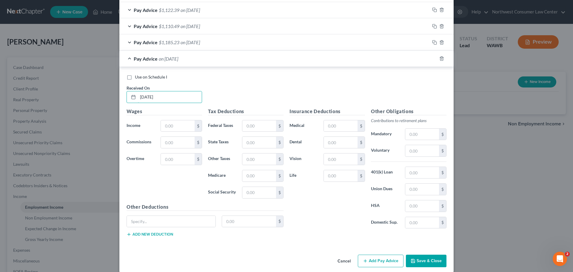
scroll to position [224, 0]
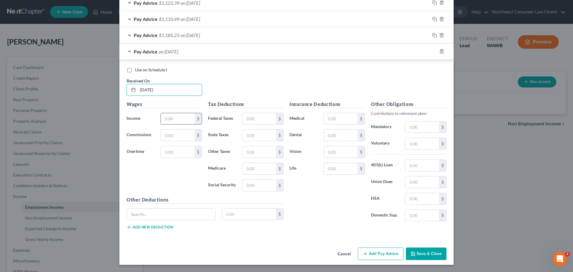
click at [176, 116] on input "text" at bounding box center [178, 118] width 34 height 11
click at [251, 170] on input "text" at bounding box center [259, 168] width 34 height 11
click at [252, 118] on input "text" at bounding box center [259, 118] width 34 height 11
click at [337, 140] on input "text" at bounding box center [341, 134] width 34 height 11
click at [335, 153] on input "text" at bounding box center [341, 151] width 34 height 11
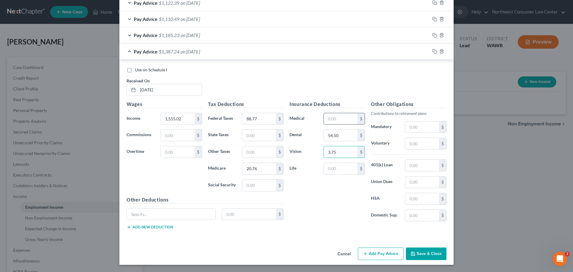
click at [332, 121] on input "text" at bounding box center [341, 118] width 34 height 11
click at [250, 182] on input "text" at bounding box center [259, 185] width 34 height 11
click at [414, 167] on input "text" at bounding box center [422, 165] width 34 height 11
click at [251, 51] on div "Pay Advice $1,020.26 on [DATE]" at bounding box center [274, 52] width 310 height 16
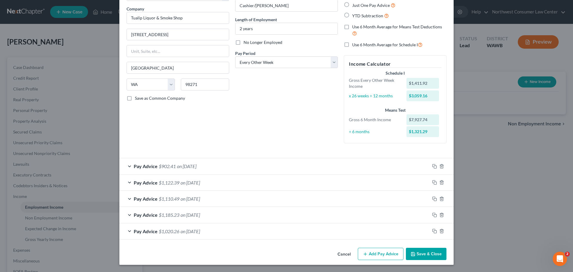
scroll to position [45, 0]
click at [379, 252] on button "Add Pay Advice" at bounding box center [381, 254] width 46 height 13
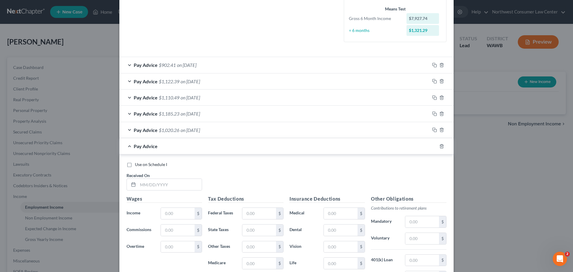
scroll to position [224, 0]
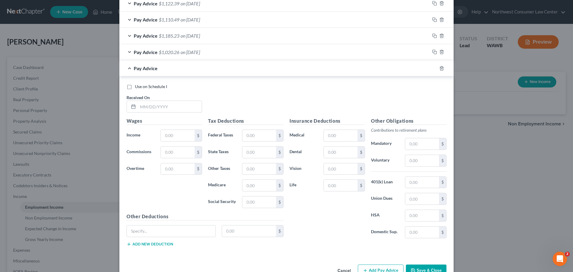
drag, startPoint x: 149, startPoint y: 111, endPoint x: 120, endPoint y: 124, distance: 31.1
click at [149, 111] on input "text" at bounding box center [170, 106] width 64 height 11
click at [163, 132] on input "text" at bounding box center [178, 135] width 34 height 11
click at [251, 187] on input "text" at bounding box center [259, 185] width 34 height 11
click at [244, 132] on input "text" at bounding box center [259, 135] width 34 height 11
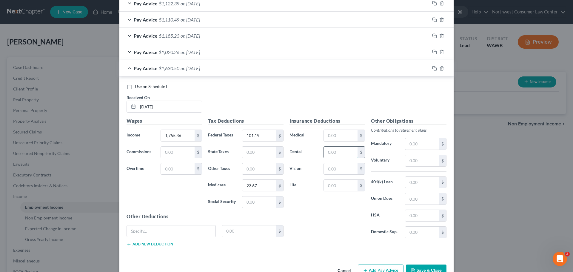
click at [338, 153] on input "text" at bounding box center [341, 152] width 34 height 11
click at [336, 170] on input "text" at bounding box center [341, 168] width 34 height 11
click at [339, 136] on input "text" at bounding box center [341, 135] width 34 height 11
click at [258, 198] on input "text" at bounding box center [259, 201] width 34 height 11
click at [414, 182] on input "text" at bounding box center [422, 182] width 34 height 11
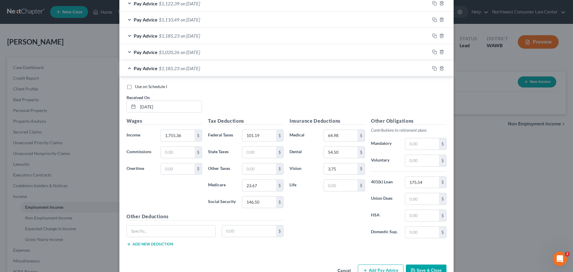
click at [289, 70] on div "Pay Advice $1,185.23 on [DATE]" at bounding box center [274, 68] width 310 height 16
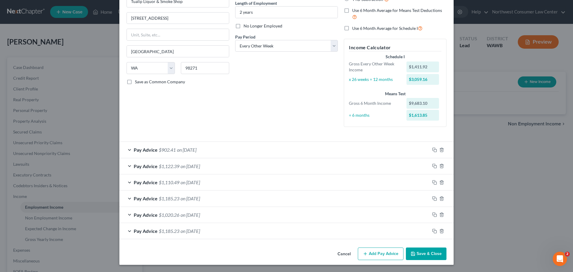
scroll to position [61, 0]
click at [376, 255] on button "Add Pay Advice" at bounding box center [381, 253] width 46 height 13
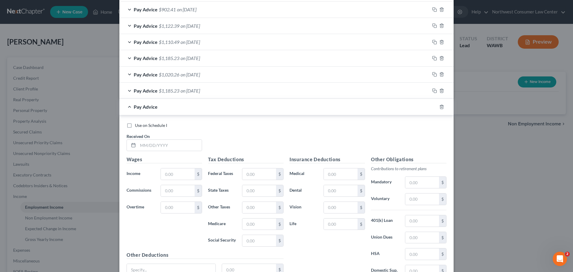
scroll to position [210, 0]
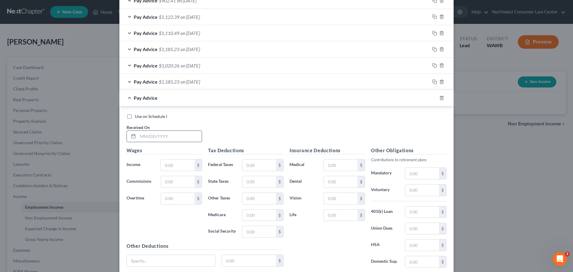
click at [157, 135] on input "text" at bounding box center [170, 136] width 64 height 11
click at [181, 164] on input "text" at bounding box center [178, 164] width 34 height 11
click at [254, 217] on input "text" at bounding box center [259, 214] width 34 height 11
click at [259, 170] on input "text" at bounding box center [259, 164] width 34 height 11
click at [330, 180] on input "text" at bounding box center [341, 181] width 34 height 11
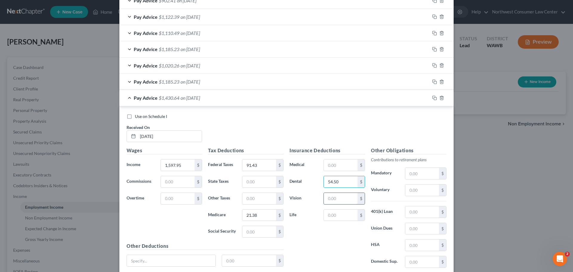
click at [333, 198] on input "text" at bounding box center [341, 198] width 34 height 11
click at [340, 165] on input "text" at bounding box center [341, 164] width 34 height 11
click at [254, 231] on input "text" at bounding box center [259, 231] width 34 height 11
click at [412, 212] on input "text" at bounding box center [422, 211] width 34 height 11
click at [209, 103] on div "Pay Advice $1,055.61 on [DATE]" at bounding box center [274, 98] width 310 height 16
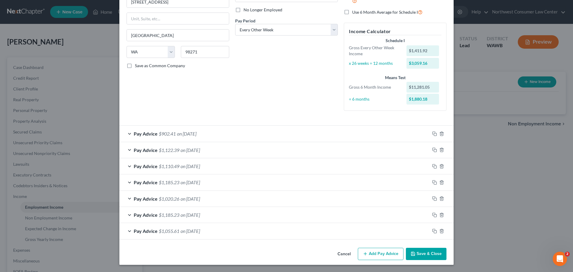
scroll to position [77, 0]
click at [372, 250] on button "Add Pay Advice" at bounding box center [381, 254] width 46 height 13
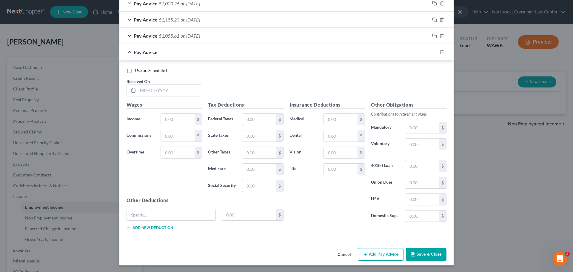
scroll to position [273, 0]
click at [152, 90] on input "text" at bounding box center [170, 89] width 64 height 11
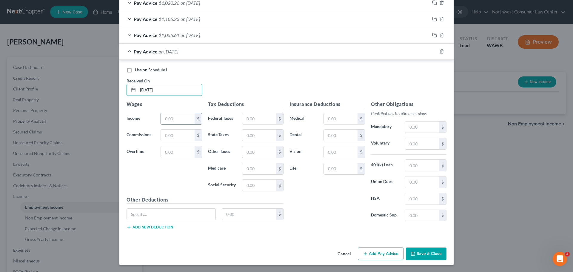
click at [163, 122] on input "text" at bounding box center [178, 118] width 34 height 11
click at [256, 167] on input "text" at bounding box center [259, 168] width 34 height 11
click at [254, 119] on input "text" at bounding box center [259, 118] width 34 height 11
click at [333, 140] on input "text" at bounding box center [341, 134] width 34 height 11
click at [332, 153] on input "text" at bounding box center [341, 151] width 34 height 11
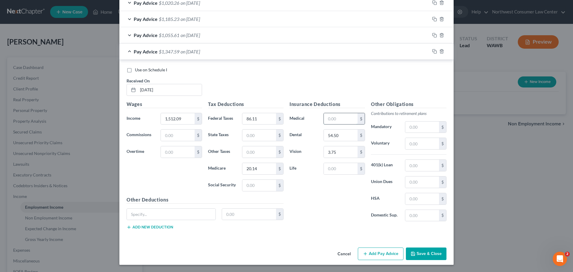
click at [331, 121] on input "text" at bounding box center [341, 118] width 34 height 11
click at [252, 185] on input "text" at bounding box center [259, 185] width 34 height 11
click at [425, 183] on input "text" at bounding box center [422, 181] width 34 height 11
drag, startPoint x: 421, startPoint y: 165, endPoint x: 394, endPoint y: 190, distance: 36.1
click at [421, 165] on input "text" at bounding box center [422, 165] width 34 height 11
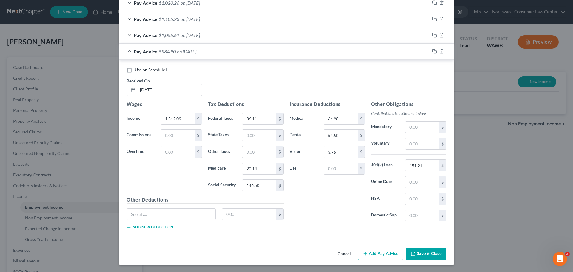
click at [259, 50] on div "Pay Advice $984.90 on [DATE]" at bounding box center [274, 52] width 310 height 16
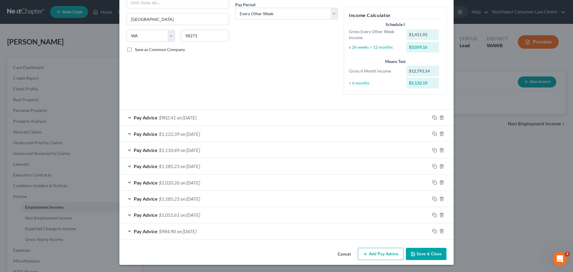
scroll to position [93, 0]
click at [388, 254] on button "Add Pay Advice" at bounding box center [381, 254] width 46 height 13
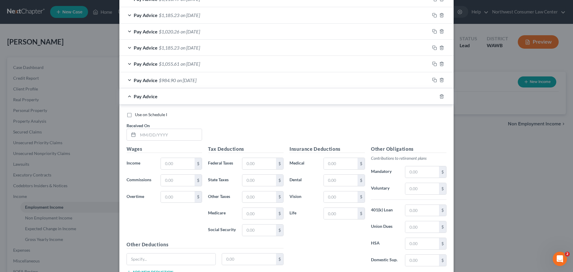
scroll to position [289, 0]
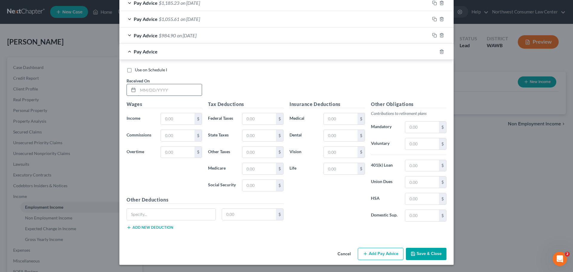
click at [152, 90] on input "text" at bounding box center [170, 89] width 64 height 11
click at [179, 123] on input "text" at bounding box center [178, 118] width 34 height 11
click at [256, 166] on input "text" at bounding box center [259, 168] width 34 height 11
click at [256, 120] on input "text" at bounding box center [259, 118] width 34 height 11
click at [335, 136] on input "text" at bounding box center [341, 135] width 34 height 11
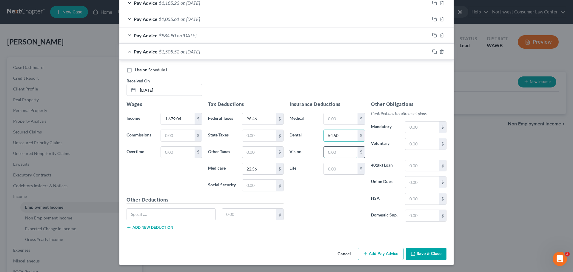
click at [333, 157] on input "text" at bounding box center [341, 152] width 34 height 11
click at [338, 120] on input "text" at bounding box center [341, 118] width 34 height 11
click at [261, 184] on input "text" at bounding box center [259, 185] width 34 height 11
click at [423, 164] on input "text" at bounding box center [422, 165] width 34 height 11
click at [184, 54] on span "on [DATE]" at bounding box center [190, 52] width 19 height 6
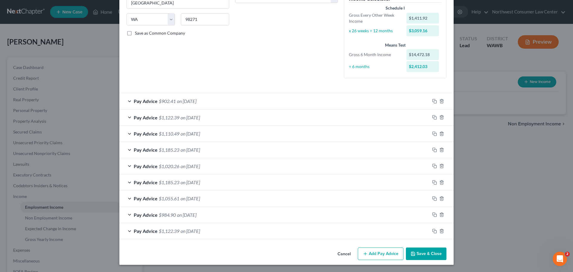
scroll to position [110, 0]
click at [386, 253] on button "Add Pay Advice" at bounding box center [381, 253] width 46 height 13
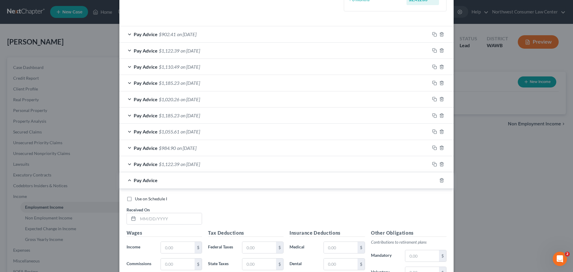
scroll to position [229, 0]
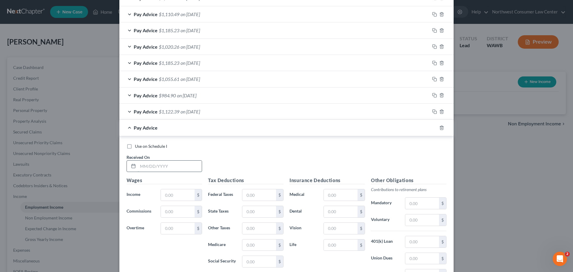
click at [166, 167] on input "text" at bounding box center [170, 166] width 64 height 11
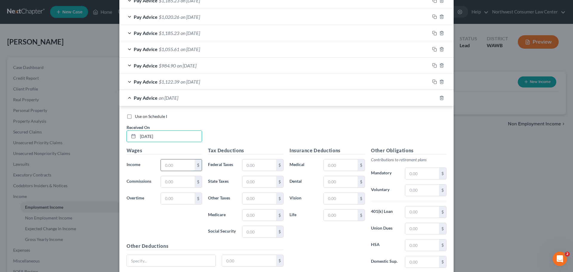
click at [169, 164] on input "text" at bounding box center [178, 164] width 34 height 11
click at [174, 164] on input "152,640" at bounding box center [178, 164] width 34 height 11
click at [257, 215] on input "text" at bounding box center [259, 214] width 34 height 11
click at [256, 164] on input "text" at bounding box center [259, 164] width 34 height 11
drag, startPoint x: 338, startPoint y: 179, endPoint x: 305, endPoint y: 231, distance: 62.0
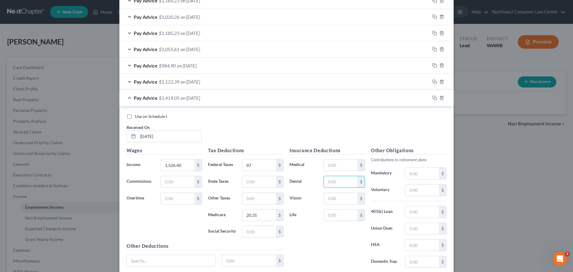
click at [338, 179] on input "text" at bounding box center [341, 181] width 34 height 11
click at [337, 196] on input "text" at bounding box center [341, 198] width 34 height 11
click at [345, 169] on input "text" at bounding box center [341, 164] width 34 height 11
click at [414, 216] on input "text" at bounding box center [422, 211] width 34 height 11
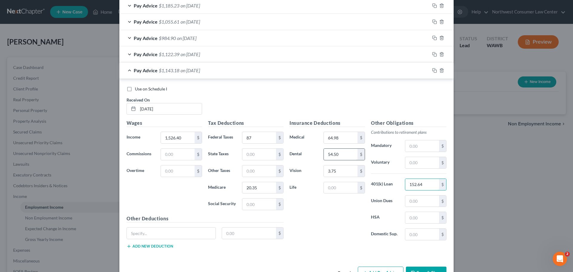
scroll to position [276, 0]
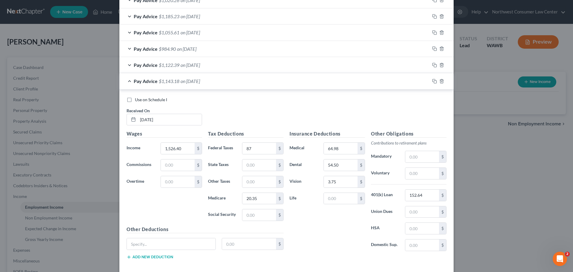
click at [325, 84] on div "Pay Advice $1,143.18 on [DATE]" at bounding box center [274, 81] width 310 height 16
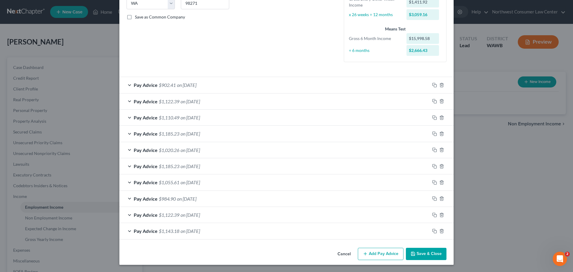
scroll to position [126, 0]
click at [386, 253] on button "Add Pay Advice" at bounding box center [381, 254] width 46 height 13
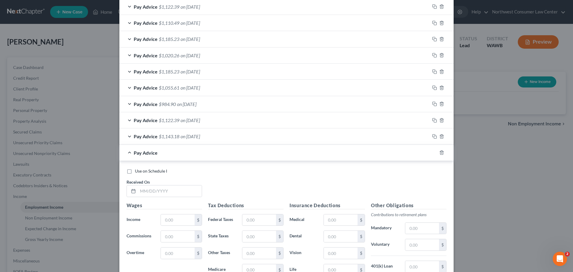
scroll to position [305, 0]
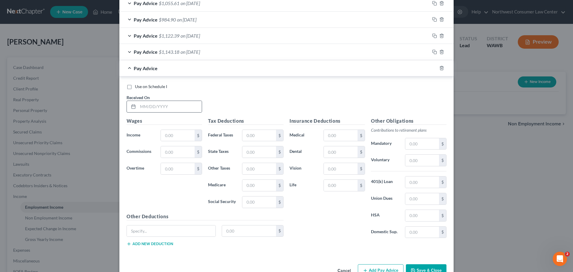
click at [133, 106] on line at bounding box center [134, 106] width 4 height 0
click at [142, 103] on input "text" at bounding box center [170, 106] width 64 height 11
click at [184, 135] on input "text" at bounding box center [178, 135] width 34 height 11
click at [256, 183] on input "text" at bounding box center [259, 185] width 34 height 11
click at [258, 138] on input "text" at bounding box center [259, 135] width 34 height 11
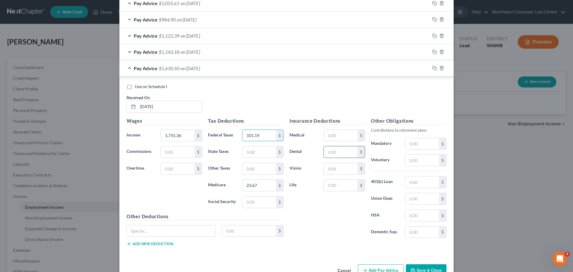
click at [333, 149] on input "text" at bounding box center [341, 151] width 34 height 11
click at [332, 166] on input "text" at bounding box center [341, 168] width 34 height 11
click at [333, 132] on input "text" at bounding box center [341, 135] width 34 height 11
click at [254, 201] on input "text" at bounding box center [259, 201] width 34 height 11
click at [415, 183] on input "text" at bounding box center [422, 181] width 34 height 11
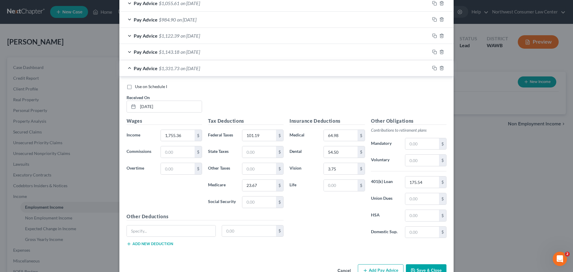
click at [181, 65] on span "on [DATE]" at bounding box center [190, 68] width 19 height 6
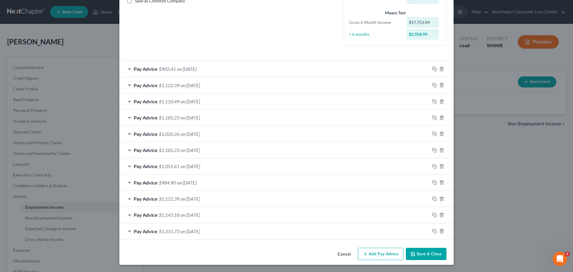
scroll to position [142, 0]
click at [381, 255] on button "Add Pay Advice" at bounding box center [381, 254] width 46 height 13
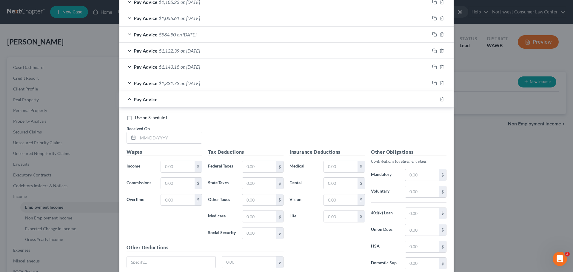
scroll to position [291, 0]
click at [151, 138] on input "text" at bounding box center [170, 136] width 64 height 11
click at [176, 167] on input "text" at bounding box center [178, 165] width 34 height 11
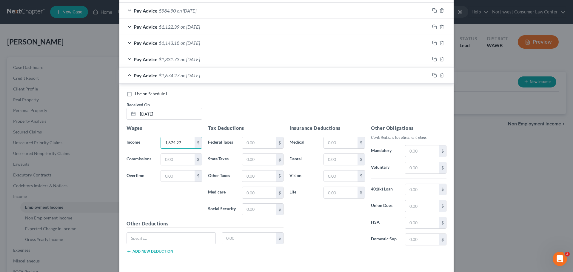
scroll to position [338, 0]
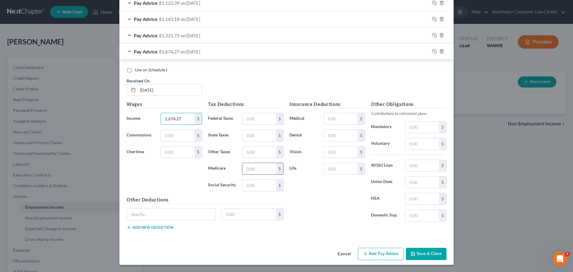
click at [253, 171] on input "text" at bounding box center [259, 168] width 34 height 11
click at [263, 118] on input "text" at bounding box center [259, 118] width 34 height 11
click at [344, 135] on input "text" at bounding box center [341, 135] width 34 height 11
drag, startPoint x: 339, startPoint y: 152, endPoint x: 354, endPoint y: 133, distance: 23.5
click at [339, 152] on input "text" at bounding box center [341, 152] width 34 height 11
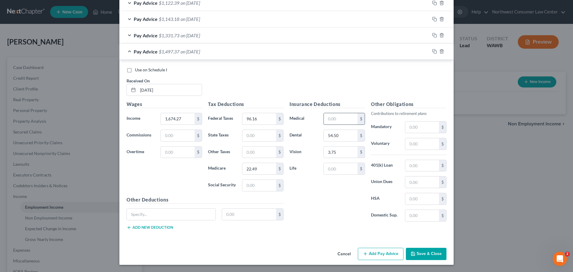
click at [336, 119] on input "text" at bounding box center [341, 118] width 34 height 11
click at [256, 187] on input "text" at bounding box center [259, 185] width 34 height 11
click at [414, 167] on input "text" at bounding box center [422, 165] width 34 height 11
click at [199, 58] on div "Pay Advice $1,173.39 on [DATE]" at bounding box center [274, 52] width 310 height 16
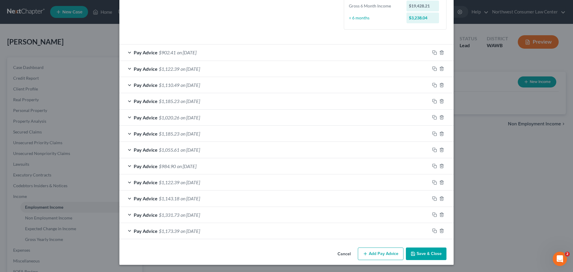
scroll to position [158, 0]
click at [389, 249] on button "Add Pay Advice" at bounding box center [381, 253] width 46 height 13
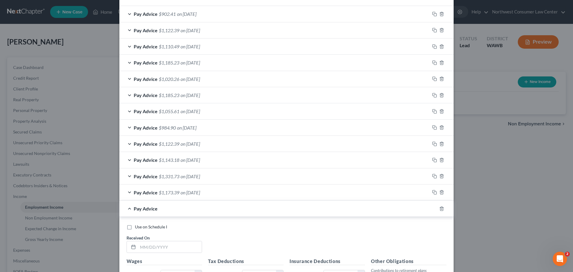
scroll to position [308, 0]
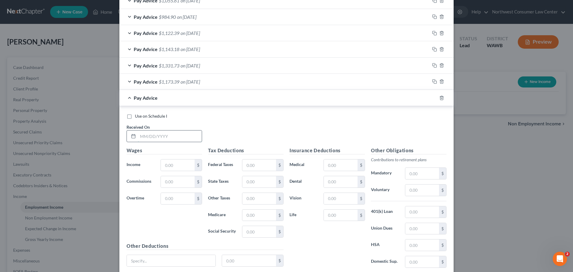
click at [157, 133] on input "text" at bounding box center [170, 135] width 64 height 11
click at [177, 161] on input "text" at bounding box center [178, 164] width 34 height 11
click at [255, 219] on input "text" at bounding box center [259, 214] width 34 height 11
click at [267, 169] on input "text" at bounding box center [259, 164] width 34 height 11
click at [337, 182] on input "text" at bounding box center [341, 181] width 34 height 11
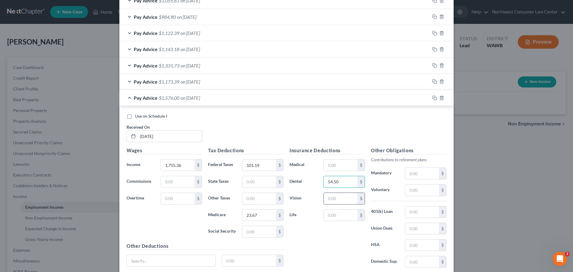
click at [336, 198] on input "text" at bounding box center [341, 198] width 34 height 11
click at [324, 165] on input "text" at bounding box center [341, 164] width 34 height 11
click at [265, 234] on input "text" at bounding box center [259, 231] width 34 height 11
click at [422, 212] on input "text" at bounding box center [422, 211] width 34 height 11
click at [185, 96] on span "on [DATE]" at bounding box center [190, 98] width 19 height 6
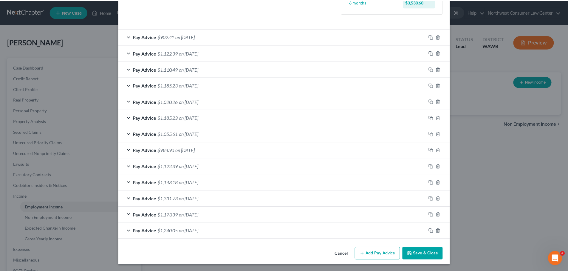
scroll to position [175, 0]
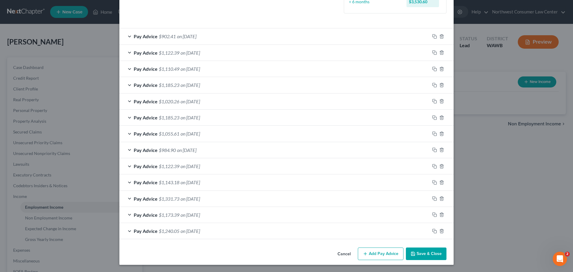
click at [420, 254] on button "Save & Close" at bounding box center [426, 253] width 41 height 13
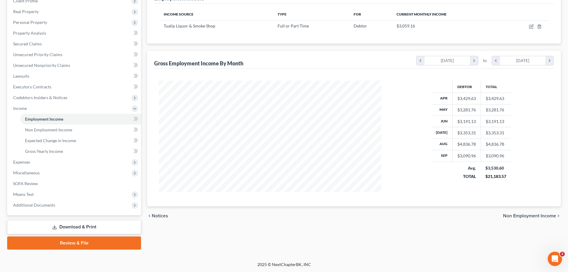
scroll to position [88, 0]
click at [50, 163] on span "Expenses" at bounding box center [74, 161] width 133 height 11
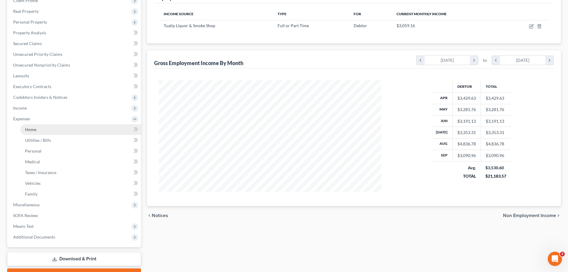
click at [37, 128] on link "Home" at bounding box center [80, 129] width 121 height 11
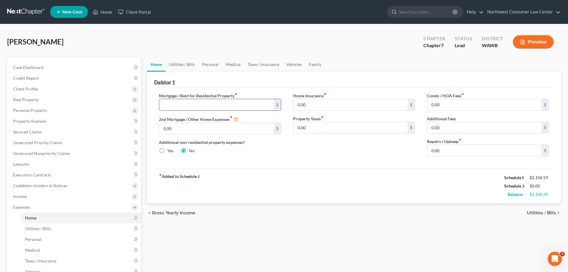
click at [218, 110] on input "text" at bounding box center [216, 104] width 114 height 11
click at [365, 149] on div "Home Insurance fiber_manual_record 0.00 $ Property Taxes fiber_manual_record 0.…" at bounding box center [354, 126] width 134 height 69
click at [167, 63] on link "Utilities / Bills" at bounding box center [182, 64] width 33 height 14
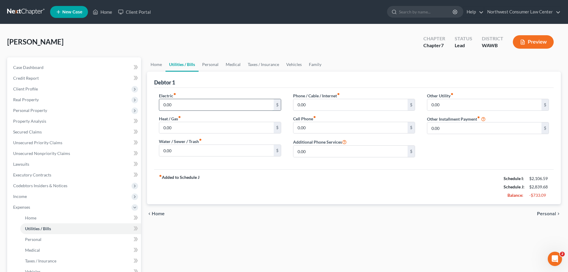
click at [176, 107] on input "0.00" at bounding box center [216, 104] width 114 height 11
click at [169, 129] on input "0.00" at bounding box center [216, 127] width 114 height 11
click at [313, 127] on input "0.00" at bounding box center [351, 127] width 114 height 11
click at [221, 153] on input "0.00" at bounding box center [216, 150] width 114 height 11
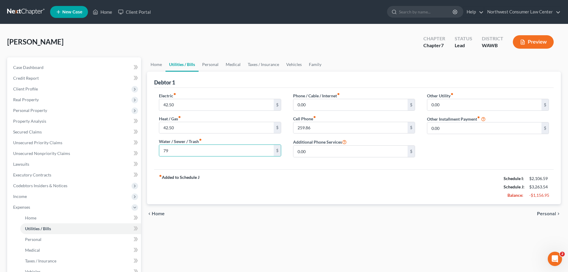
click at [344, 179] on div "fiber_manual_record Added to Schedule J Schedule I: $2,106.59 Schedule J: $3,26…" at bounding box center [354, 186] width 400 height 35
click at [327, 105] on input "0.00" at bounding box center [351, 104] width 114 height 11
click at [158, 68] on link "Home" at bounding box center [156, 64] width 18 height 14
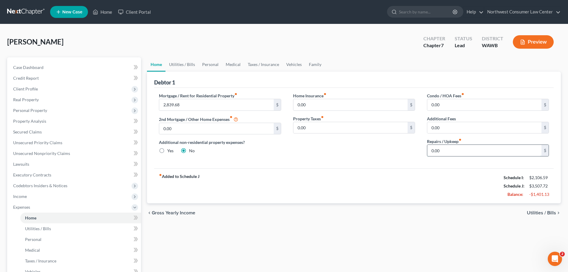
click at [448, 153] on input "0.00" at bounding box center [485, 150] width 114 height 11
click at [207, 68] on link "Personal" at bounding box center [211, 64] width 24 height 14
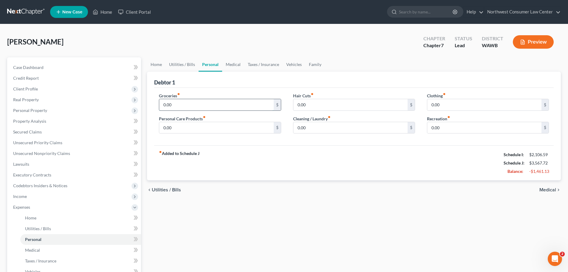
click at [185, 104] on input "0.00" at bounding box center [216, 104] width 114 height 11
click at [310, 124] on input "0.00" at bounding box center [351, 127] width 114 height 11
click at [230, 65] on link "Medical" at bounding box center [233, 64] width 22 height 14
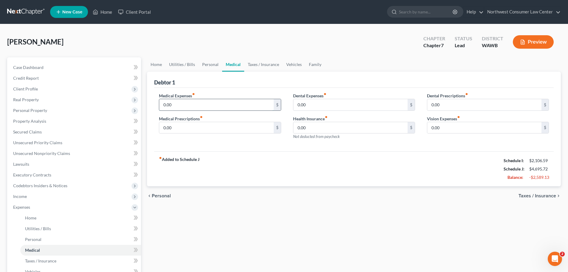
click at [185, 104] on input "0.00" at bounding box center [216, 104] width 114 height 11
click at [334, 104] on input "0.00" at bounding box center [351, 104] width 114 height 11
click at [283, 67] on link "Vehicles" at bounding box center [294, 64] width 23 height 14
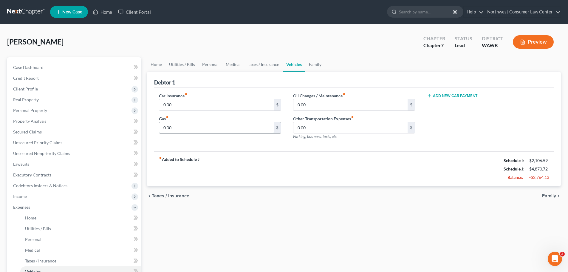
click at [214, 132] on input "0.00" at bounding box center [216, 127] width 114 height 11
click at [217, 65] on link "Personal" at bounding box center [211, 64] width 24 height 14
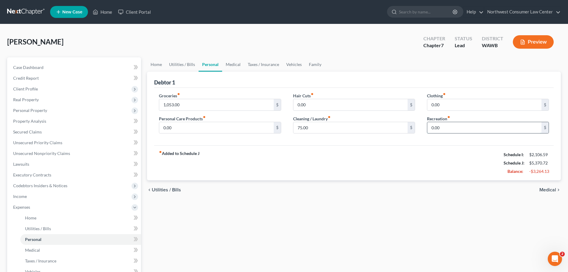
click at [458, 124] on input "0.00" at bounding box center [485, 127] width 114 height 11
click at [289, 67] on link "Vehicles" at bounding box center [294, 64] width 23 height 14
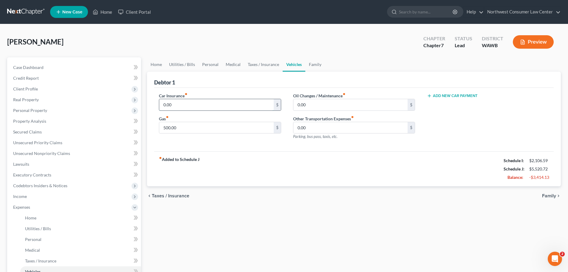
click at [173, 104] on input "0.00" at bounding box center [216, 104] width 114 height 11
click at [267, 67] on link "Taxes / Insurance" at bounding box center [263, 64] width 38 height 14
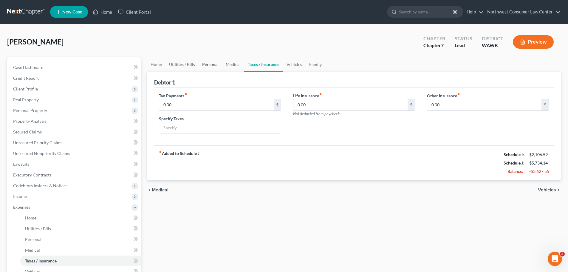
click at [219, 65] on link "Personal" at bounding box center [211, 64] width 24 height 14
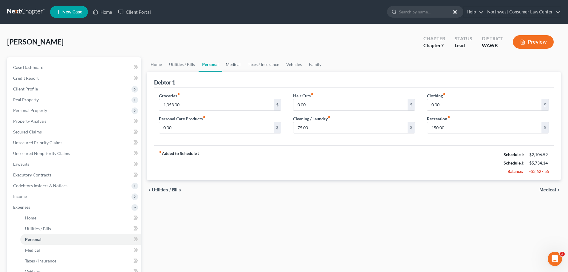
click at [239, 67] on link "Medical" at bounding box center [233, 64] width 22 height 14
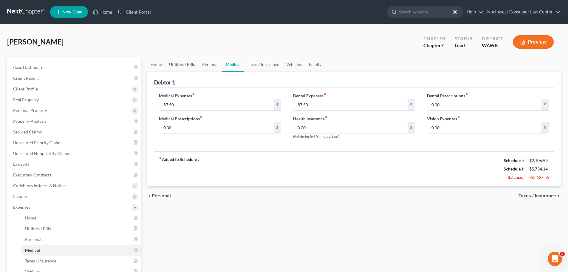
click at [188, 62] on link "Utilities / Bills" at bounding box center [182, 64] width 33 height 14
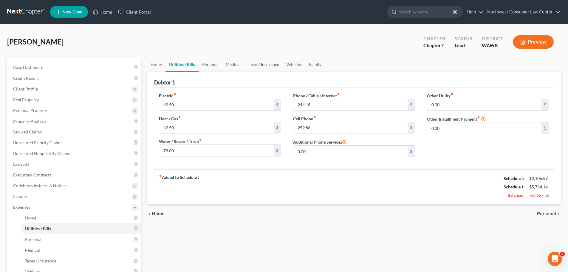
click at [279, 68] on link "Taxes / Insurance" at bounding box center [263, 64] width 38 height 14
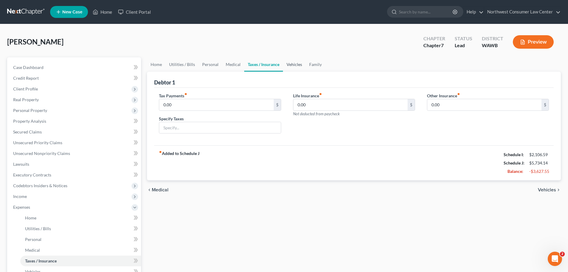
click at [295, 67] on link "Vehicles" at bounding box center [294, 64] width 23 height 14
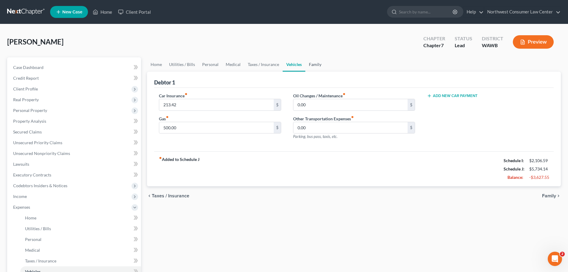
click at [317, 67] on link "Family" at bounding box center [316, 64] width 20 height 14
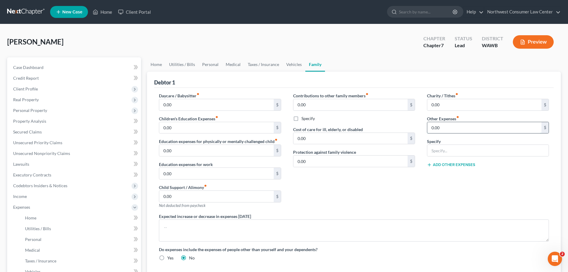
click at [442, 126] on input "0.00" at bounding box center [485, 127] width 114 height 11
drag, startPoint x: 437, startPoint y: 151, endPoint x: 438, endPoint y: 162, distance: 10.5
click at [437, 151] on input "text" at bounding box center [488, 150] width 121 height 11
click at [209, 65] on link "Personal" at bounding box center [211, 64] width 24 height 14
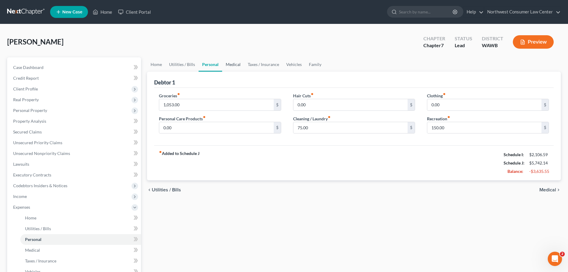
click at [226, 61] on link "Medical" at bounding box center [233, 64] width 22 height 14
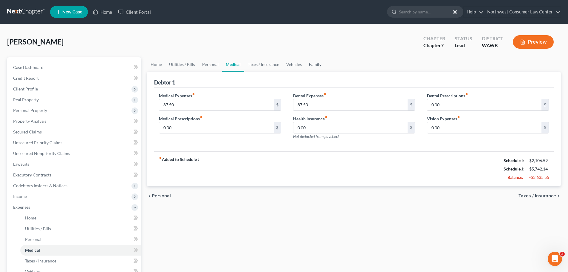
click at [312, 64] on link "Family" at bounding box center [316, 64] width 20 height 14
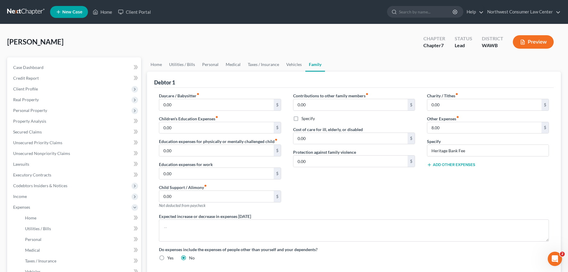
click at [455, 164] on button "Add Other Expenses" at bounding box center [451, 164] width 48 height 5
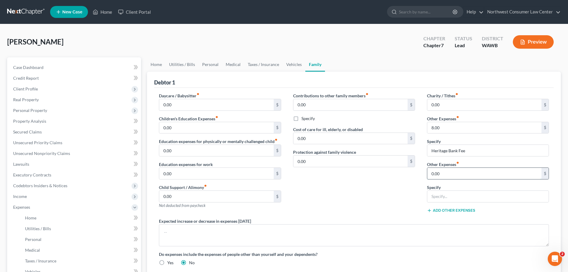
click at [454, 171] on input "0.00" at bounding box center [485, 173] width 114 height 11
click at [459, 198] on input "text" at bounding box center [488, 196] width 121 height 11
click at [459, 174] on input "202" at bounding box center [485, 173] width 114 height 11
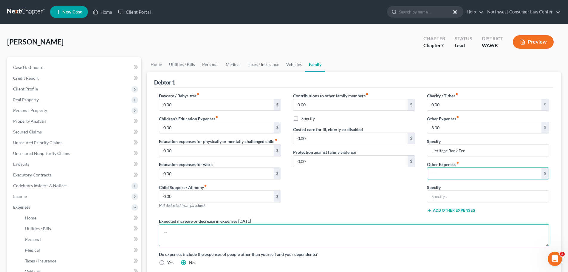
click at [270, 225] on textarea at bounding box center [354, 235] width 390 height 22
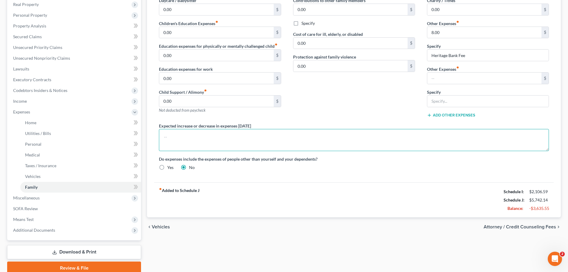
scroll to position [119, 0]
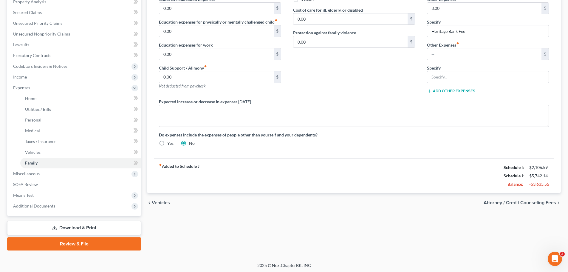
click at [519, 200] on span "Attorney / Credit Counseling Fees" at bounding box center [520, 202] width 73 height 5
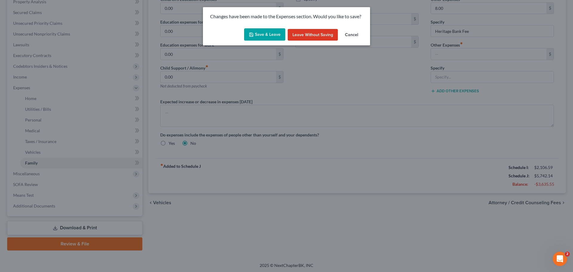
click at [253, 32] on icon "button" at bounding box center [251, 34] width 5 height 5
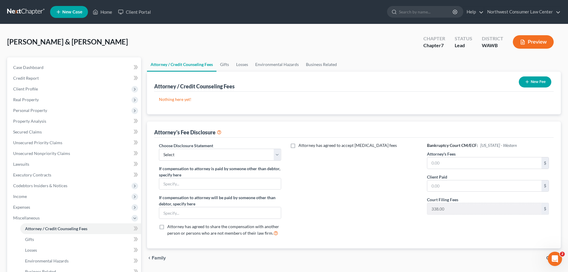
click at [544, 81] on button "New Fee" at bounding box center [535, 81] width 33 height 11
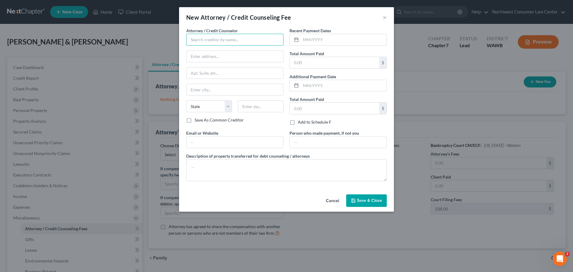
click at [240, 40] on input "text" at bounding box center [234, 40] width 97 height 12
click at [220, 73] on input "text" at bounding box center [234, 72] width 97 height 11
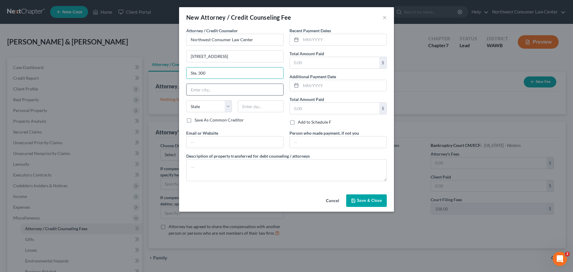
click at [217, 90] on input "text" at bounding box center [234, 89] width 97 height 11
click at [195, 103] on select "State [US_STATE] AK AR AZ CA CO CT DE DC [GEOGRAPHIC_DATA] [GEOGRAPHIC_DATA] GU…" at bounding box center [209, 106] width 46 height 12
drag, startPoint x: 261, startPoint y: 108, endPoint x: 251, endPoint y: 119, distance: 14.6
click at [261, 108] on input "text" at bounding box center [261, 106] width 46 height 12
click at [320, 67] on input "text" at bounding box center [335, 62] width 90 height 11
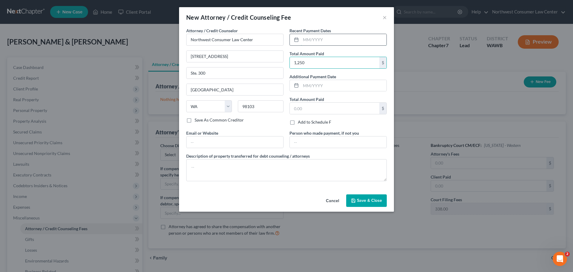
click at [301, 44] on input "text" at bounding box center [344, 39] width 86 height 11
drag, startPoint x: 318, startPoint y: 40, endPoint x: 273, endPoint y: 37, distance: 45.8
click at [273, 37] on div "Attorney / Credit Counselor * Northwest Consumer Law Center [STREET_ADDRESS][GE…" at bounding box center [286, 106] width 206 height 158
drag, startPoint x: 311, startPoint y: 42, endPoint x: 286, endPoint y: 41, distance: 24.8
click at [286, 41] on div "Attorney / Credit Counselor * Northwest Consumer Law Center [STREET_ADDRESS][GE…" at bounding box center [286, 106] width 206 height 158
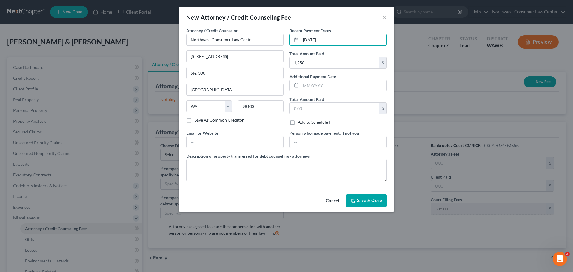
click at [368, 199] on span "Save & Close" at bounding box center [369, 200] width 25 height 5
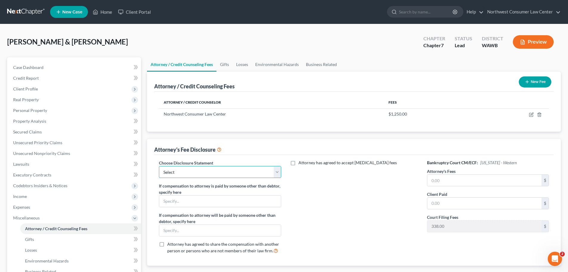
drag, startPoint x: 202, startPoint y: 173, endPoint x: 197, endPoint y: 177, distance: 6.0
click at [202, 173] on select "Select Disclosure of Compensation of Attorney for Debtor" at bounding box center [220, 172] width 122 height 12
click at [159, 166] on select "Select Disclosure of Compensation of Attorney for Debtor" at bounding box center [220, 172] width 122 height 12
click at [441, 183] on input "text" at bounding box center [485, 180] width 114 height 11
click at [439, 198] on input "text" at bounding box center [485, 203] width 114 height 11
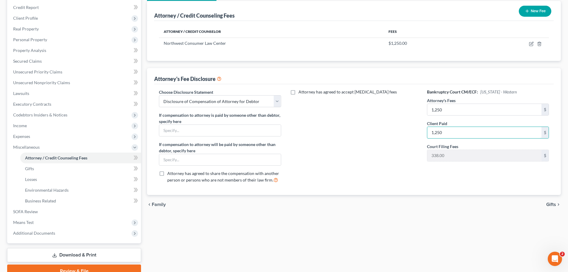
scroll to position [99, 0]
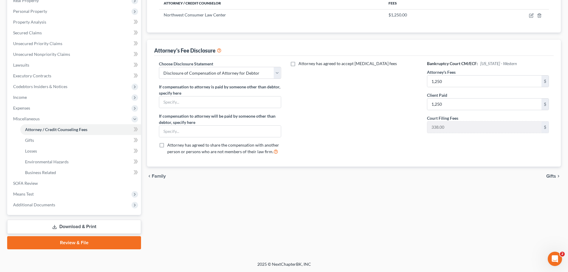
click at [551, 175] on span "Gifts" at bounding box center [552, 176] width 10 height 5
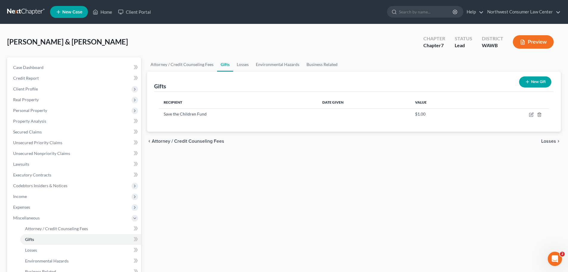
click at [551, 141] on span "Losses" at bounding box center [549, 141] width 15 height 5
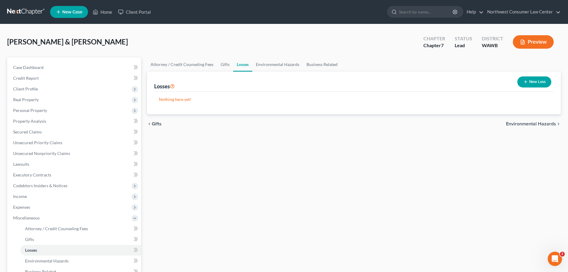
click at [544, 124] on span "Environmental Hazards" at bounding box center [531, 123] width 50 height 5
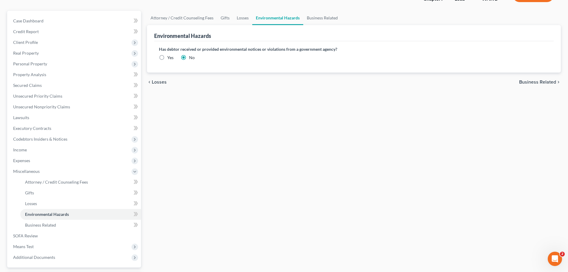
scroll to position [99, 0]
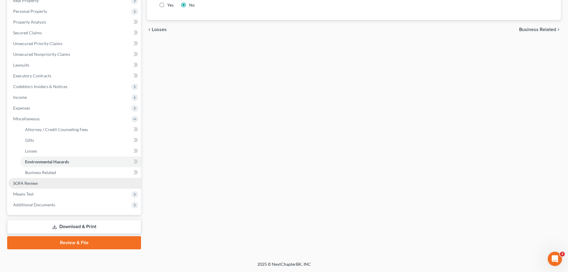
click at [62, 182] on link "SOFA Review" at bounding box center [74, 183] width 133 height 11
